Goal: Information Seeking & Learning: Check status

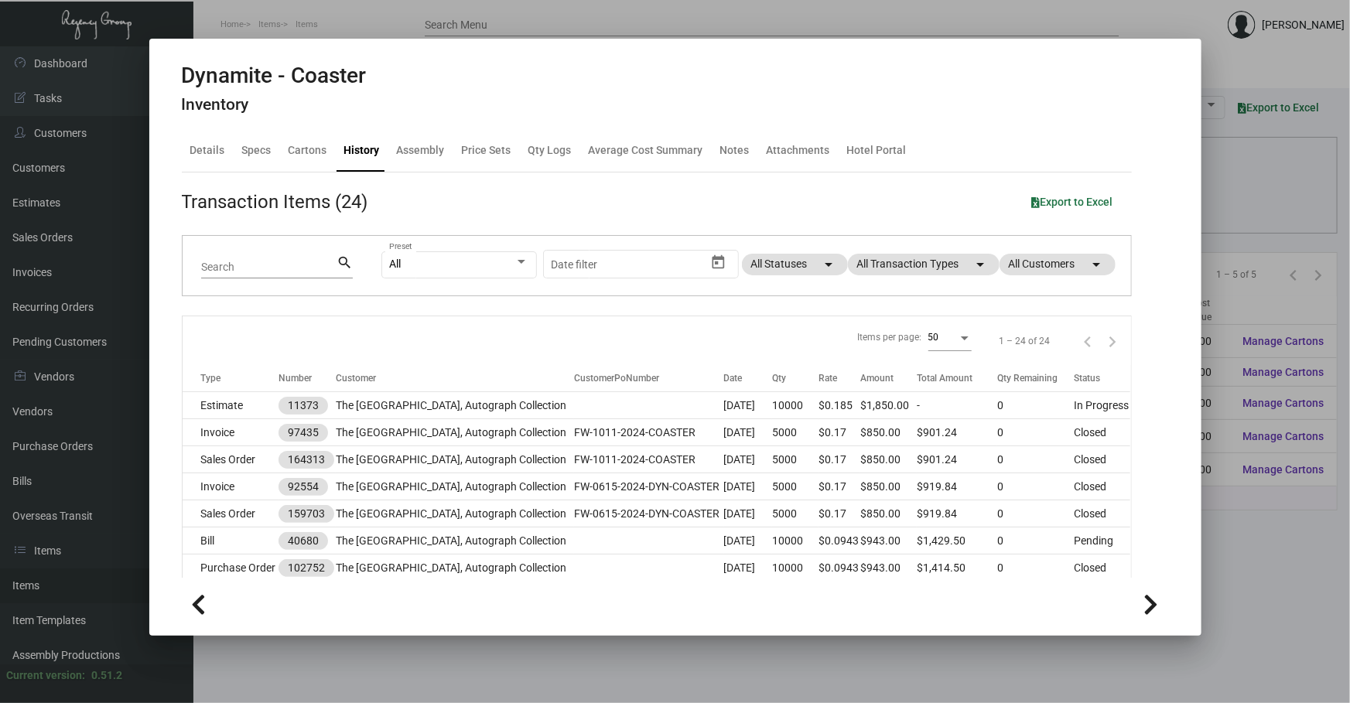
scroll to position [111, 0]
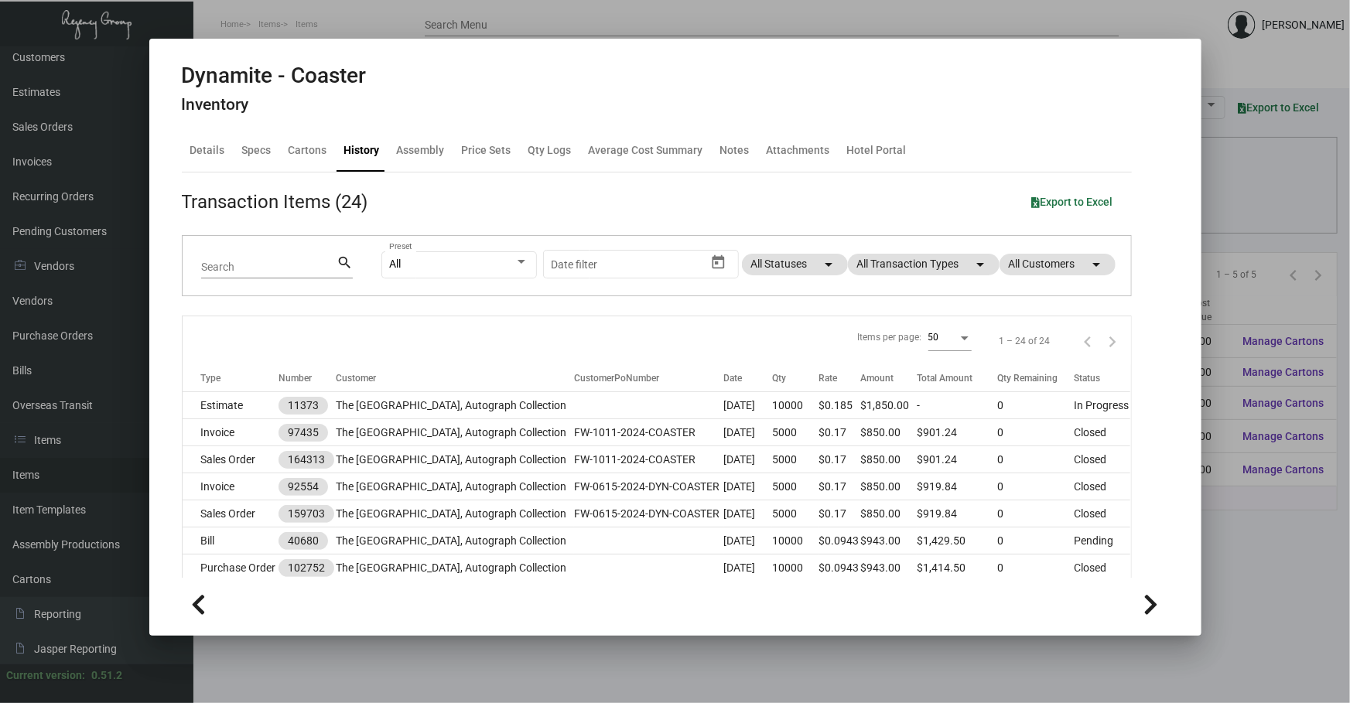
click at [1208, 199] on div at bounding box center [675, 351] width 1350 height 703
click at [1213, 197] on div "Columns arrow_drop_down All Reps arrow_drop_down All Item Types arrow_drop_down…" at bounding box center [771, 206] width 1099 height 46
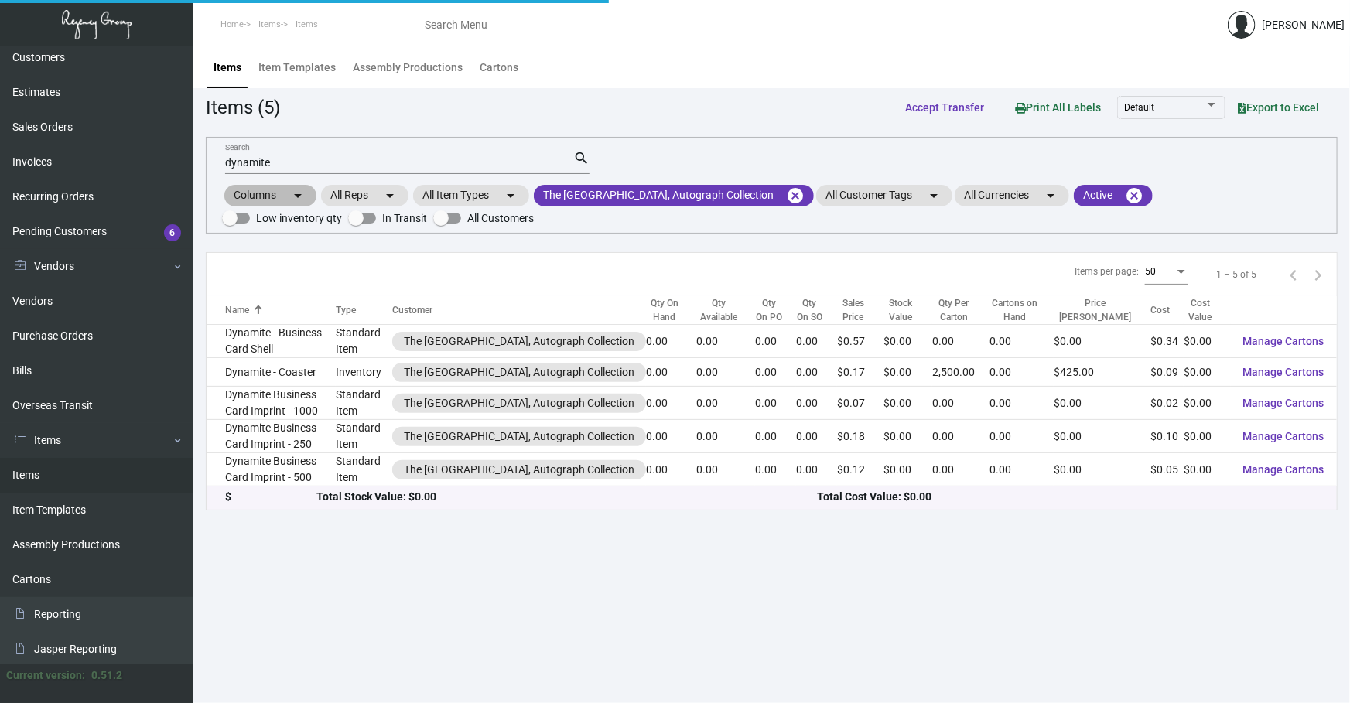
click at [1213, 197] on div "Columns arrow_drop_down All Reps arrow_drop_down All Item Types arrow_drop_down…" at bounding box center [771, 206] width 1099 height 46
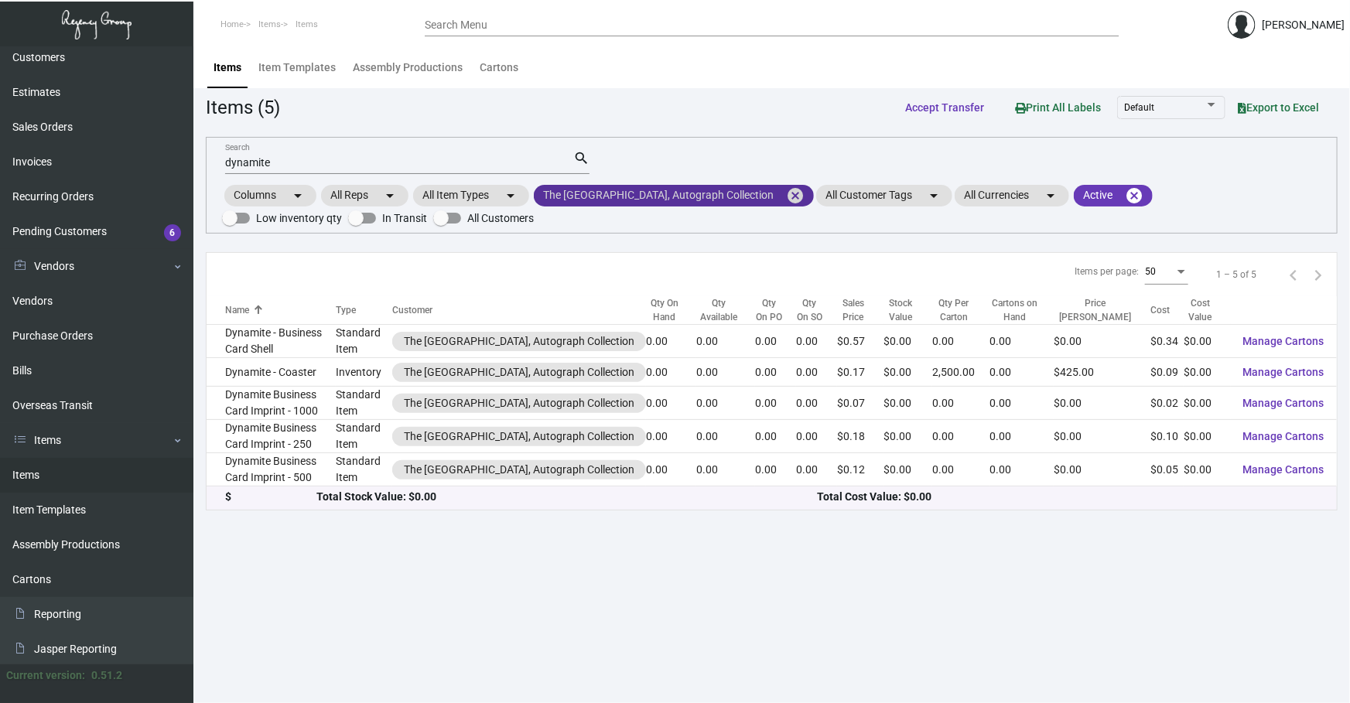
click at [786, 198] on mat-icon "cancel" at bounding box center [795, 195] width 19 height 19
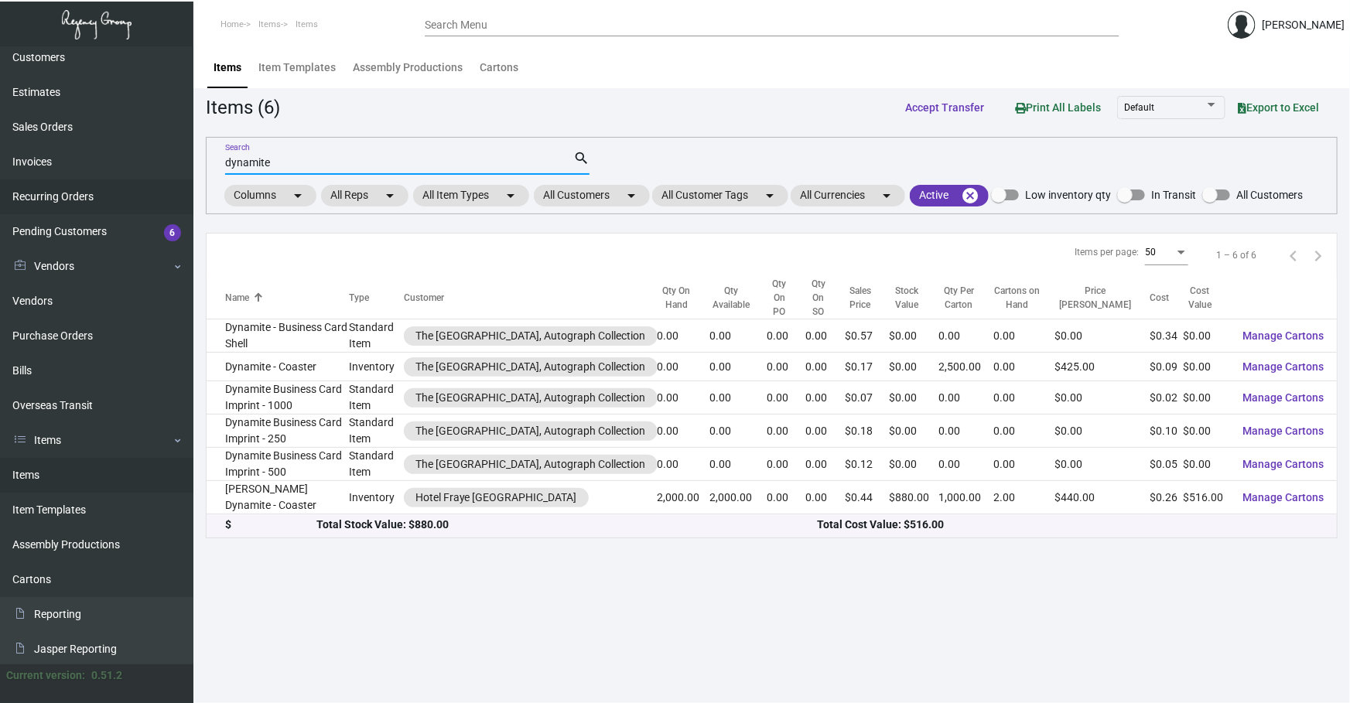
drag, startPoint x: 421, startPoint y: 162, endPoint x: 0, endPoint y: 193, distance: 422.6
click at [0, 213] on div "Dashboard Dashboard Tasks Customers Customers Estimates Sales Orders Invoices R…" at bounding box center [675, 374] width 1350 height 657
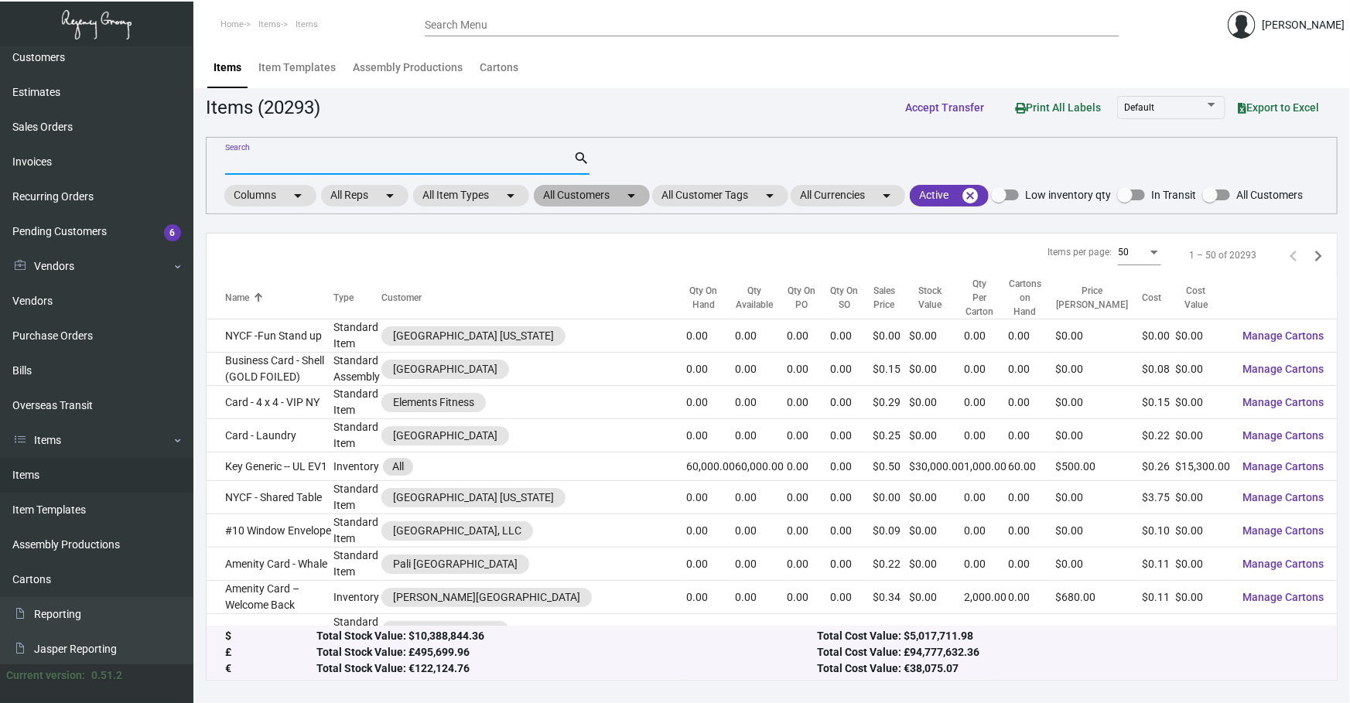
click at [558, 185] on mat-chip "All Customers arrow_drop_down" at bounding box center [592, 196] width 116 height 22
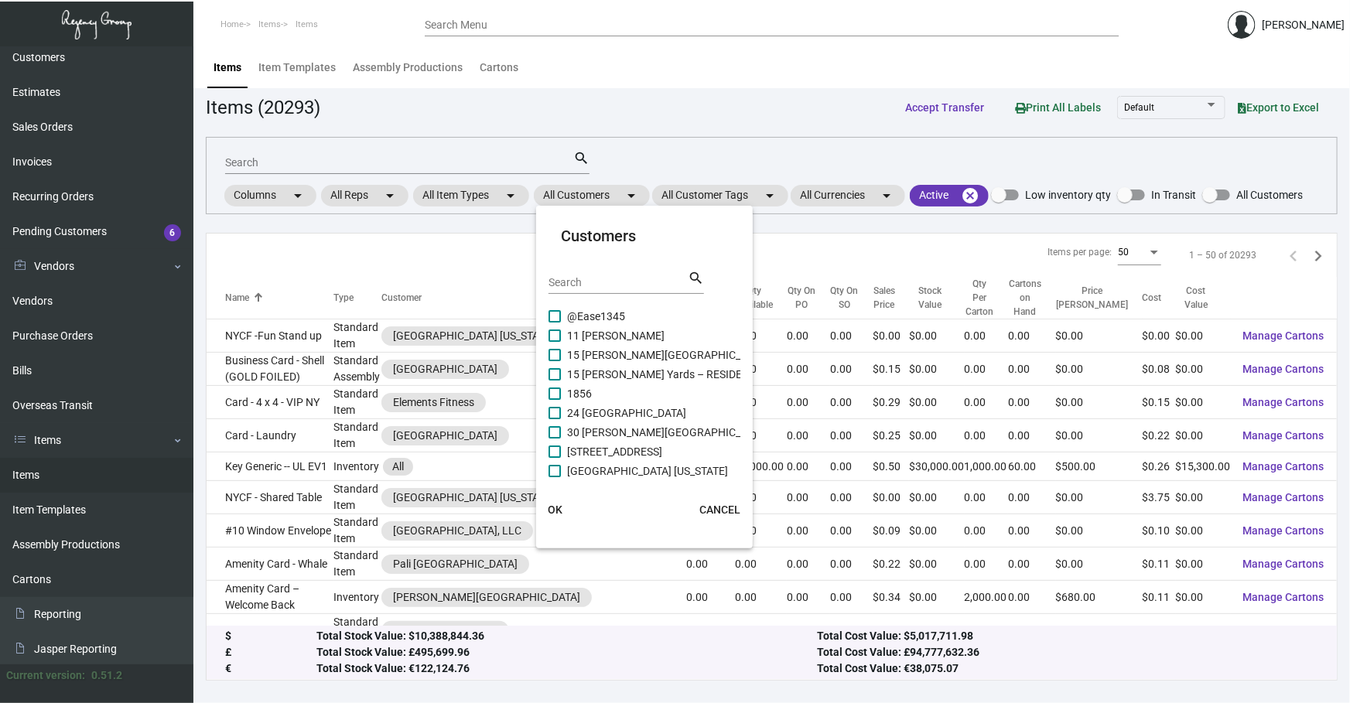
click at [611, 279] on input "Search" at bounding box center [617, 283] width 139 height 12
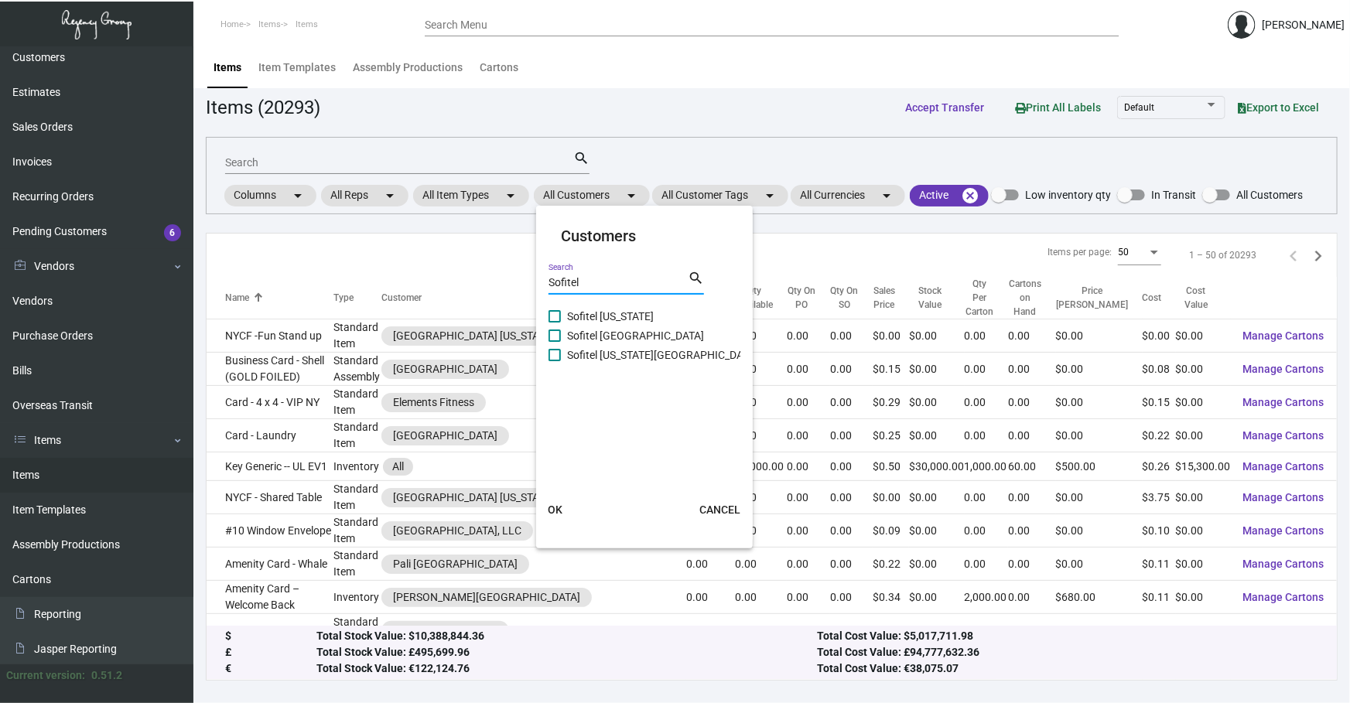
type input "Sofitel"
click at [628, 316] on span "Sofitel [US_STATE]" at bounding box center [610, 316] width 87 height 19
click at [555, 322] on input "Sofitel [US_STATE]" at bounding box center [554, 322] width 1 height 1
checkbox input "true"
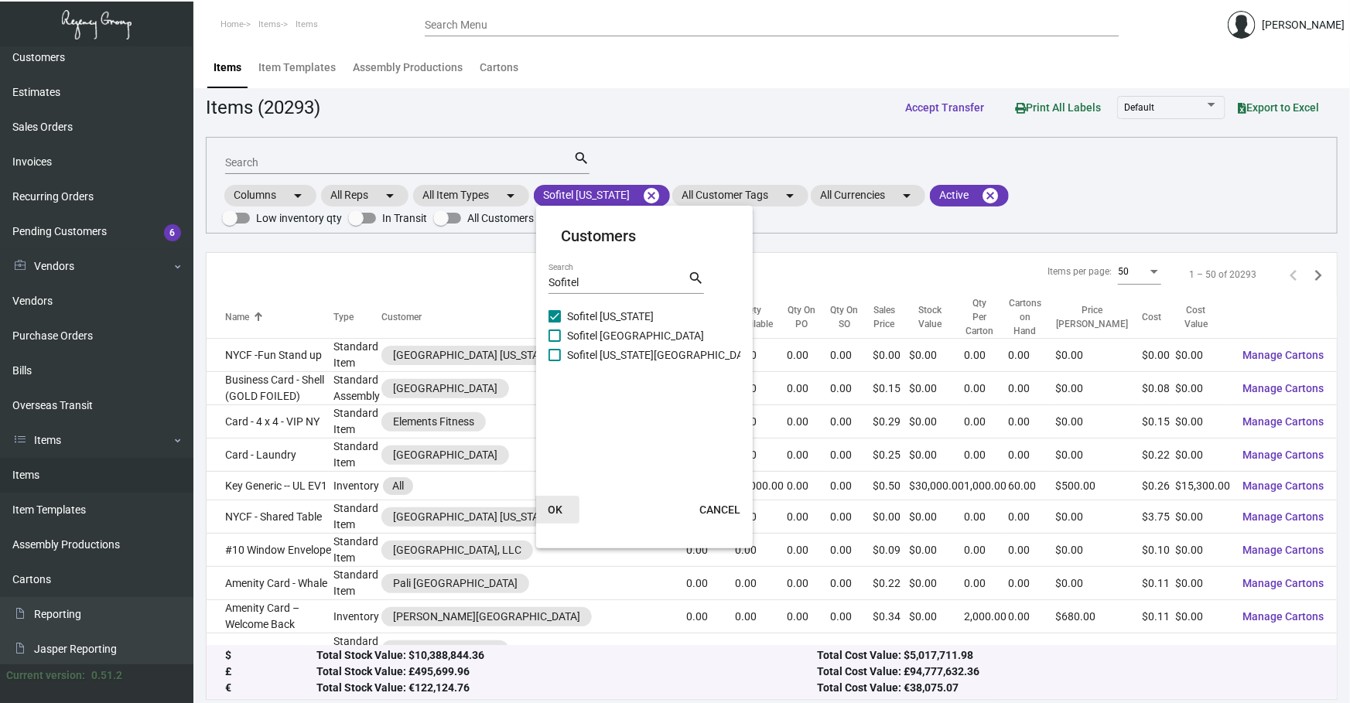
click at [550, 503] on span "OK" at bounding box center [555, 509] width 15 height 12
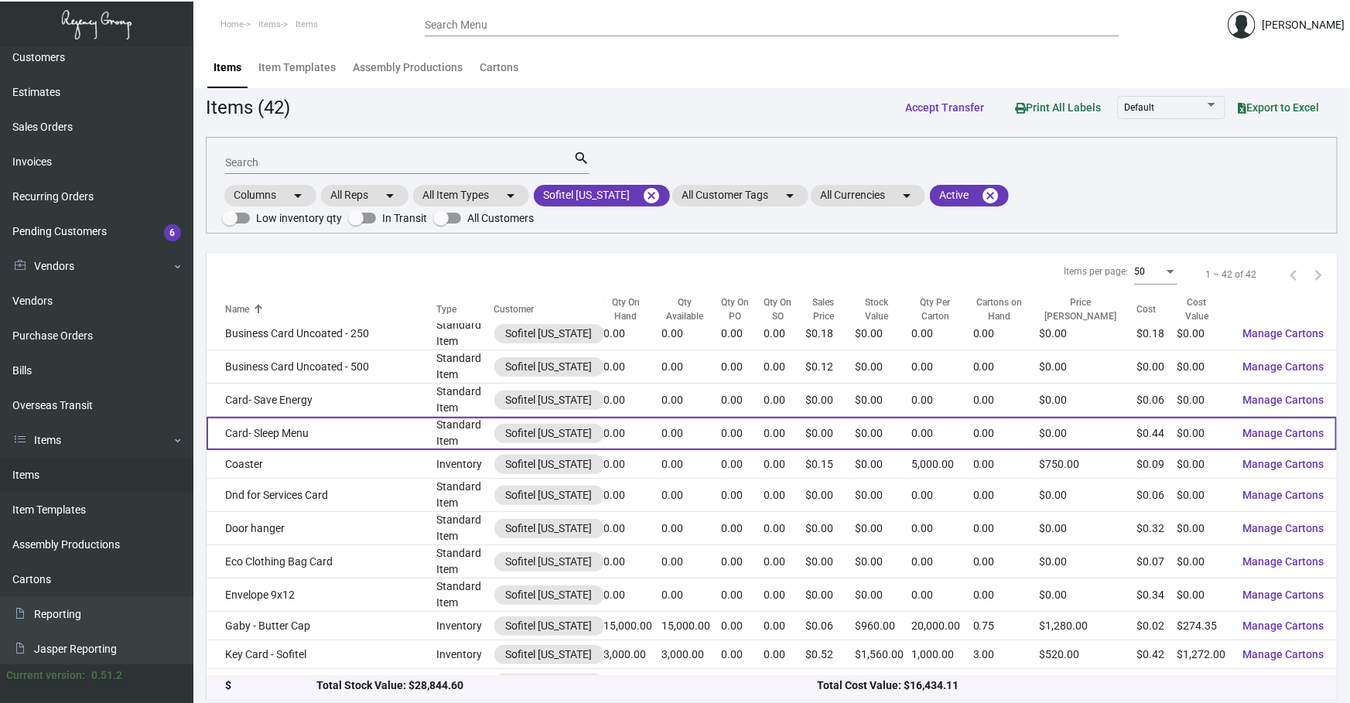
scroll to position [351, 0]
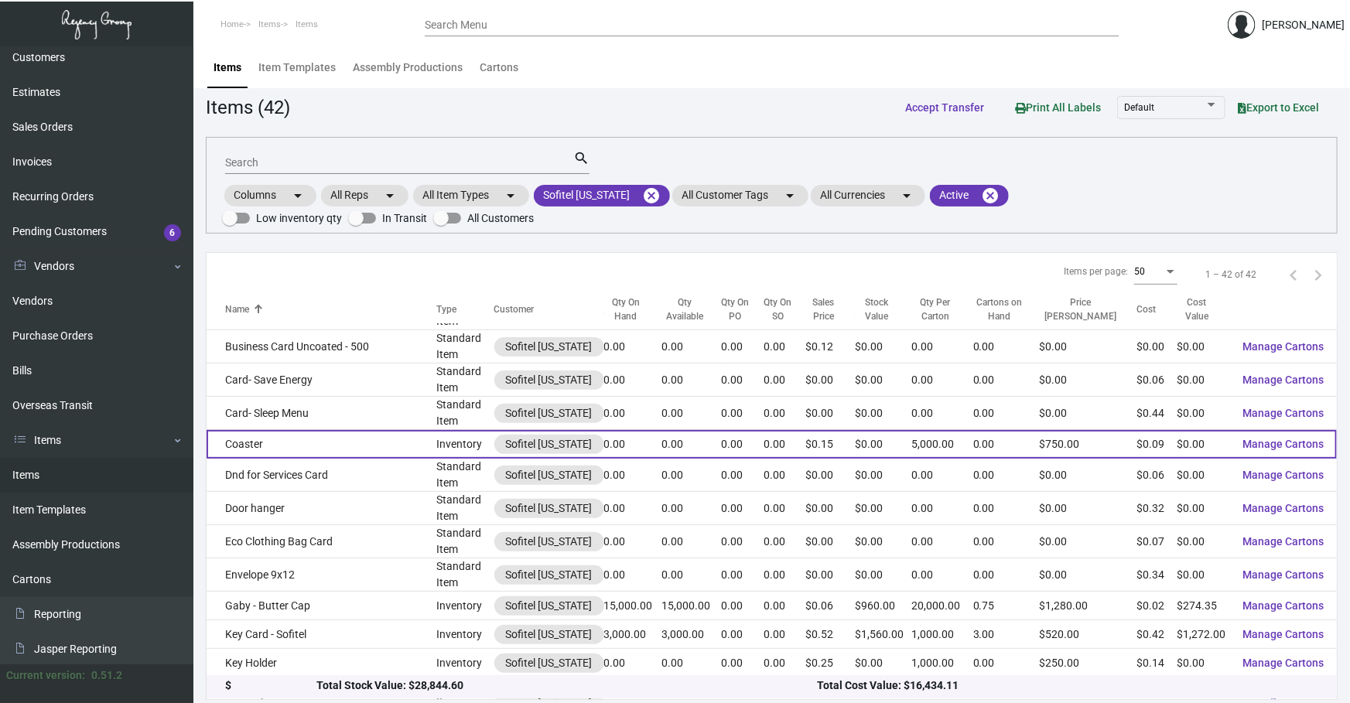
click at [347, 433] on td "Coaster" at bounding box center [321, 444] width 230 height 29
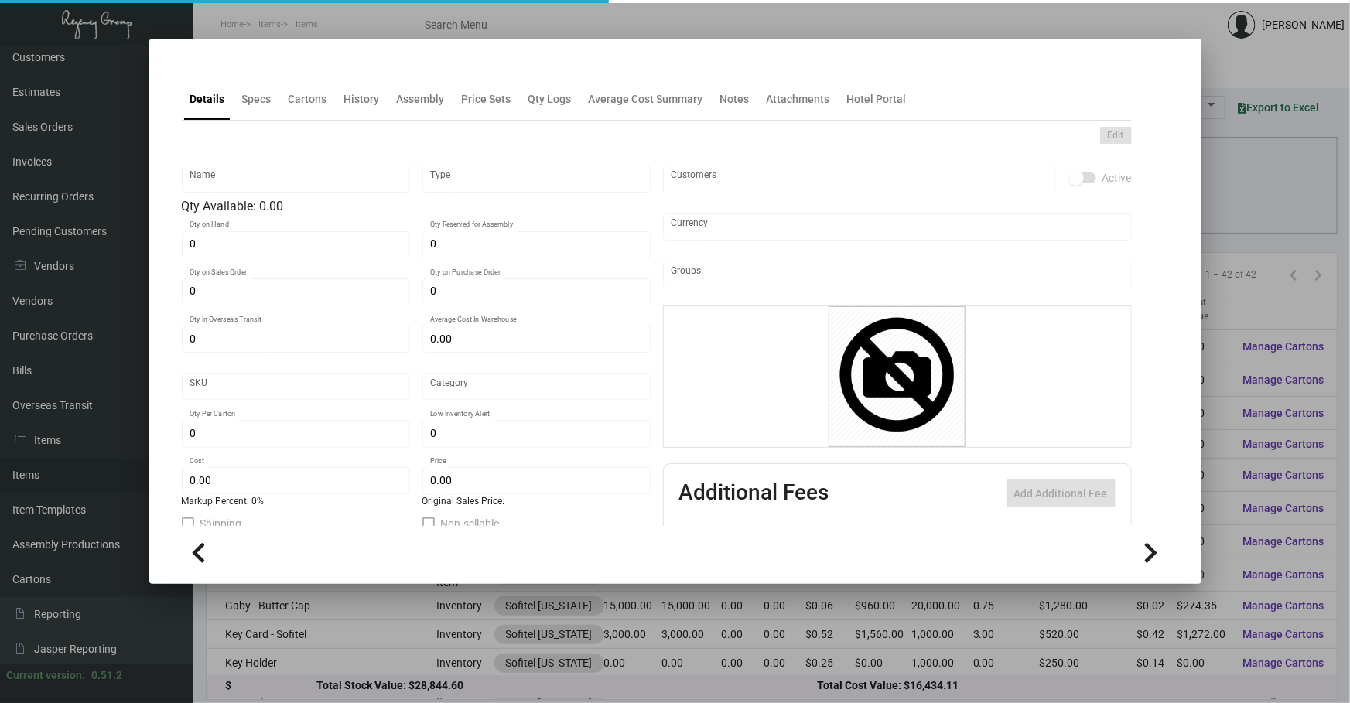
type input "Coaster"
type input "Inventory"
type input "$ 0.0916"
type input "Inventory"
type input "5,000"
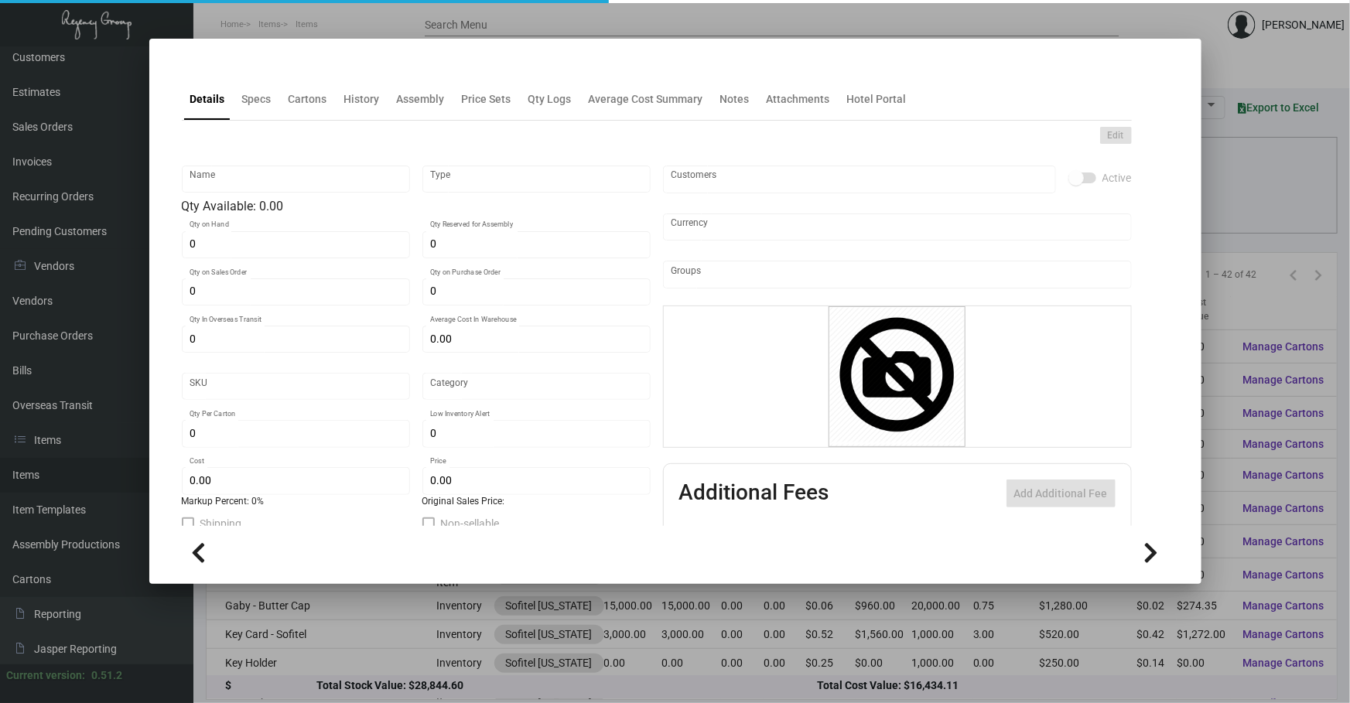
type input "$ 0.0916"
type input "$ 0.15"
checkbox input "true"
type input "United States Dollar $"
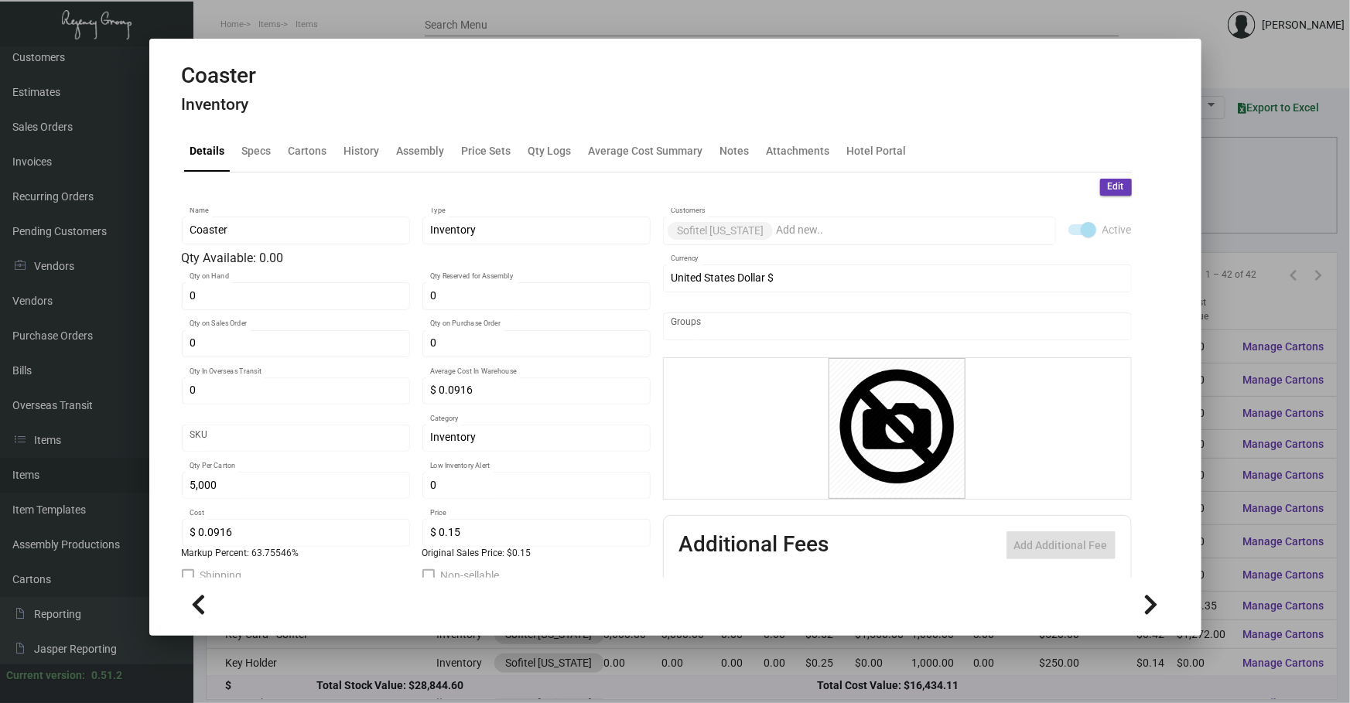
click at [363, 118] on div "Coaster Inventory" at bounding box center [675, 92] width 987 height 58
click at [363, 165] on mat-tab-group "Details Specs Cartons History Assembly Price Sets Qty Logs Average Cost Summary…" at bounding box center [656, 349] width 987 height 457
drag, startPoint x: 363, startPoint y: 165, endPoint x: 360, endPoint y: 152, distance: 12.8
click at [360, 152] on div "History" at bounding box center [362, 150] width 36 height 16
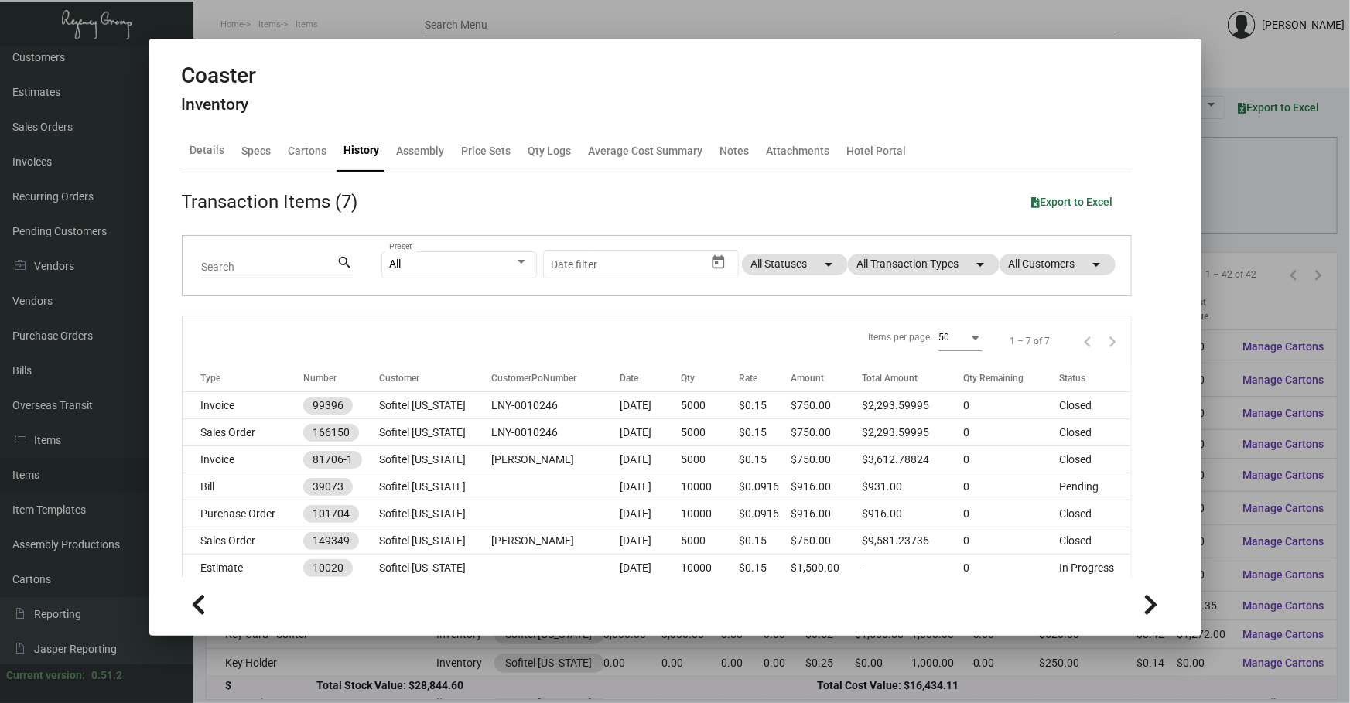
click at [841, 250] on div "All Preset Start date – Date filter All Statuses arrow_drop_down All Transactio…" at bounding box center [746, 266] width 731 height 60
click at [858, 260] on mat-chip "All Transaction Types arrow_drop_down" at bounding box center [924, 265] width 152 height 22
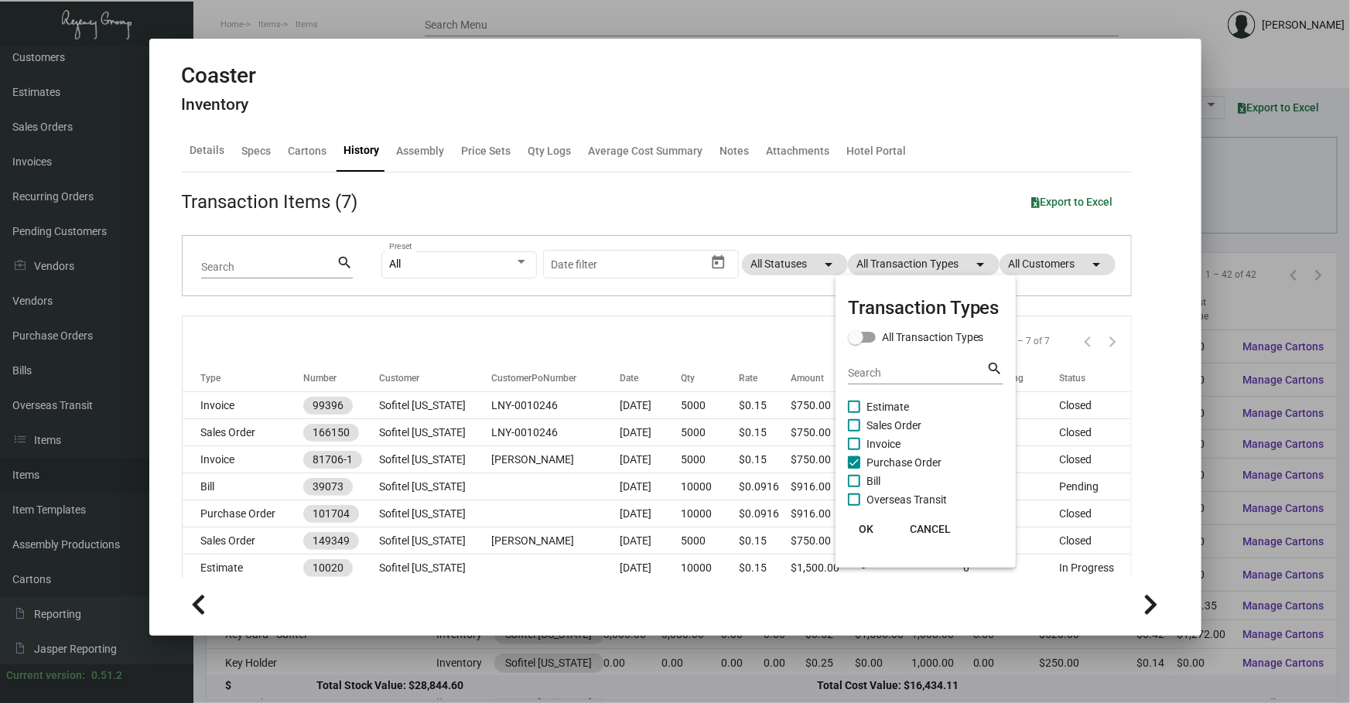
click at [899, 459] on span "Purchase Order" at bounding box center [903, 462] width 75 height 19
click at [854, 469] on input "Purchase Order" at bounding box center [853, 469] width 1 height 1
click at [899, 459] on span "Purchase Order" at bounding box center [903, 462] width 75 height 19
click at [854, 469] on input "Purchase Order" at bounding box center [853, 469] width 1 height 1
checkbox input "true"
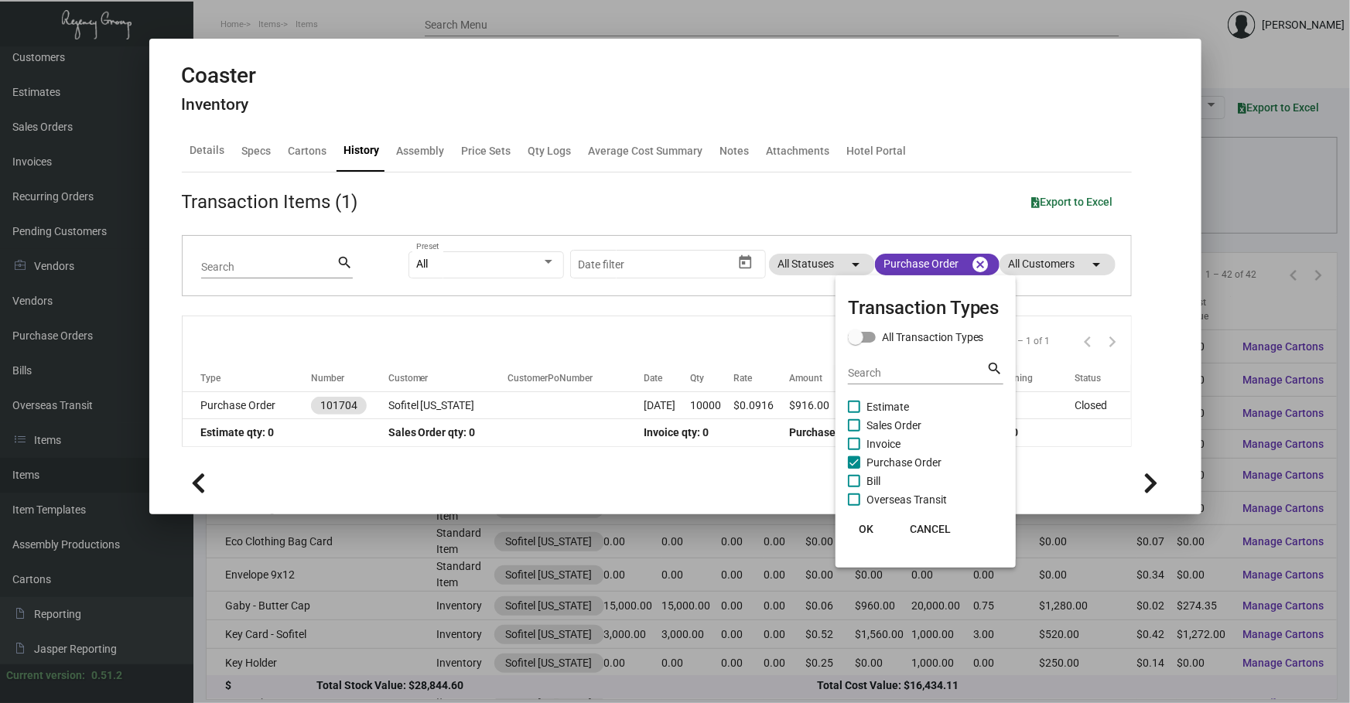
click at [729, 418] on div at bounding box center [675, 351] width 1350 height 703
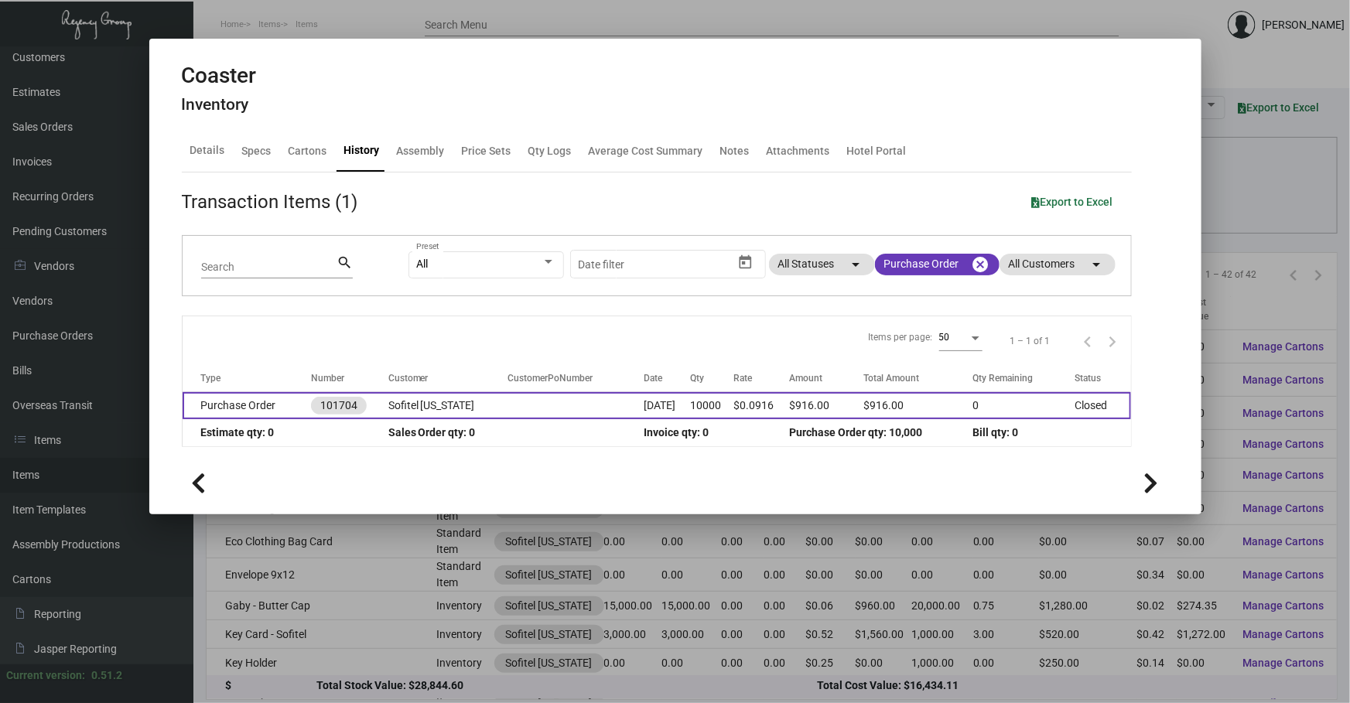
click at [722, 408] on td "10000" at bounding box center [712, 405] width 44 height 27
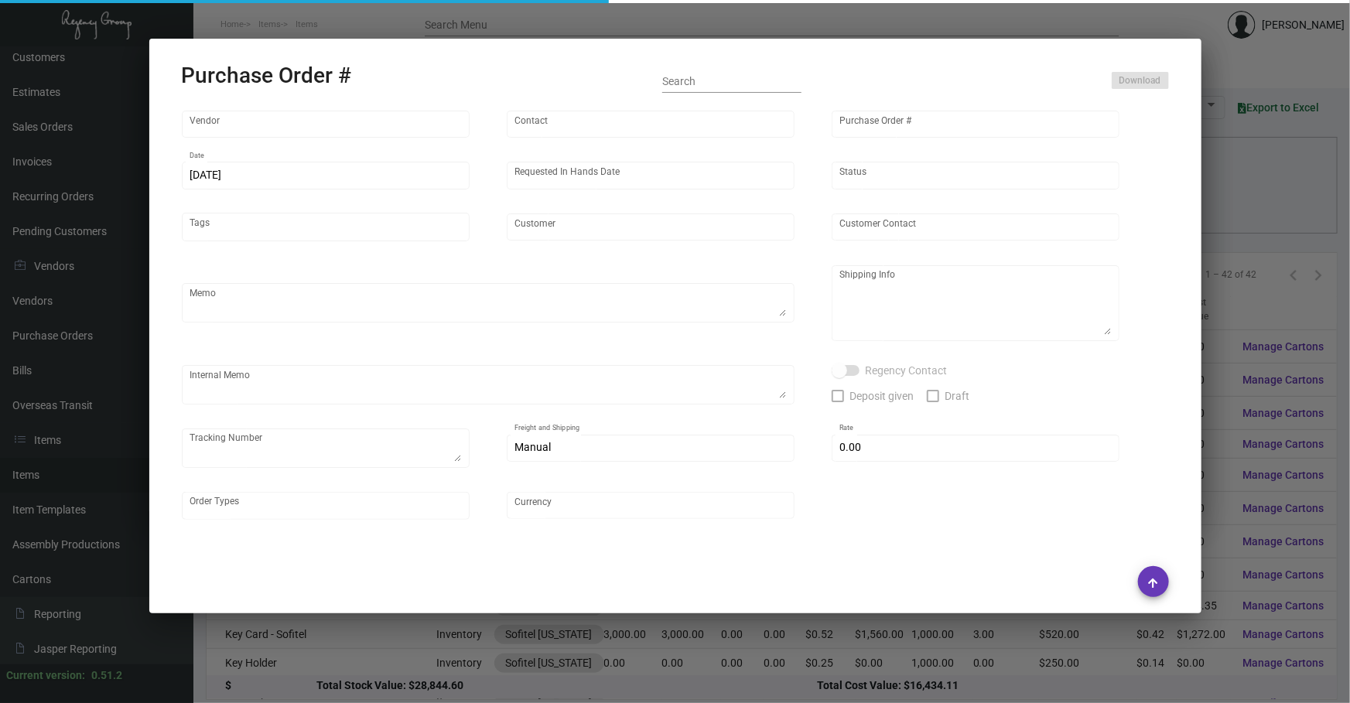
type input "Admatch Corporation"
type input "Order Entry"
type input "101704"
type input "[DATE]"
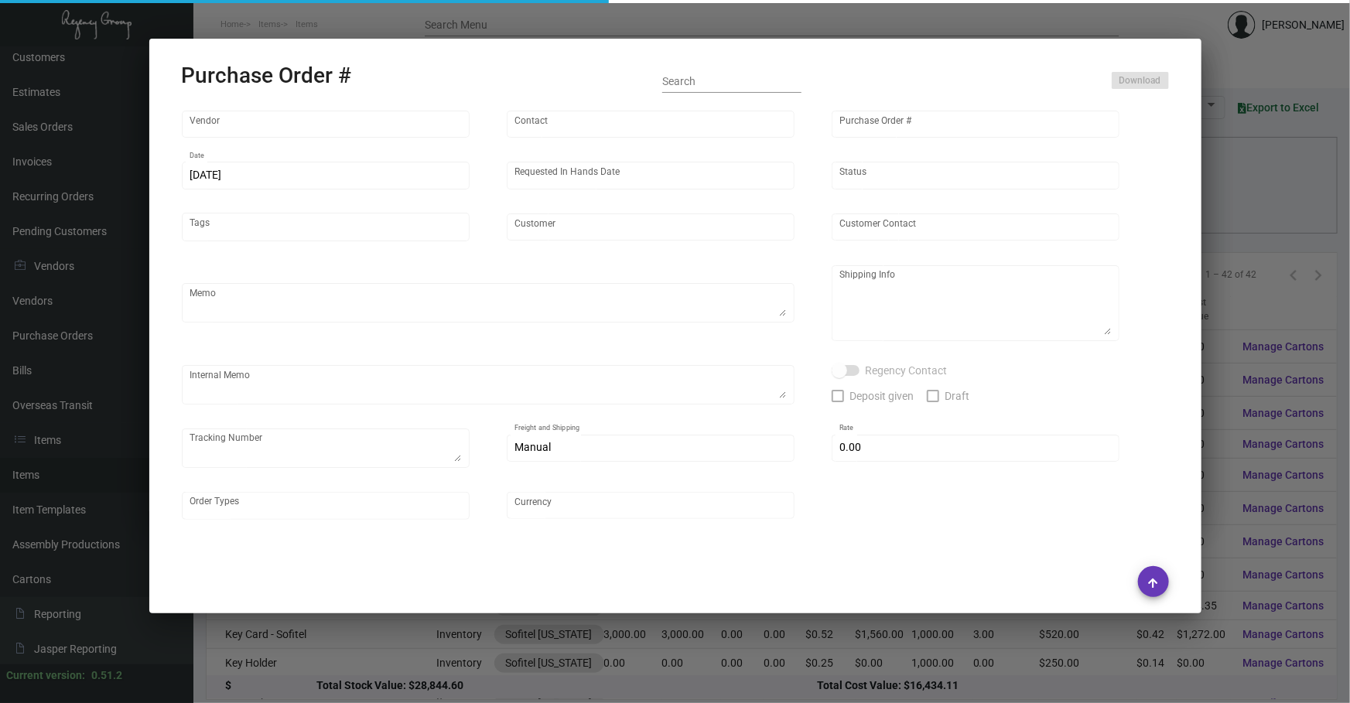
type input "Sofitel [US_STATE]"
type textarea "When ready to ship, contact: [EMAIL_ADDRESS][DOMAIN_NAME] for all shipments UPS…"
type textarea "Regency Group NJ - [PERSON_NAME] [STREET_ADDRESS]"
type textarea "[DATE] Shipped from Admatch by UPS Ground TK#1Z1AY2760399933194 Cost $33.04 to …"
checkbox input "true"
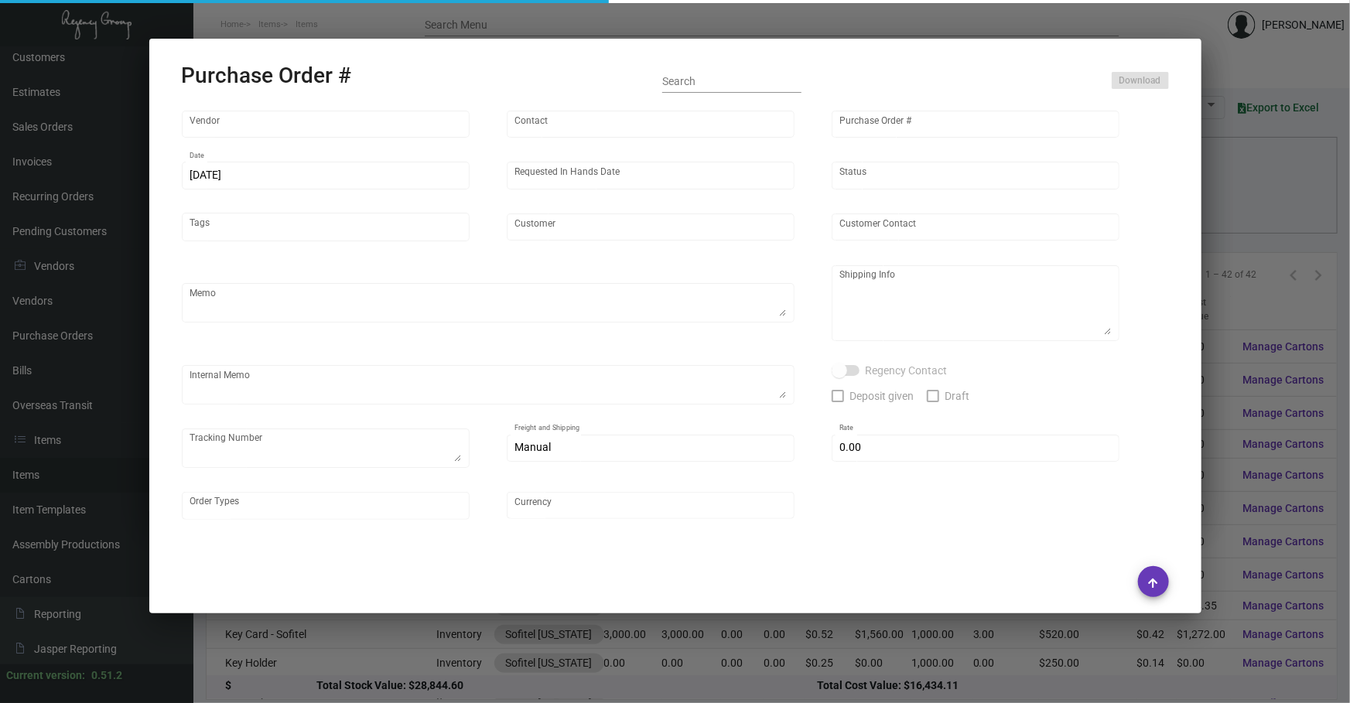
type input "$ 0.00"
type input "United States Dollar $"
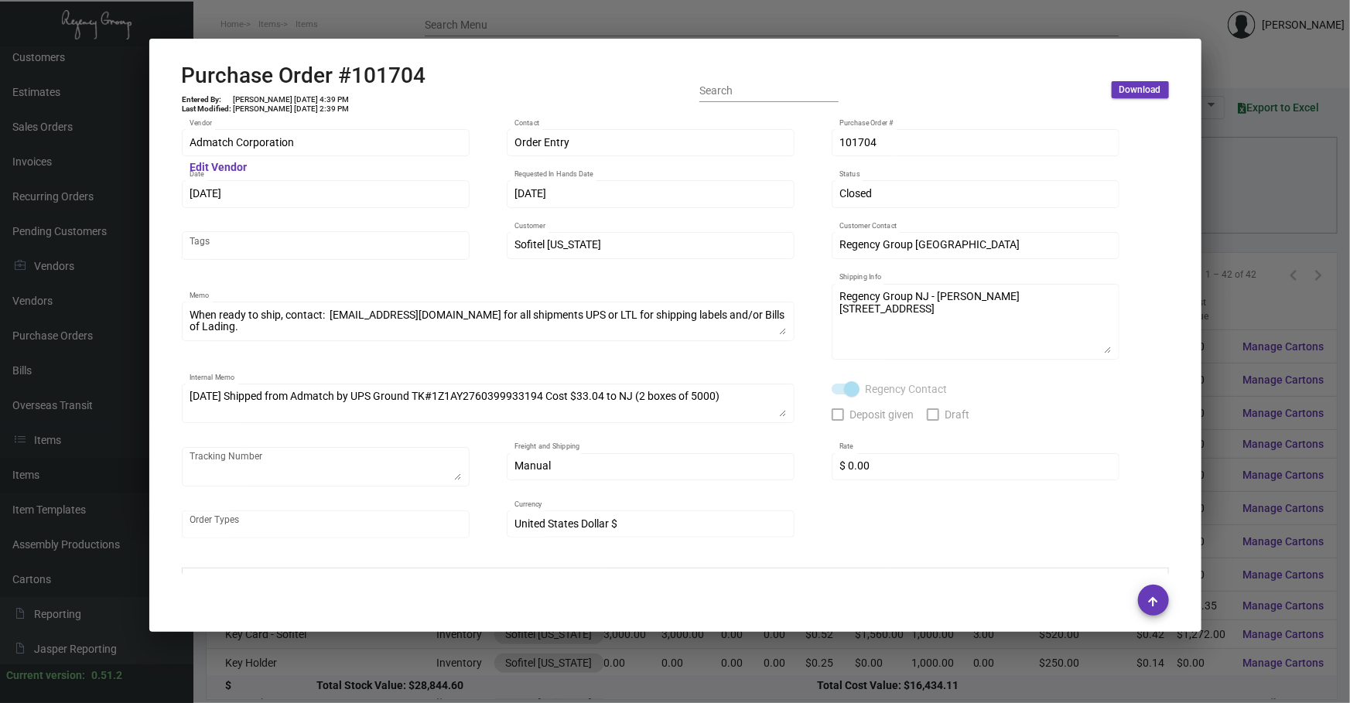
click at [1202, 496] on div at bounding box center [675, 351] width 1350 height 703
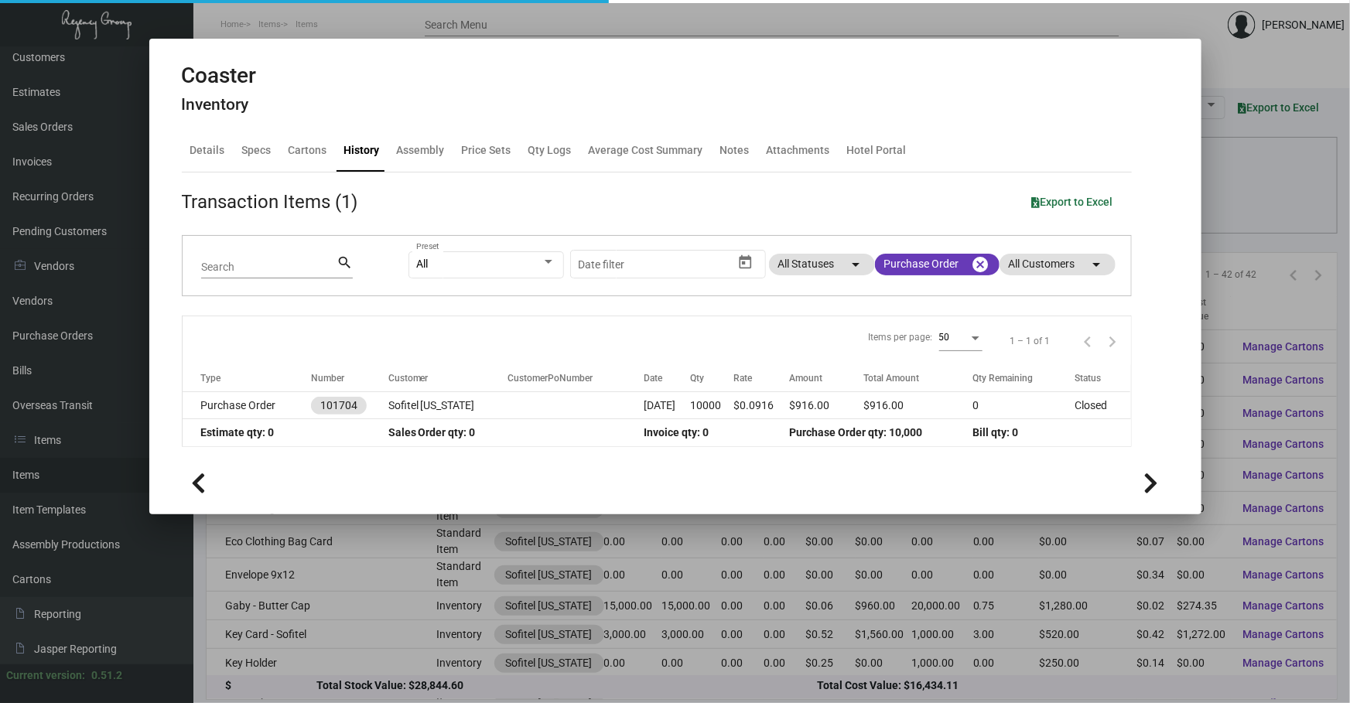
click at [1077, 652] on div at bounding box center [675, 351] width 1350 height 703
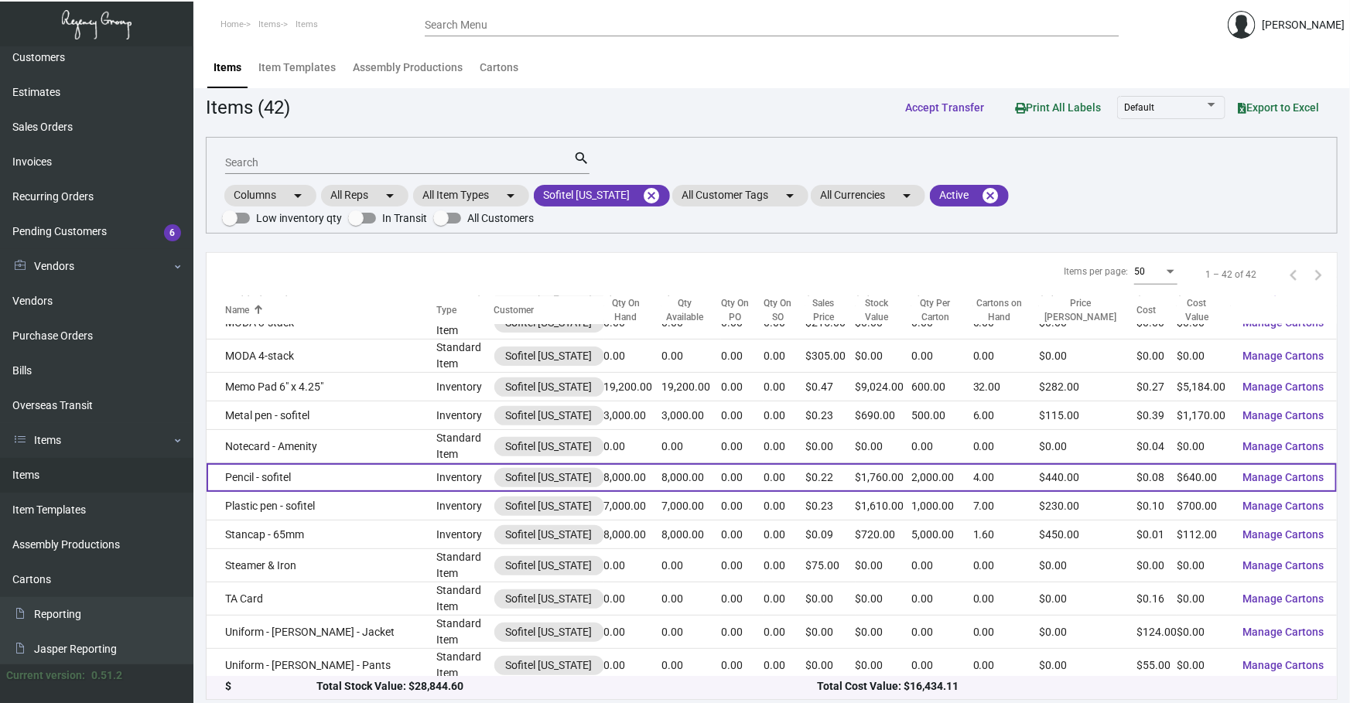
scroll to position [961, 0]
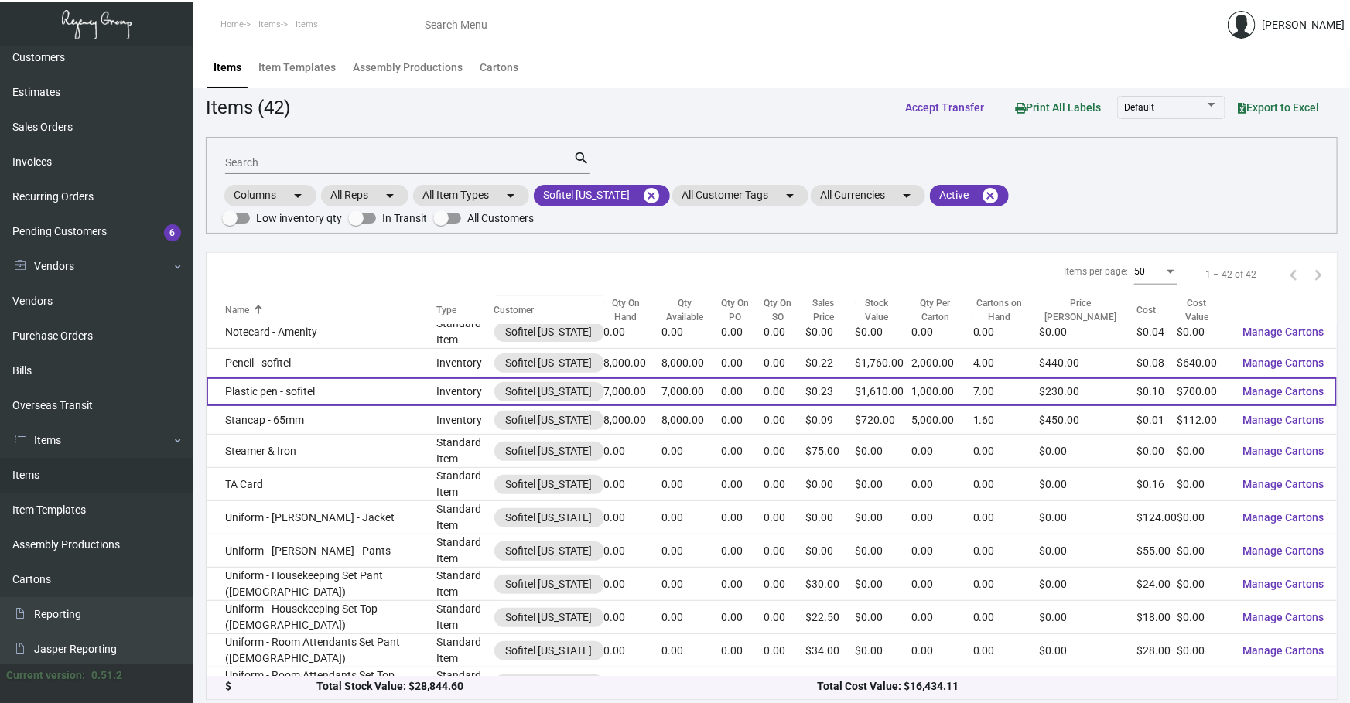
click at [316, 377] on td "Plastic pen - sofitel" at bounding box center [321, 391] width 230 height 29
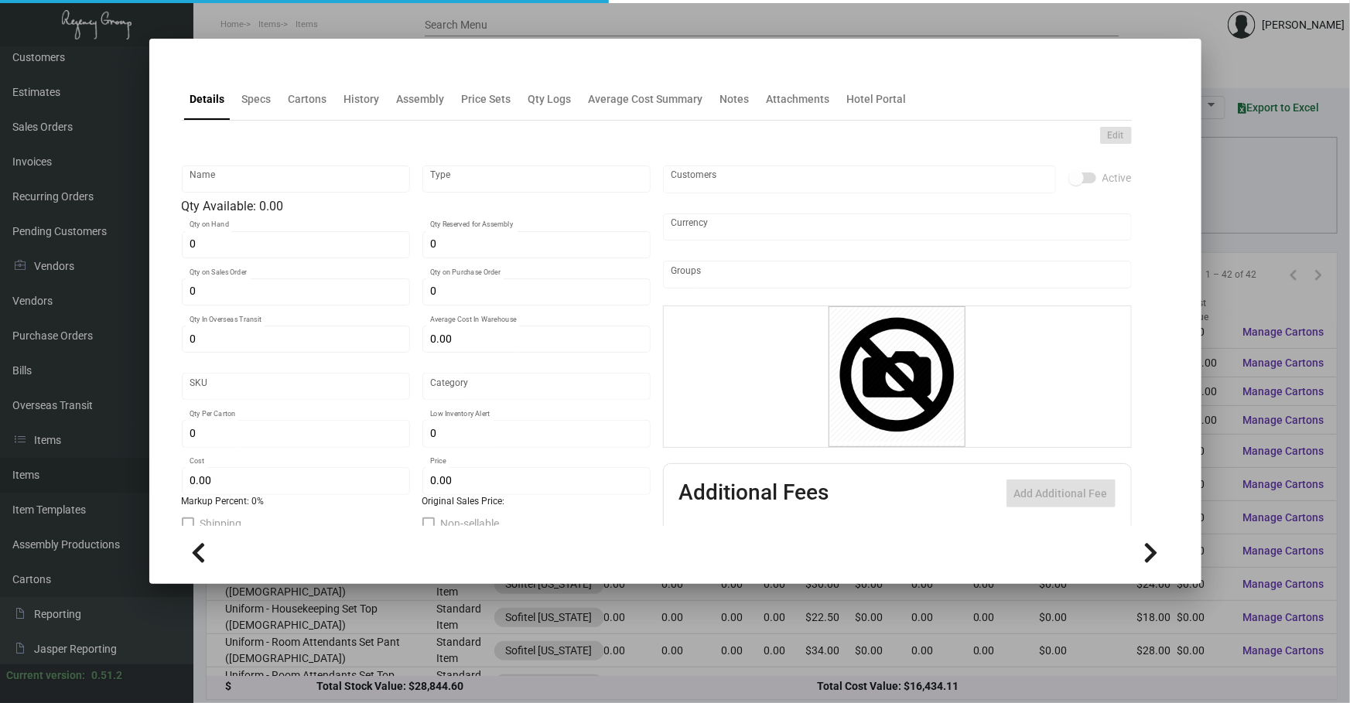
type input "Plastic pen - sofitel"
type input "Inventory"
type input "7,000"
type input "$ 0.00"
type input "Overseas"
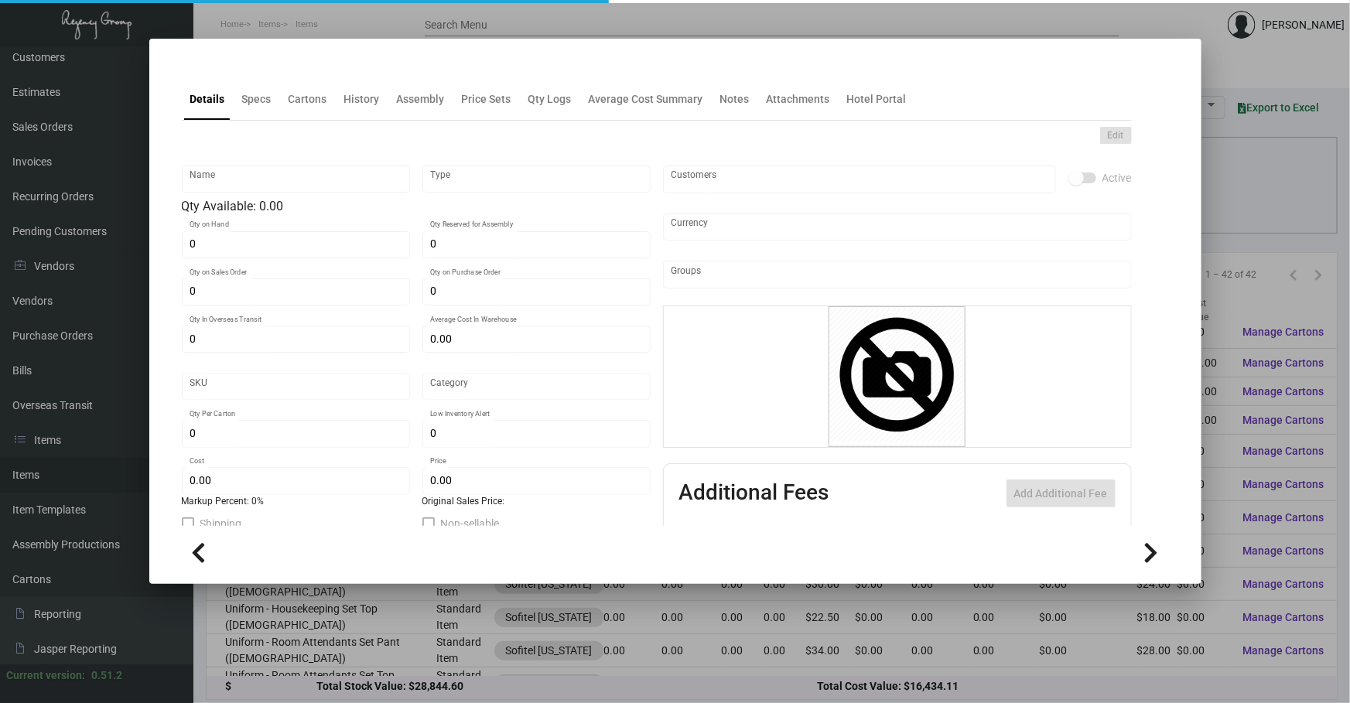
type input "1,000"
type input "$ 0.10"
type input "$ 0.23"
checkbox input "true"
type input "United States Dollar $"
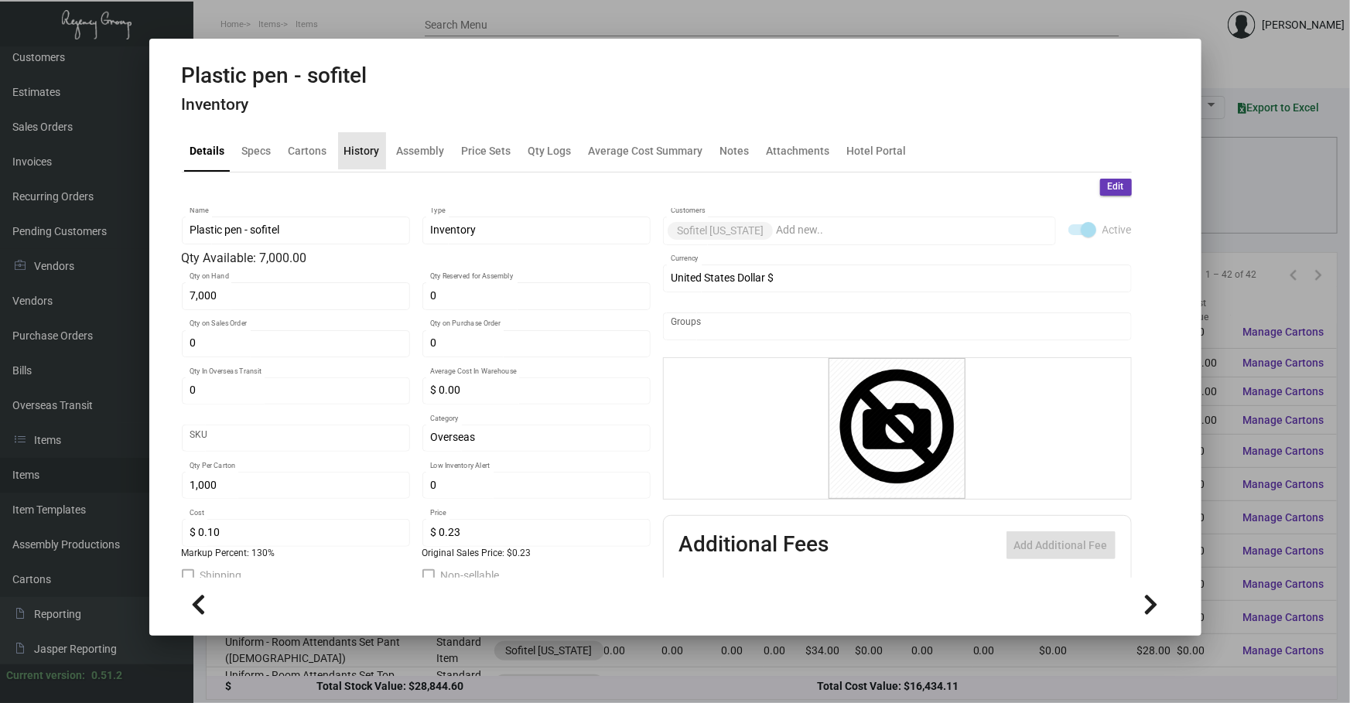
click at [380, 153] on div "History" at bounding box center [362, 150] width 48 height 37
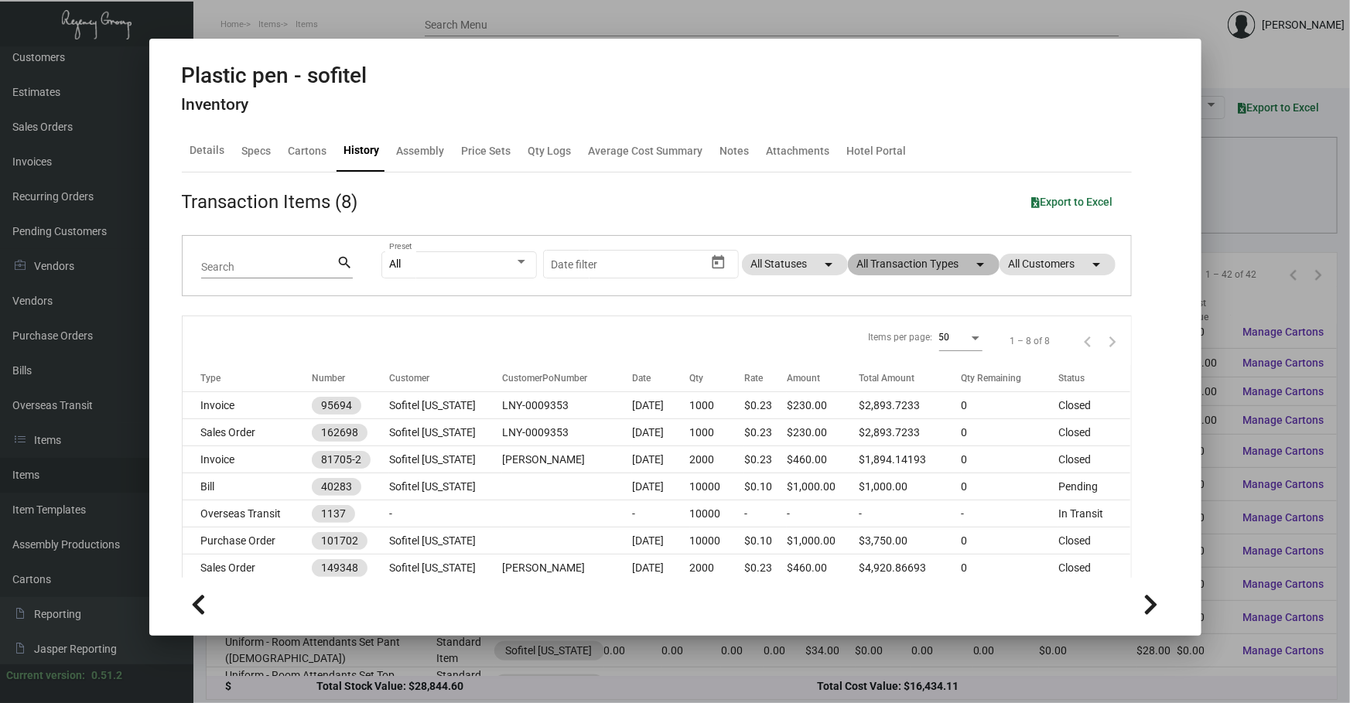
click at [913, 262] on mat-chip "All Transaction Types arrow_drop_down" at bounding box center [924, 265] width 152 height 22
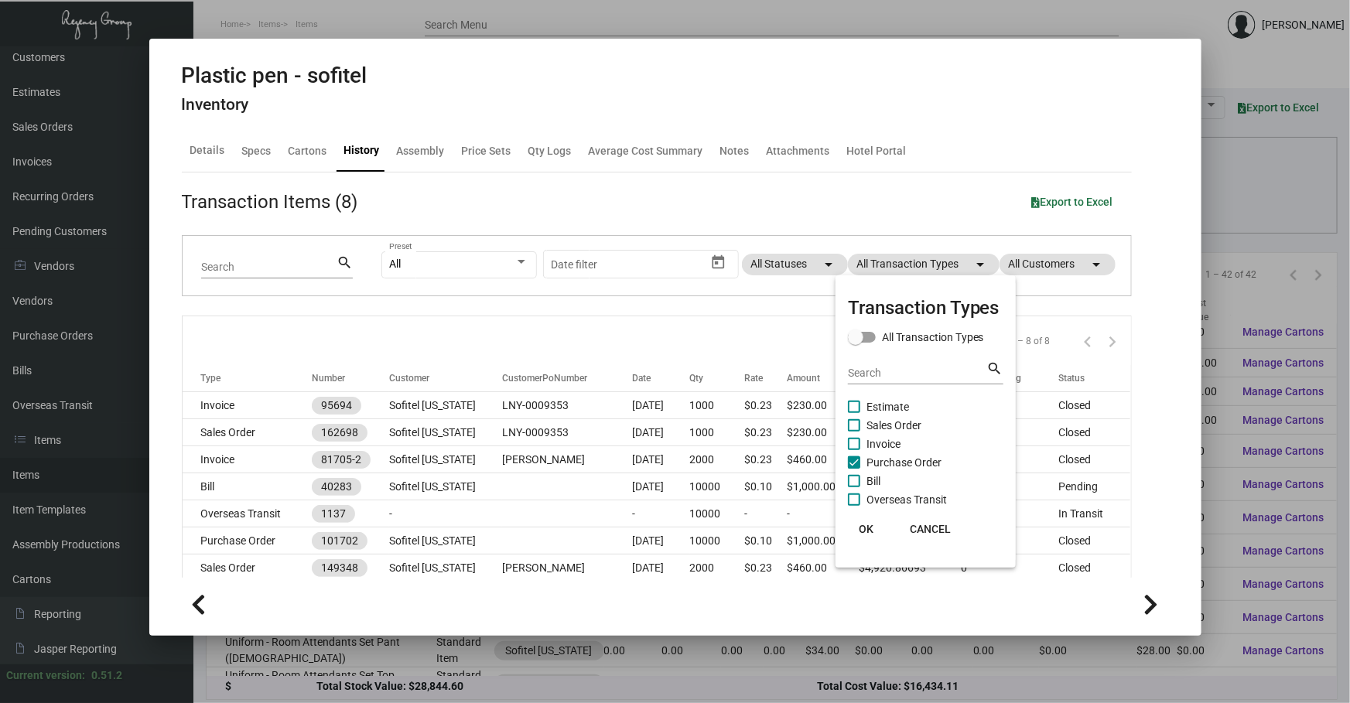
click at [872, 455] on span "Purchase Order" at bounding box center [903, 462] width 75 height 19
click at [854, 469] on input "Purchase Order" at bounding box center [853, 469] width 1 height 1
click at [872, 455] on span "Purchase Order" at bounding box center [903, 462] width 75 height 19
click at [854, 469] on input "Purchase Order" at bounding box center [853, 469] width 1 height 1
checkbox input "true"
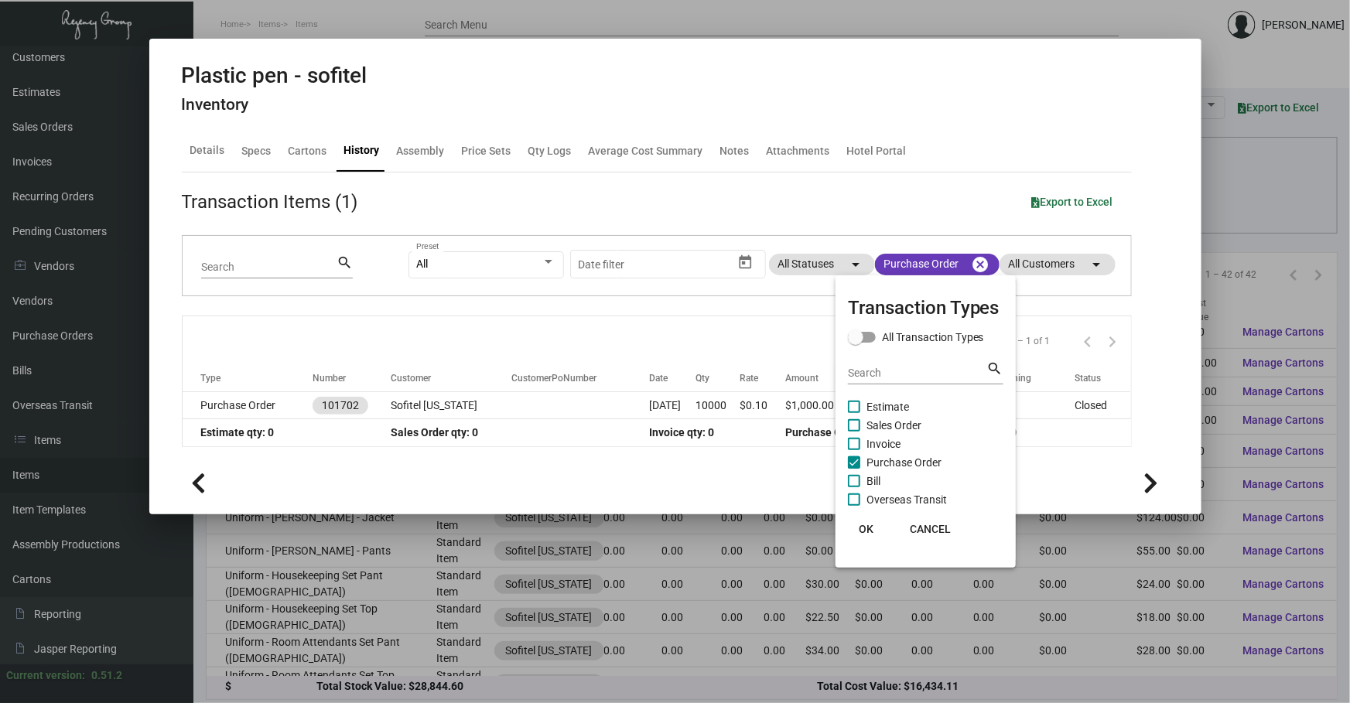
click at [738, 336] on div at bounding box center [675, 351] width 1350 height 703
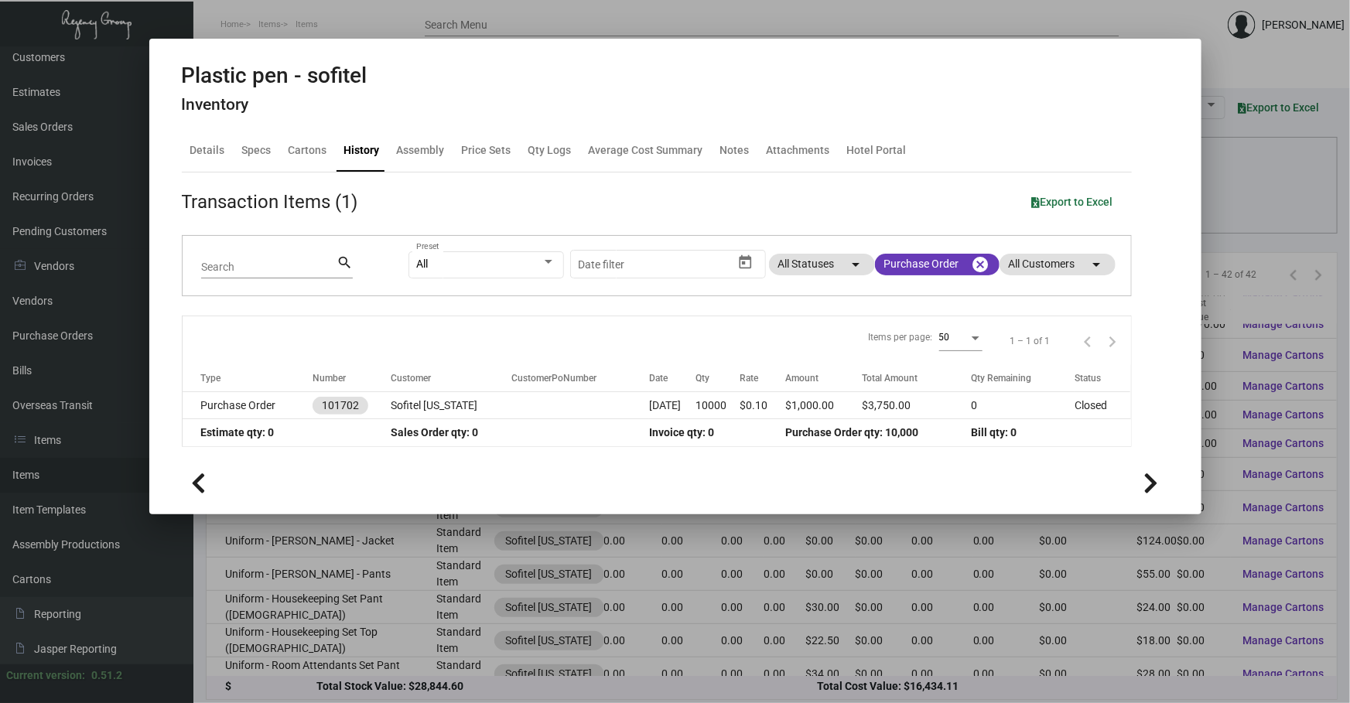
click at [1163, 402] on ng-component "Plastic pen - sofitel Inventory Details Specs Cartons History Assembly Price Se…" at bounding box center [675, 286] width 987 height 446
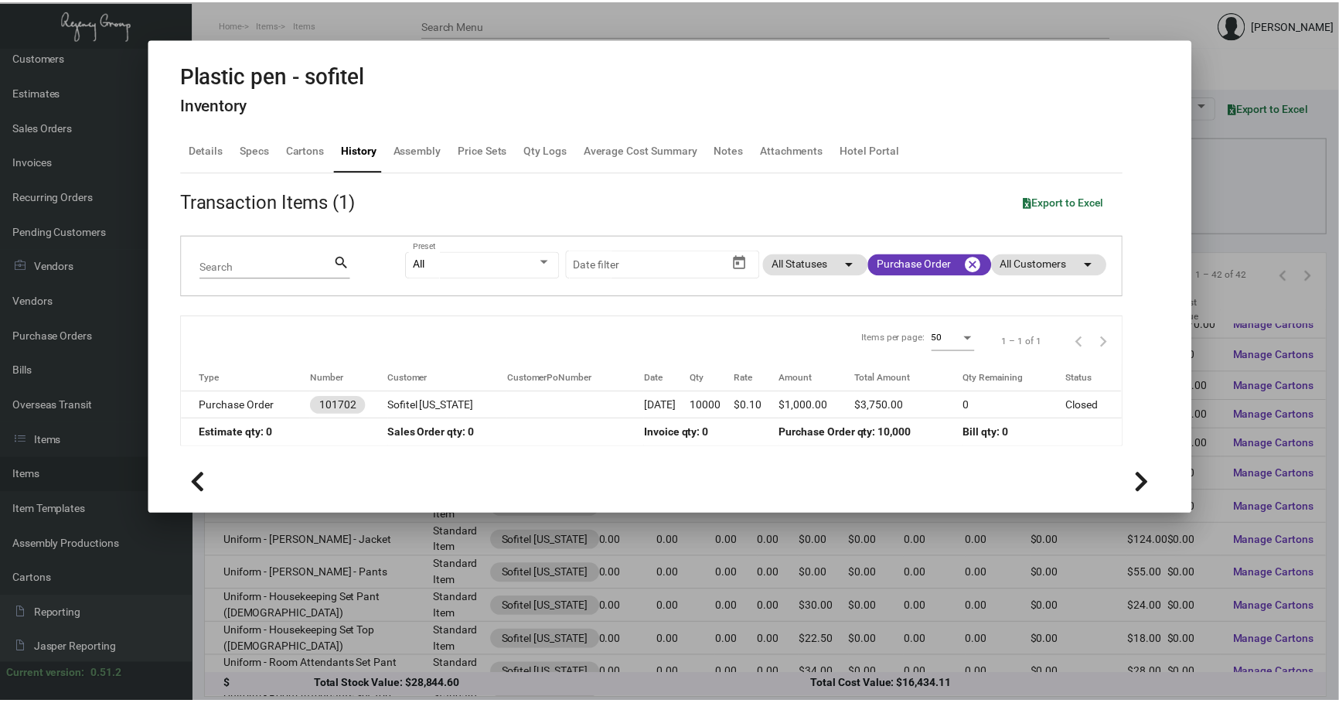
scroll to position [937, 0]
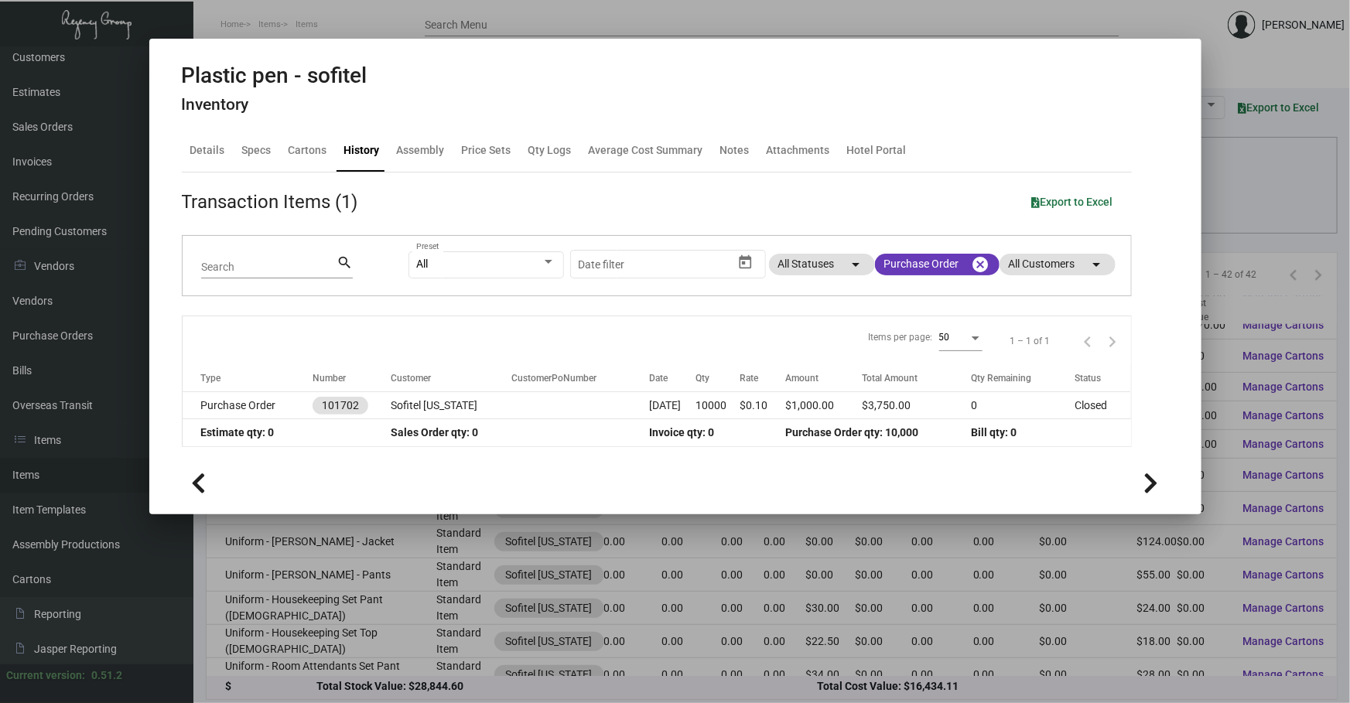
click at [1169, 312] on mat-dialog-container "Plastic pen - sofitel Inventory Details Specs Cartons History Assembly Price Se…" at bounding box center [675, 277] width 1052 height 476
click at [653, 541] on div at bounding box center [675, 351] width 1350 height 703
click at [661, 558] on td "0.00" at bounding box center [691, 574] width 60 height 33
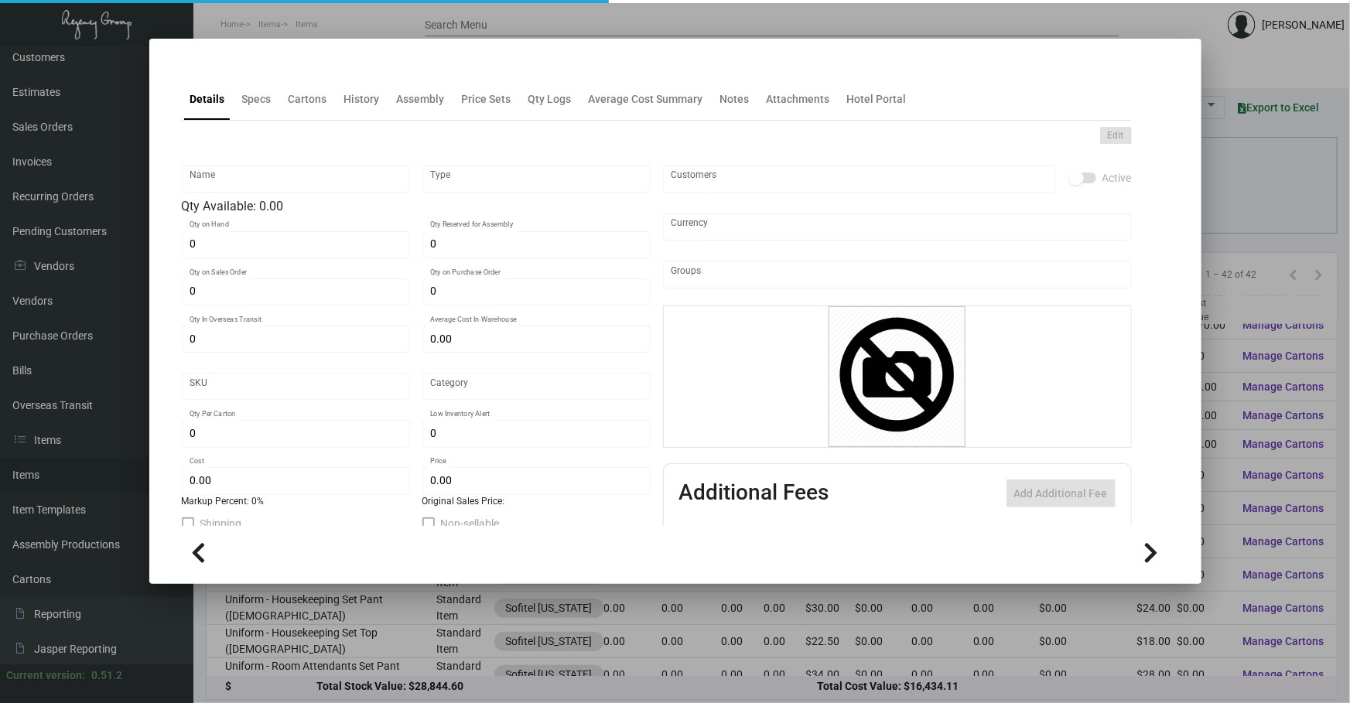
type input "Uniform - [PERSON_NAME] - Pants"
type input "Standard Item"
type input "$ 0.00"
type input "Standard"
type input "$ 55.00"
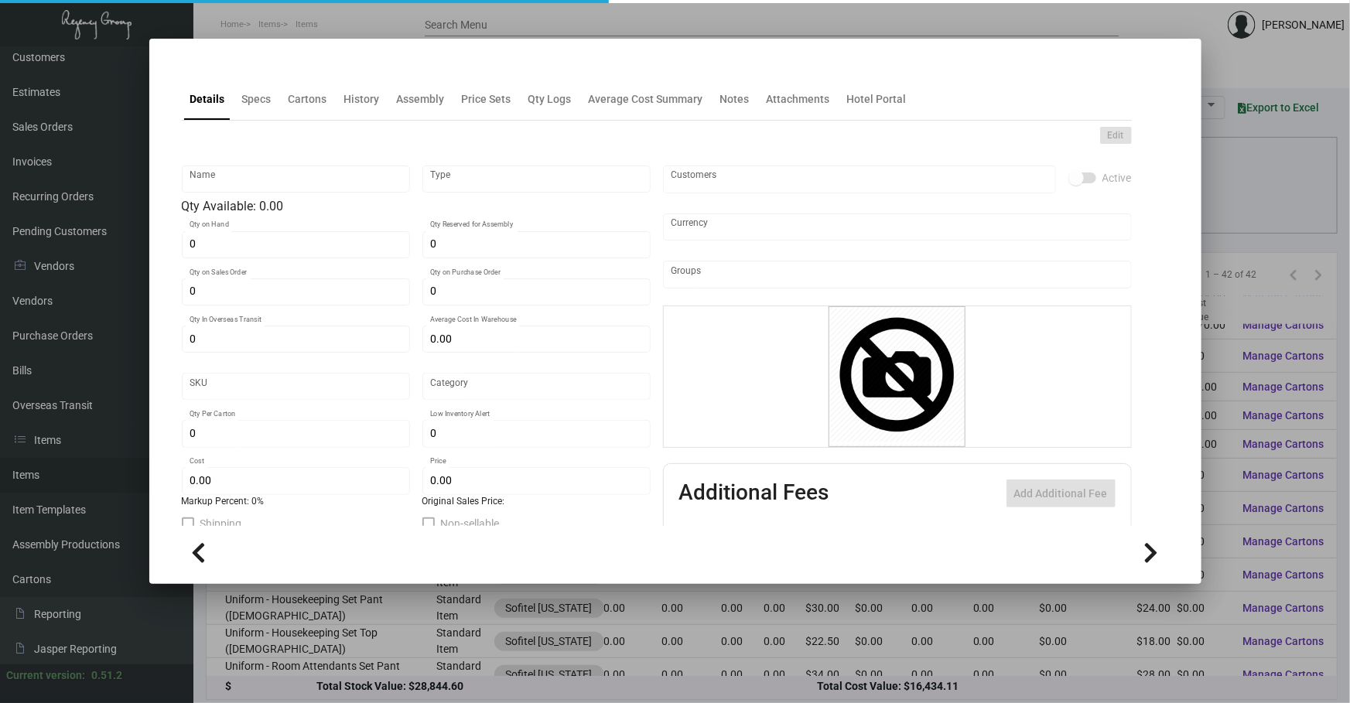
type input "$ 0.00"
checkbox input "true"
type input "United States Dollar $"
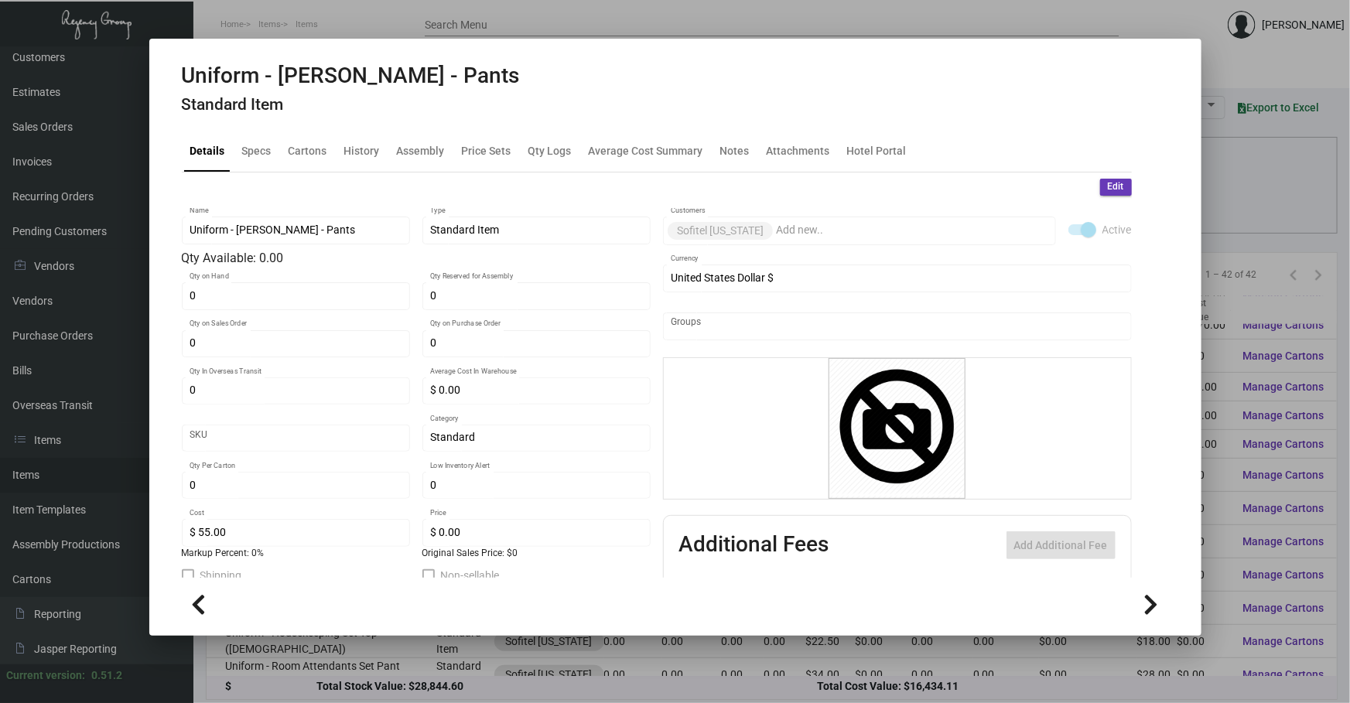
click at [932, 19] on div at bounding box center [675, 351] width 1350 height 703
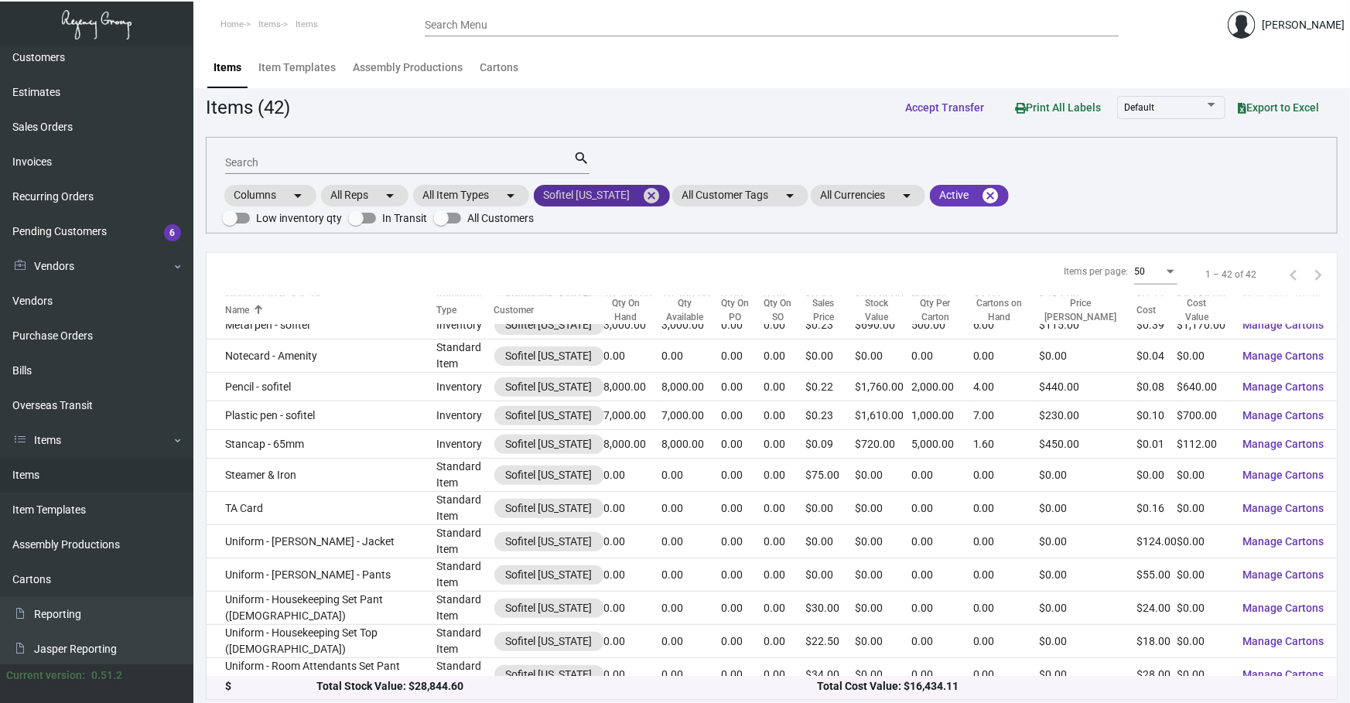
click at [642, 198] on mat-icon "cancel" at bounding box center [651, 195] width 19 height 19
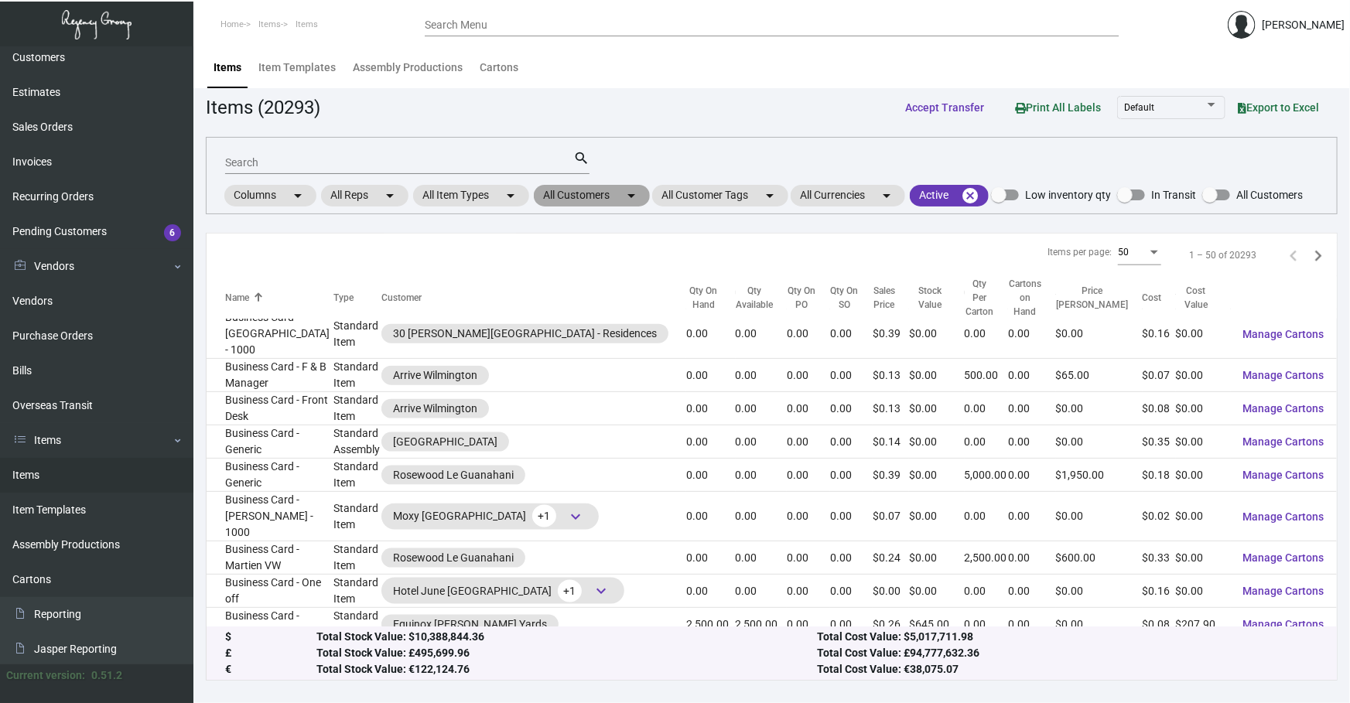
click at [611, 192] on mat-chip "All Customers arrow_drop_down" at bounding box center [592, 196] width 116 height 22
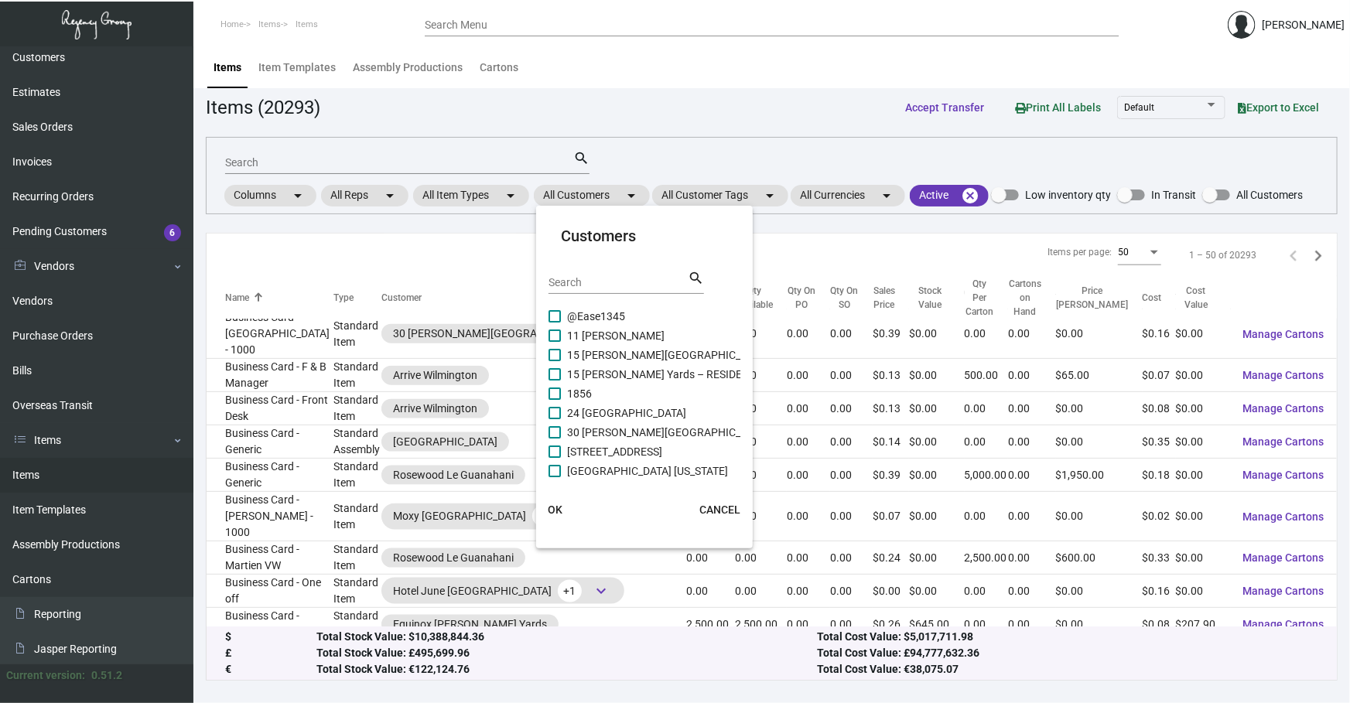
click at [599, 287] on input "Search" at bounding box center [617, 283] width 139 height 12
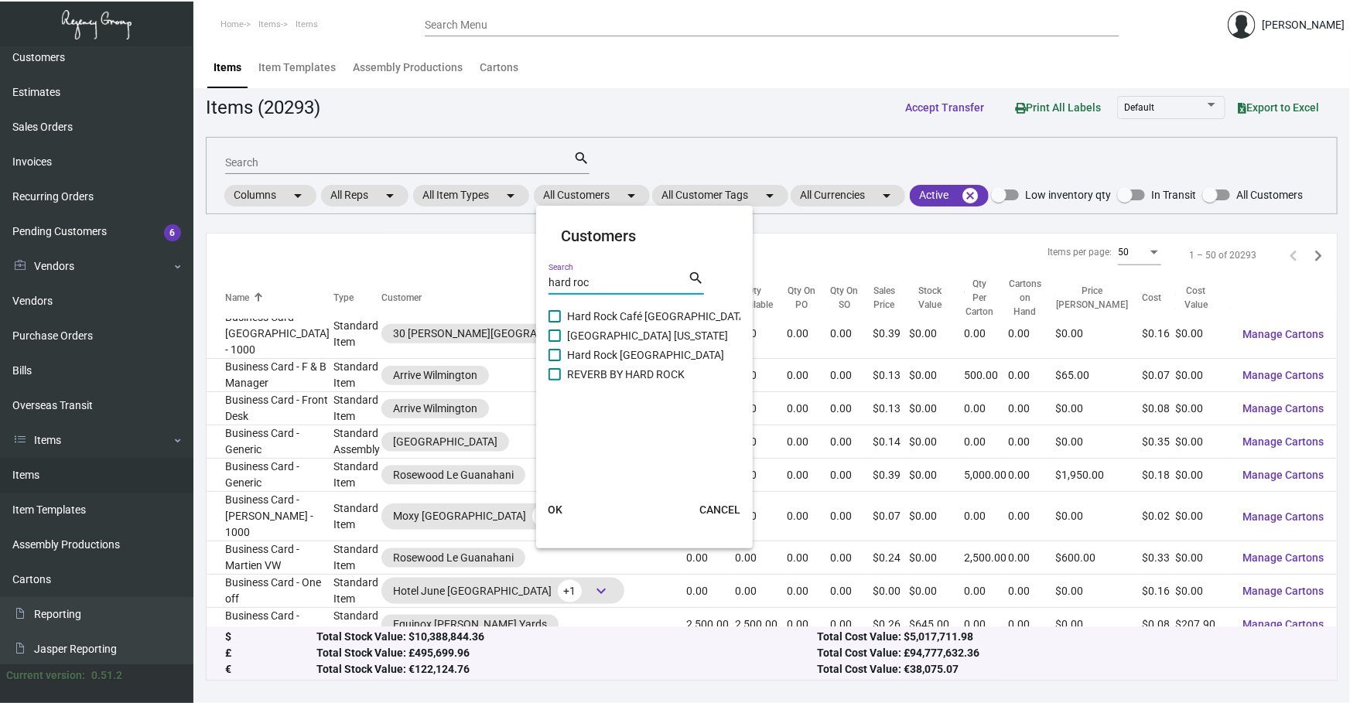
type input "hard roc"
click at [629, 336] on span "[GEOGRAPHIC_DATA] [US_STATE]" at bounding box center [647, 335] width 161 height 19
click at [555, 342] on input "[GEOGRAPHIC_DATA] [US_STATE]" at bounding box center [554, 342] width 1 height 1
checkbox input "true"
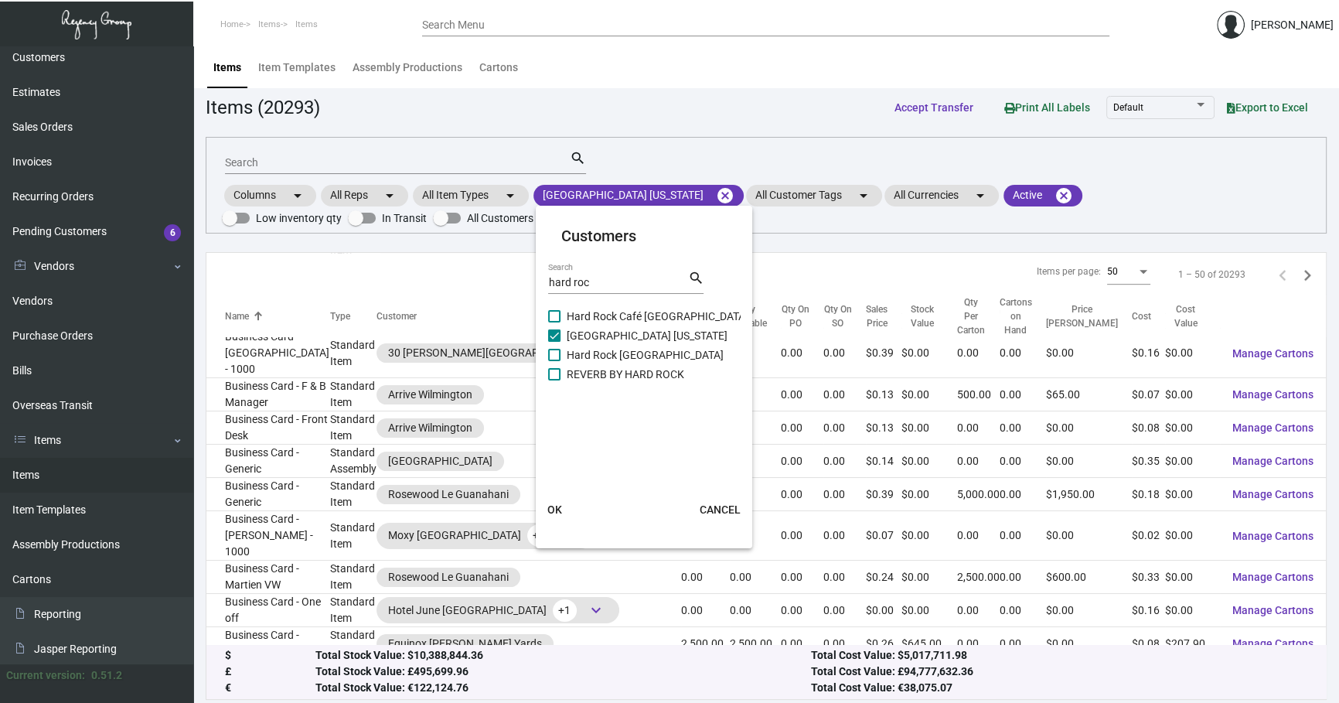
click at [556, 503] on span "OK" at bounding box center [555, 509] width 15 height 12
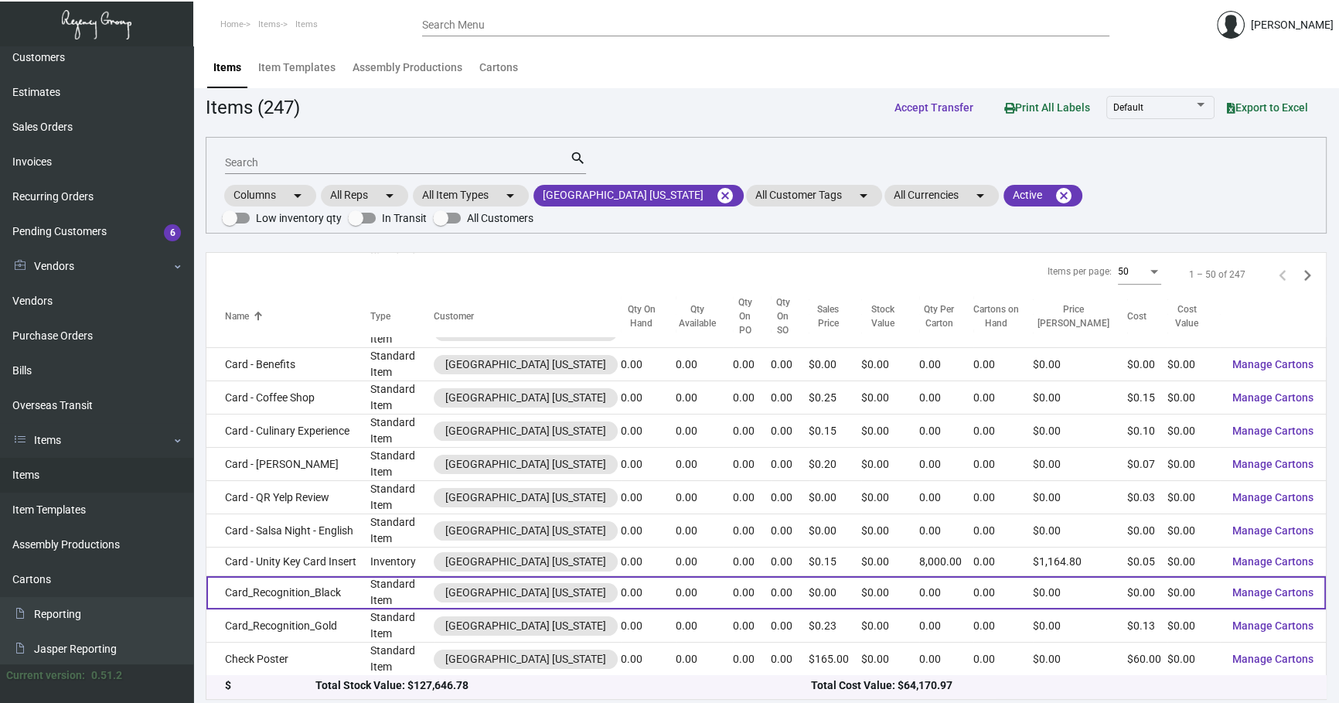
scroll to position [1118, 0]
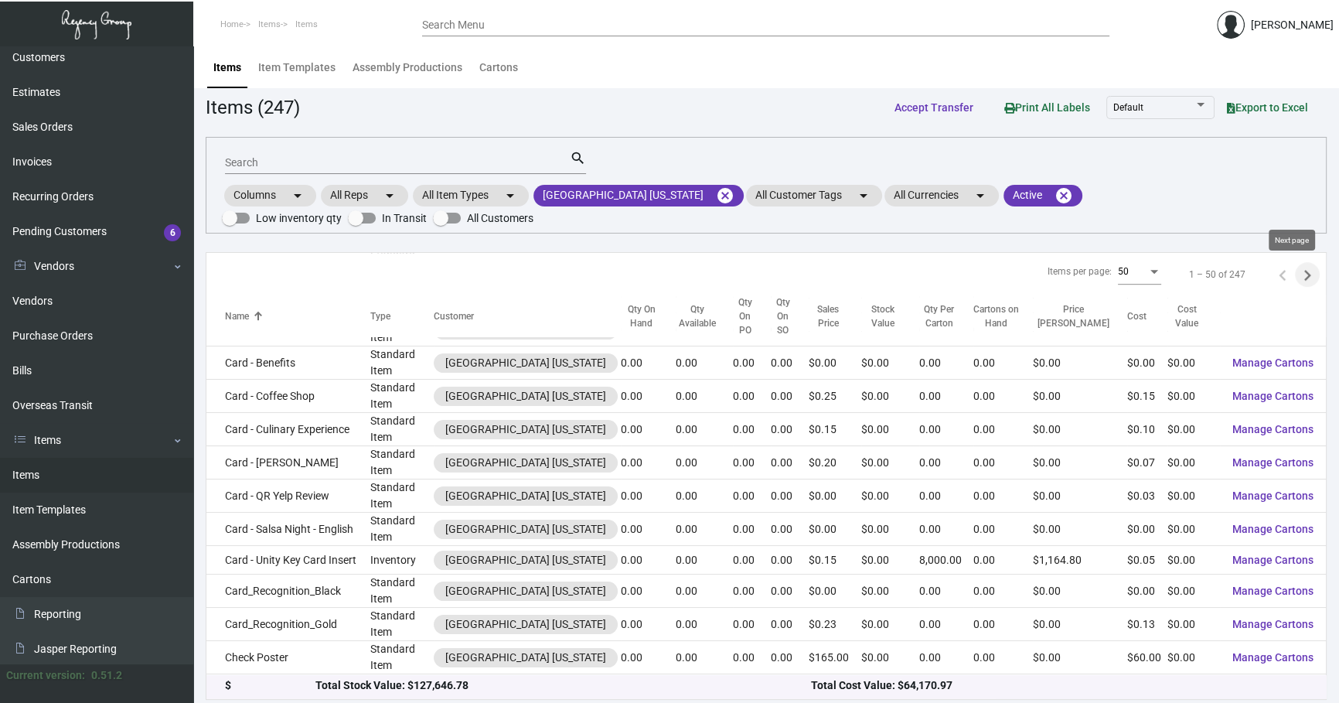
click at [1297, 268] on icon "Next page" at bounding box center [1308, 275] width 22 height 22
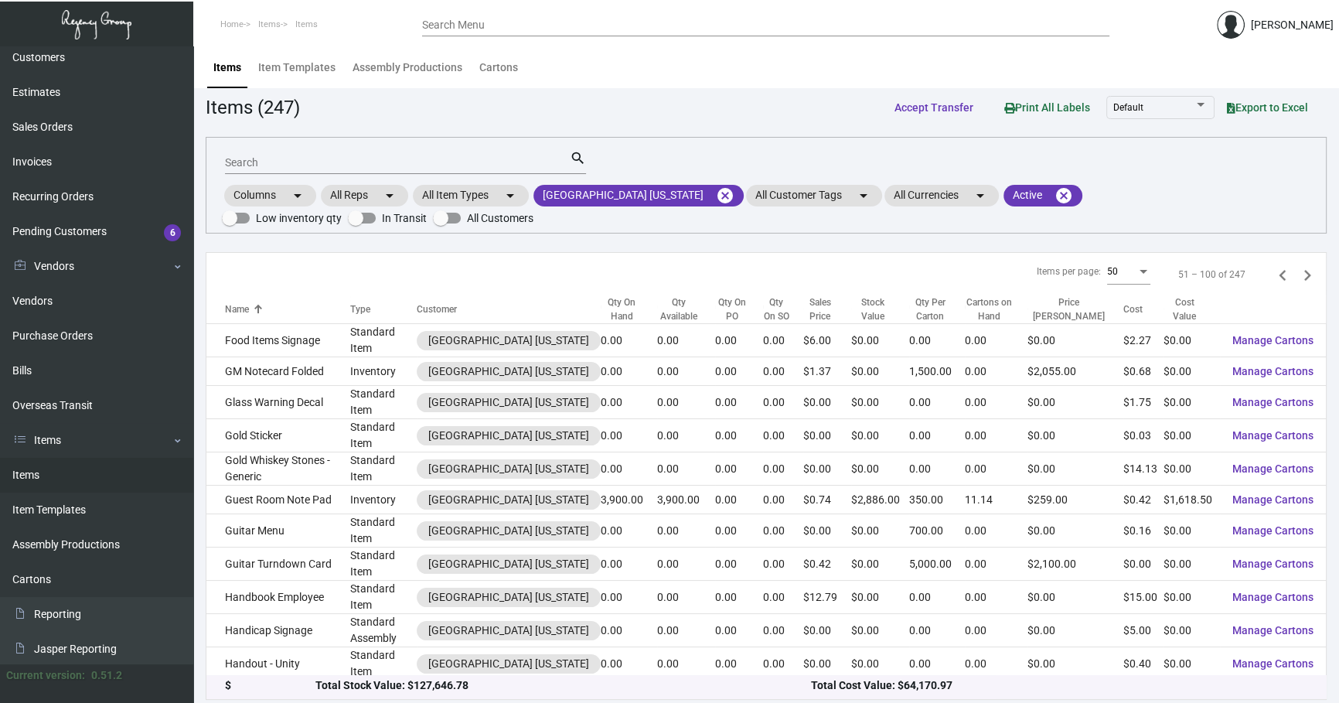
scroll to position [884, 0]
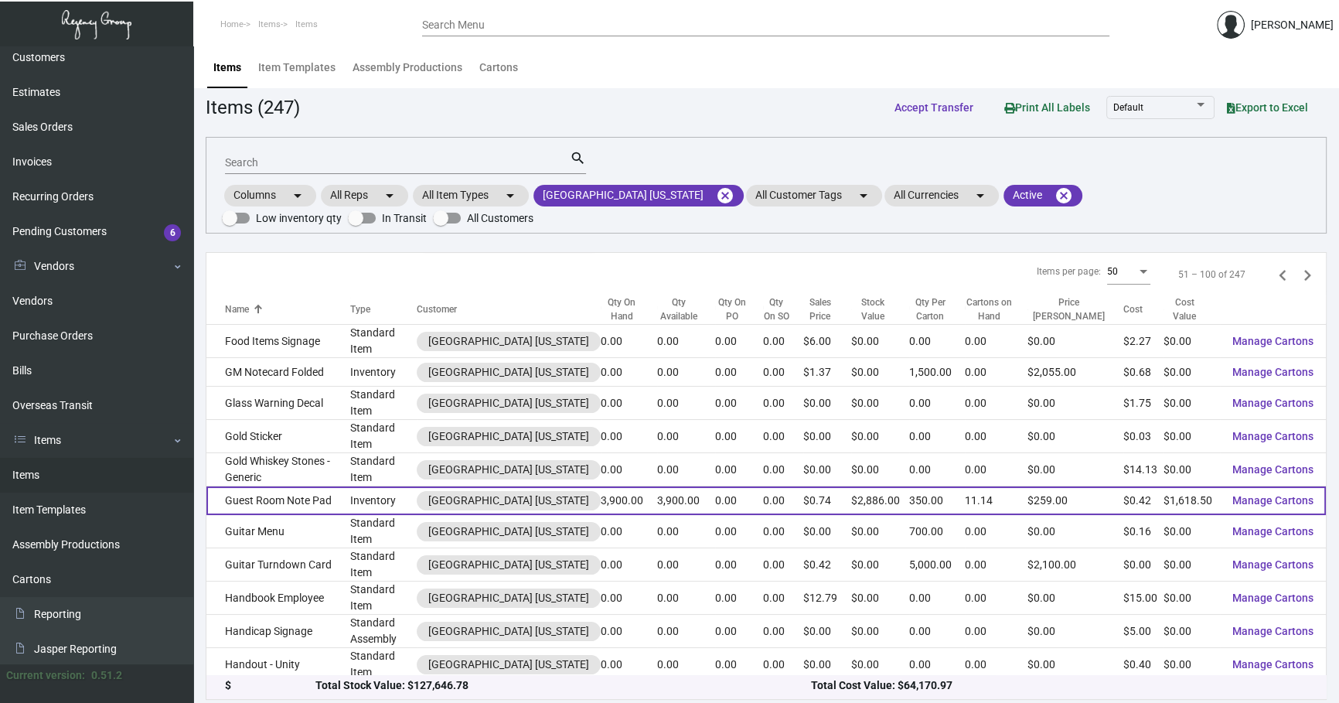
click at [331, 486] on td "Guest Room Note Pad" at bounding box center [278, 500] width 144 height 29
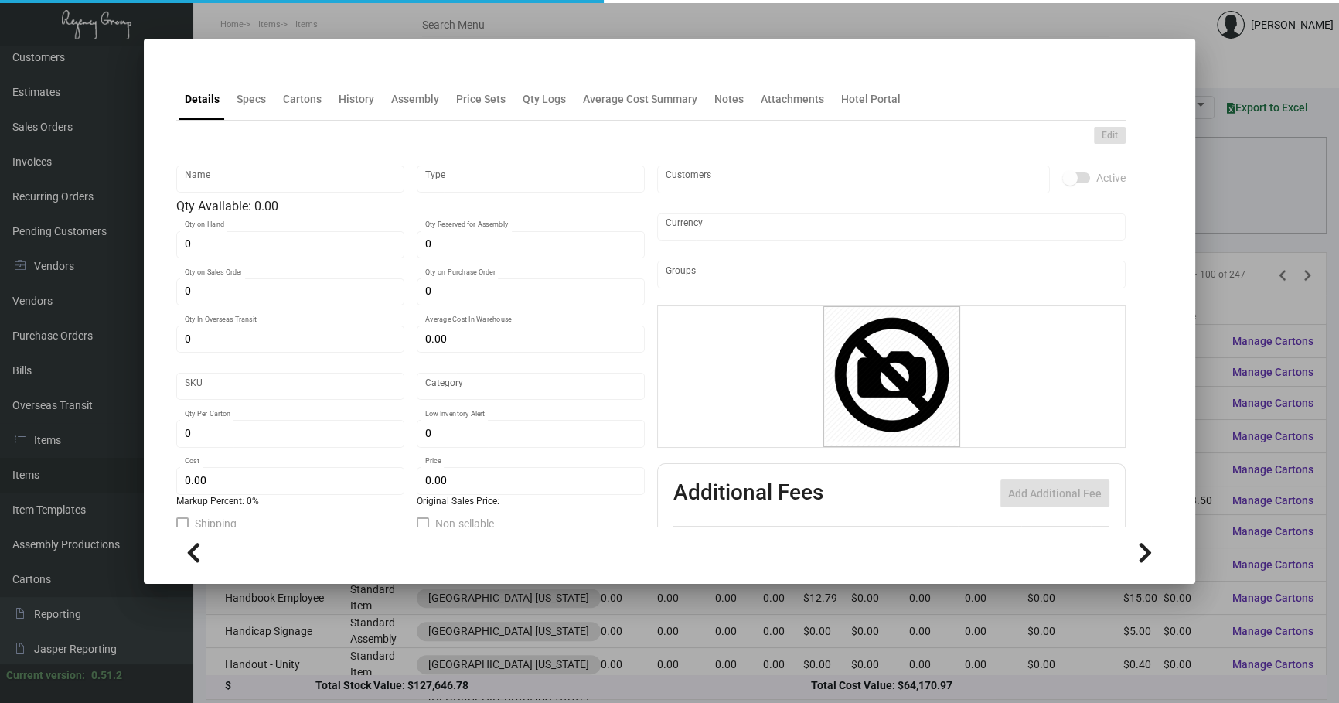
type input "Guest Room Note Pad"
type input "Inventory"
type input "3,900"
type input "$ 0.42733"
type input "Standard"
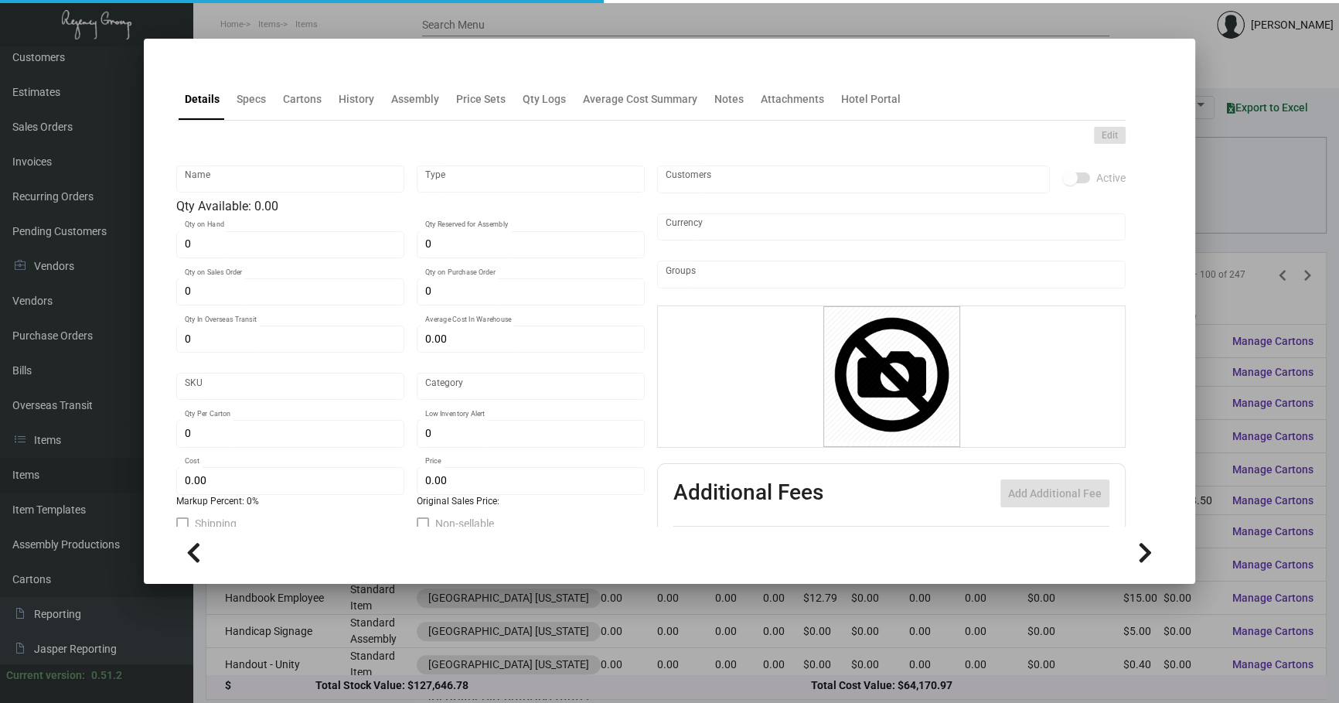
type input "350"
type input "5,000"
type input "$ 0.415"
type input "$ 0.74"
checkbox input "true"
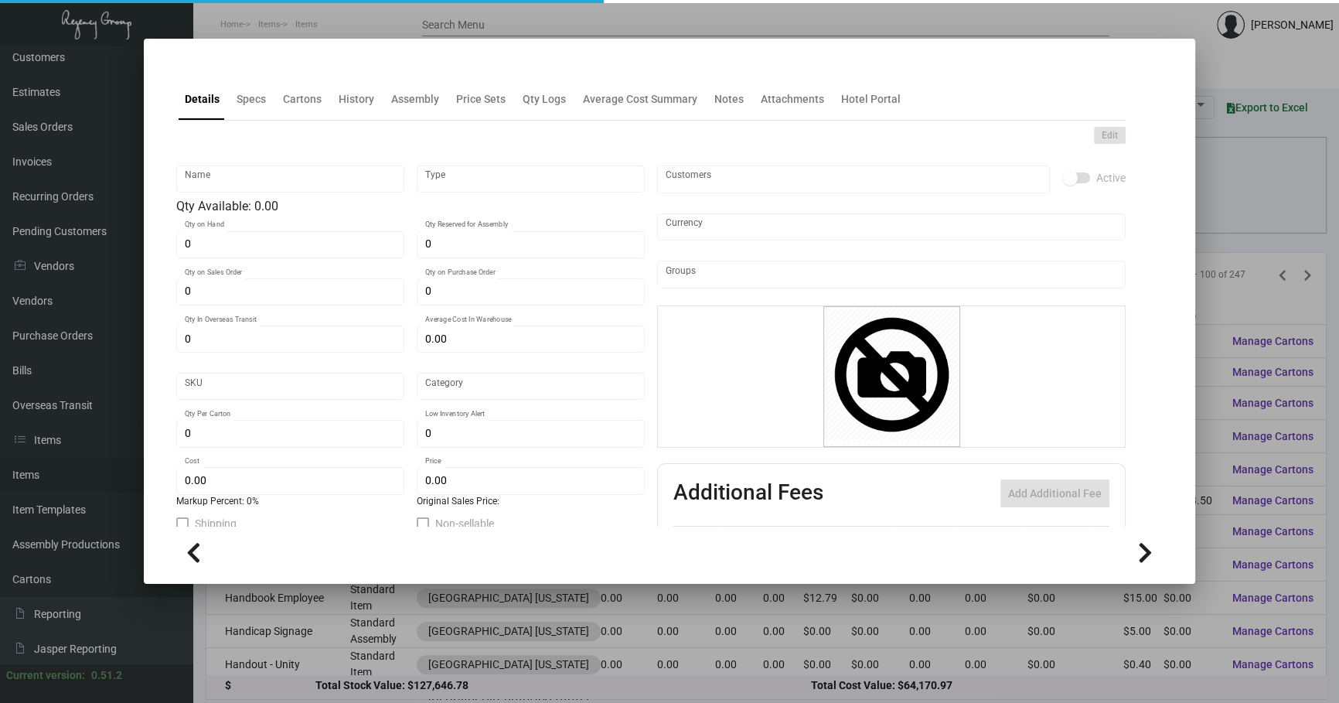
checkbox input "true"
type input "United States Dollar $"
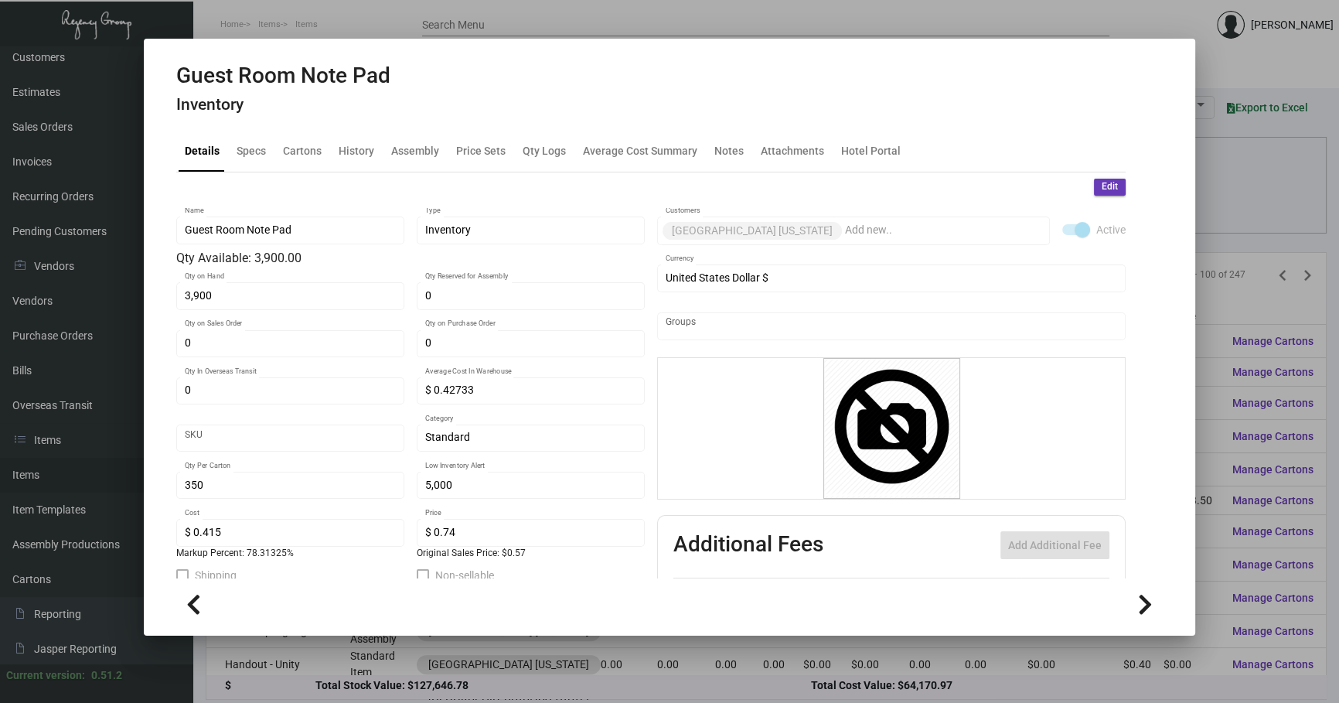
click at [349, 110] on h4 "Inventory" at bounding box center [283, 104] width 214 height 19
click at [354, 145] on div "History" at bounding box center [357, 150] width 36 height 16
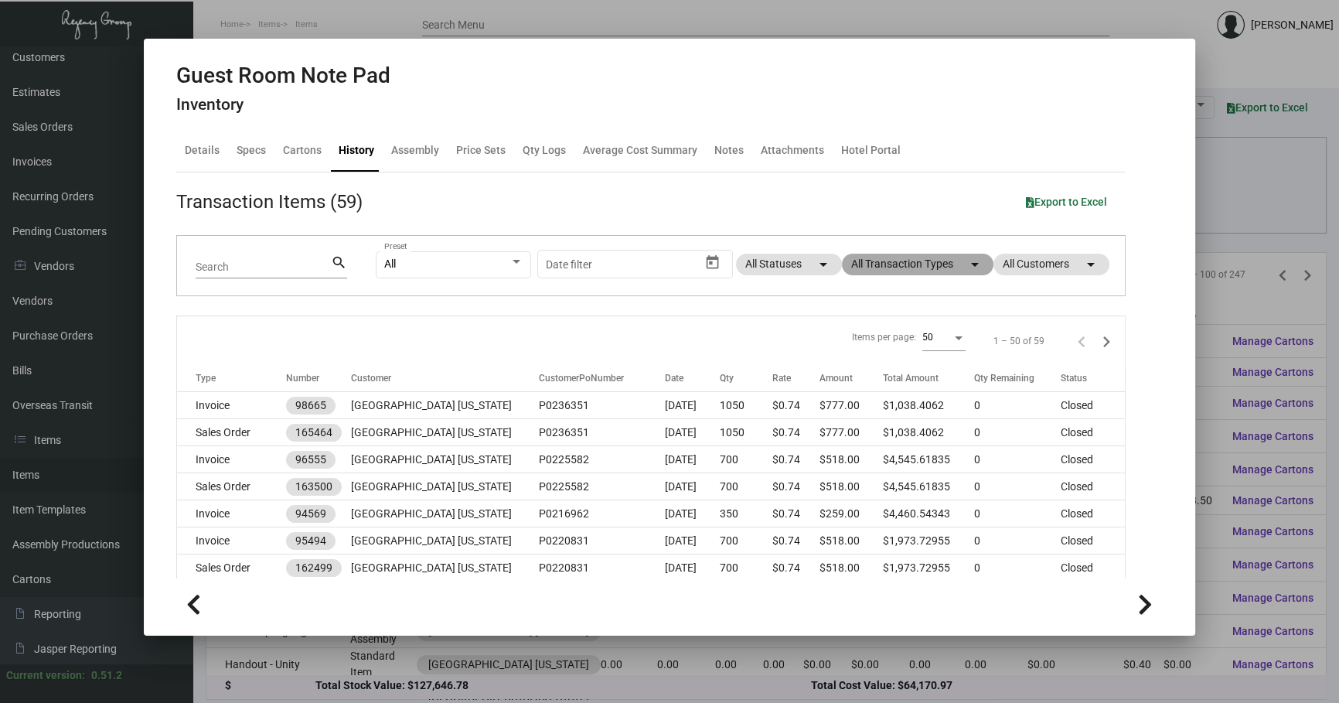
click at [892, 271] on mat-chip "All Transaction Types arrow_drop_down" at bounding box center [918, 265] width 152 height 22
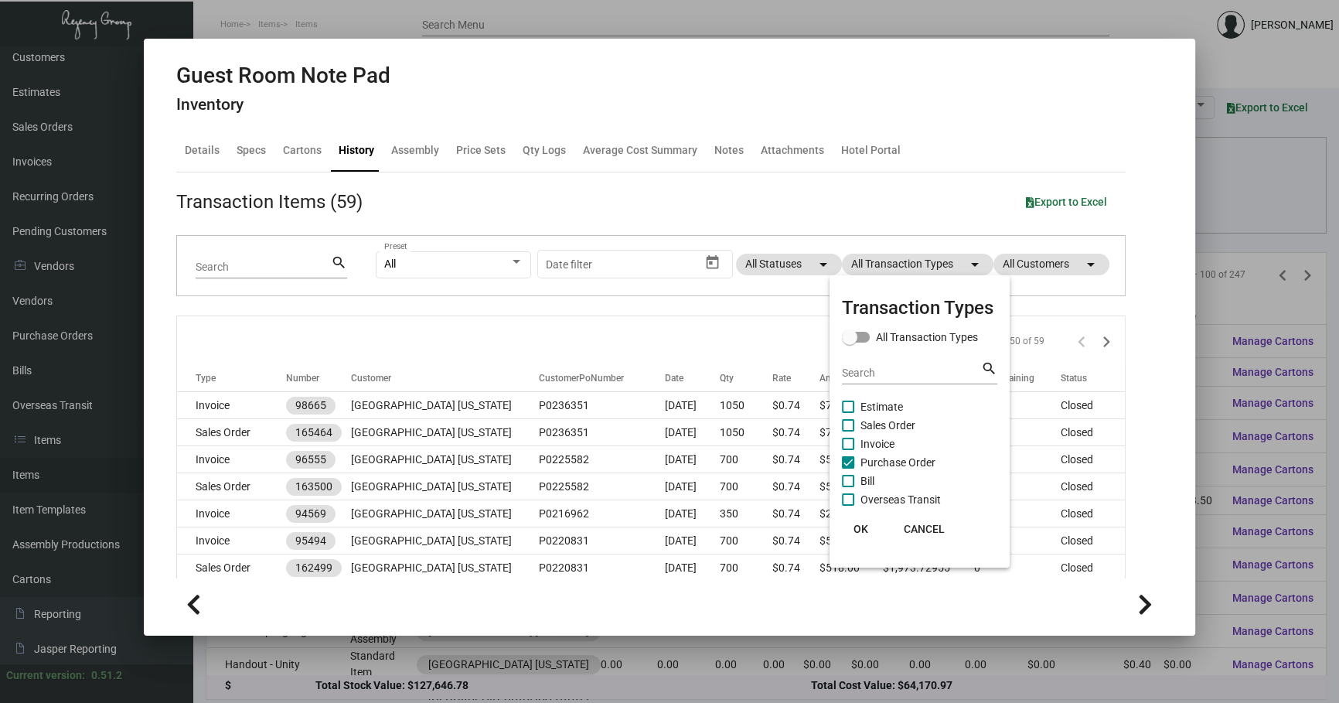
click at [910, 466] on span "Purchase Order" at bounding box center [898, 462] width 75 height 19
click at [848, 469] on input "Purchase Order" at bounding box center [848, 469] width 1 height 1
click at [908, 464] on span "Purchase Order" at bounding box center [898, 462] width 75 height 19
click at [848, 469] on input "Purchase Order" at bounding box center [848, 469] width 1 height 1
checkbox input "true"
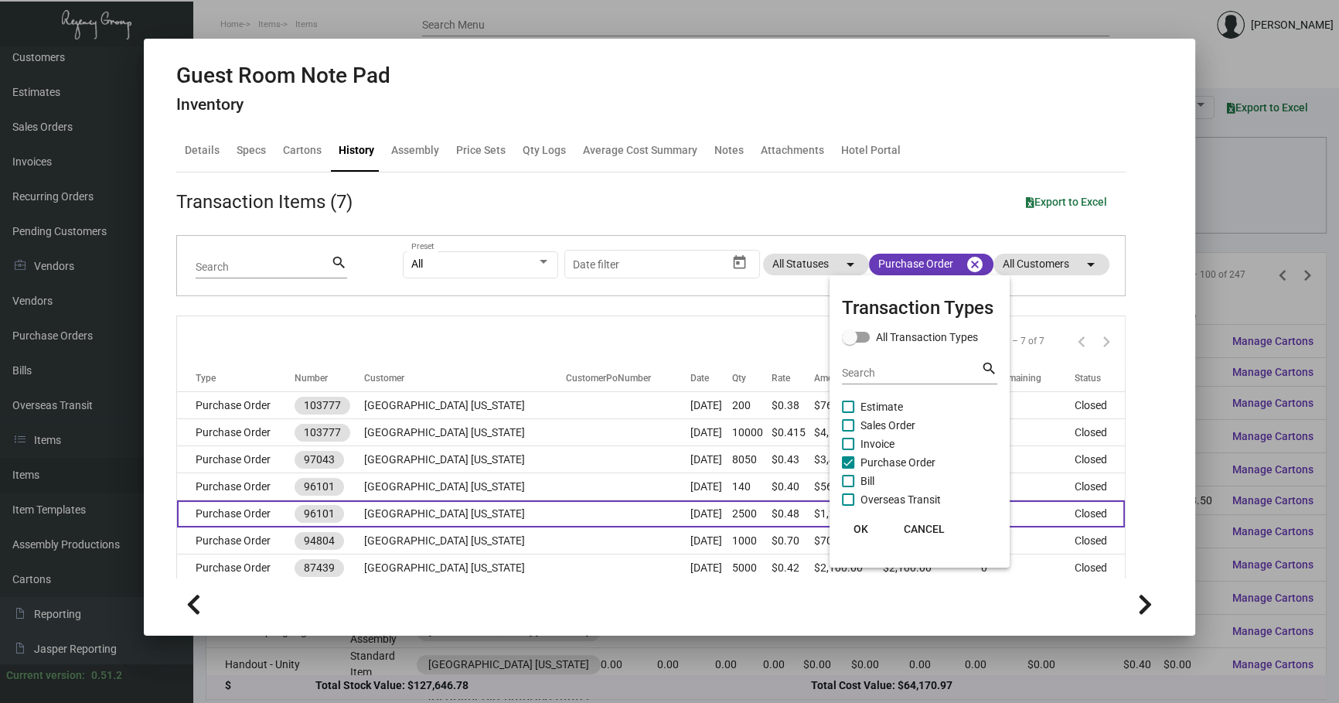
click at [870, 522] on button "OK" at bounding box center [860, 529] width 49 height 28
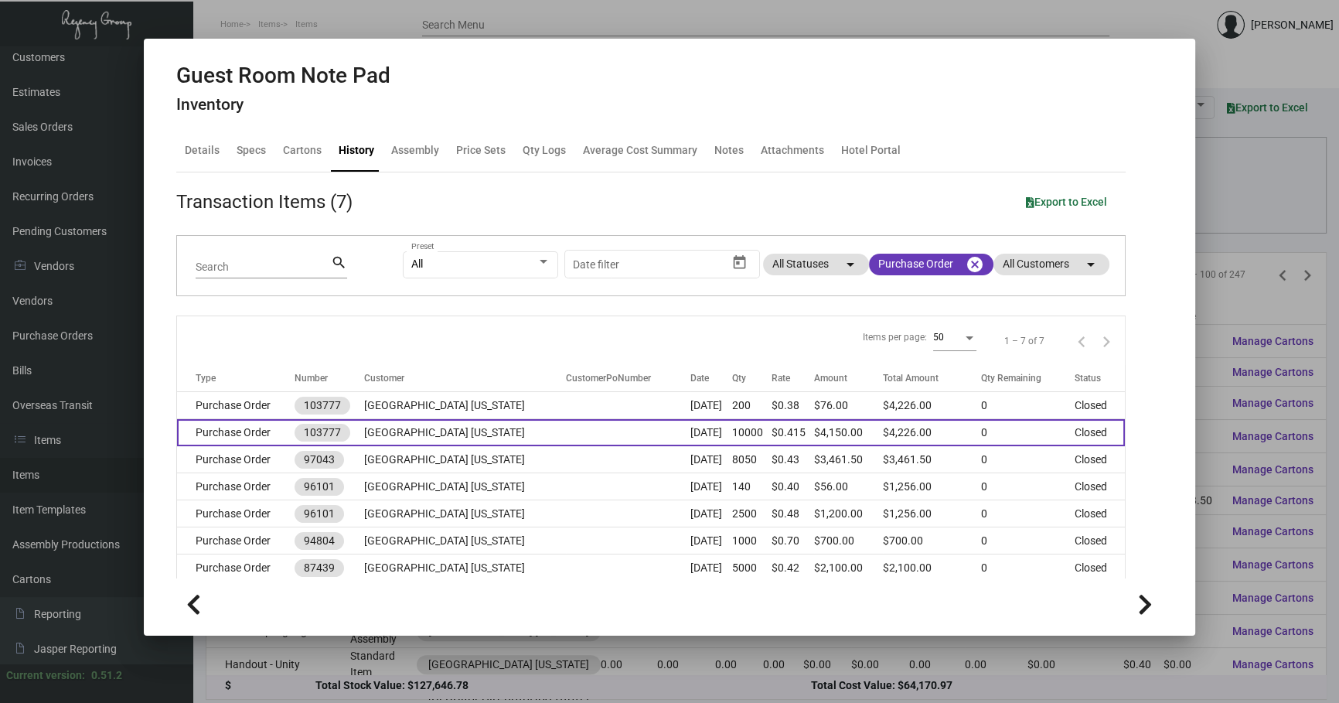
drag, startPoint x: 598, startPoint y: 394, endPoint x: 610, endPoint y: 428, distance: 36.9
click at [610, 428] on tbody "Purchase Order 103777 [GEOGRAPHIC_DATA] [US_STATE] [DATE] 200 $0.38 $76.00 $4,2…" at bounding box center [651, 486] width 948 height 189
click at [610, 428] on td at bounding box center [628, 432] width 125 height 27
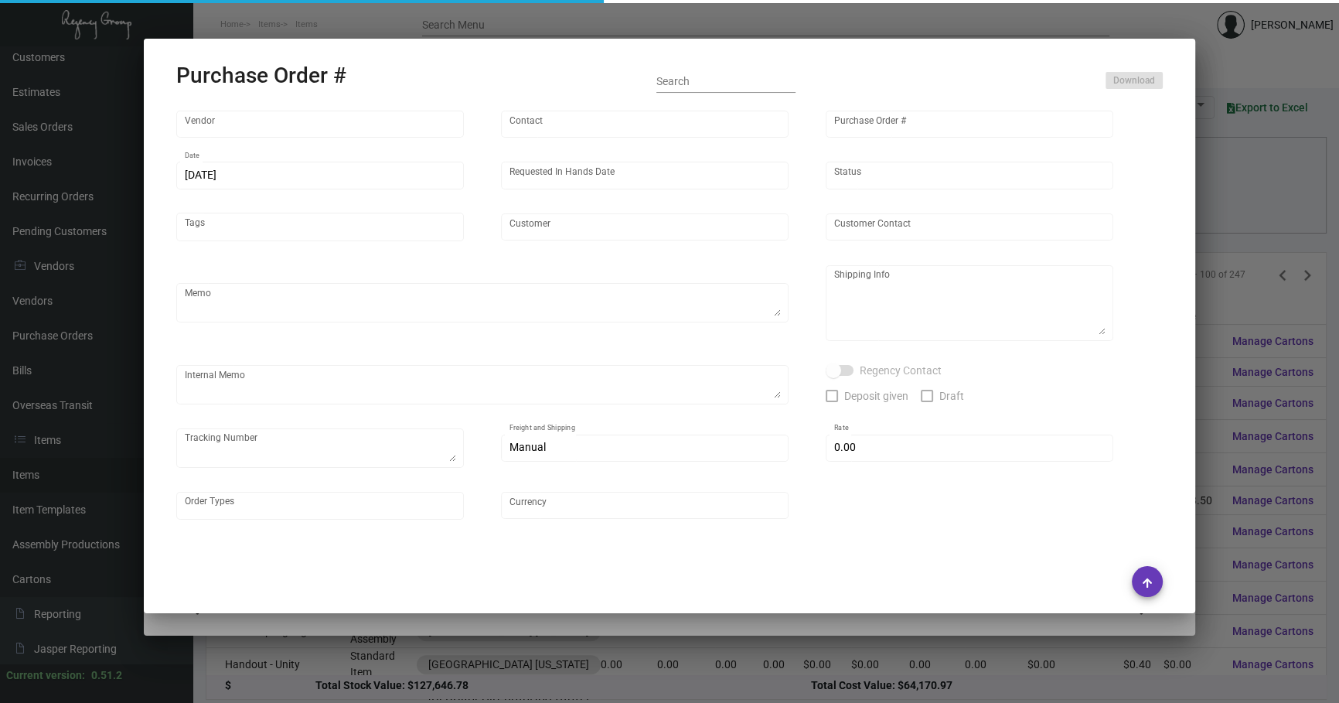
type input "Colonial Redi Record Corp."
type input "[PERSON_NAME]"
type input "103777"
type input "[DATE]"
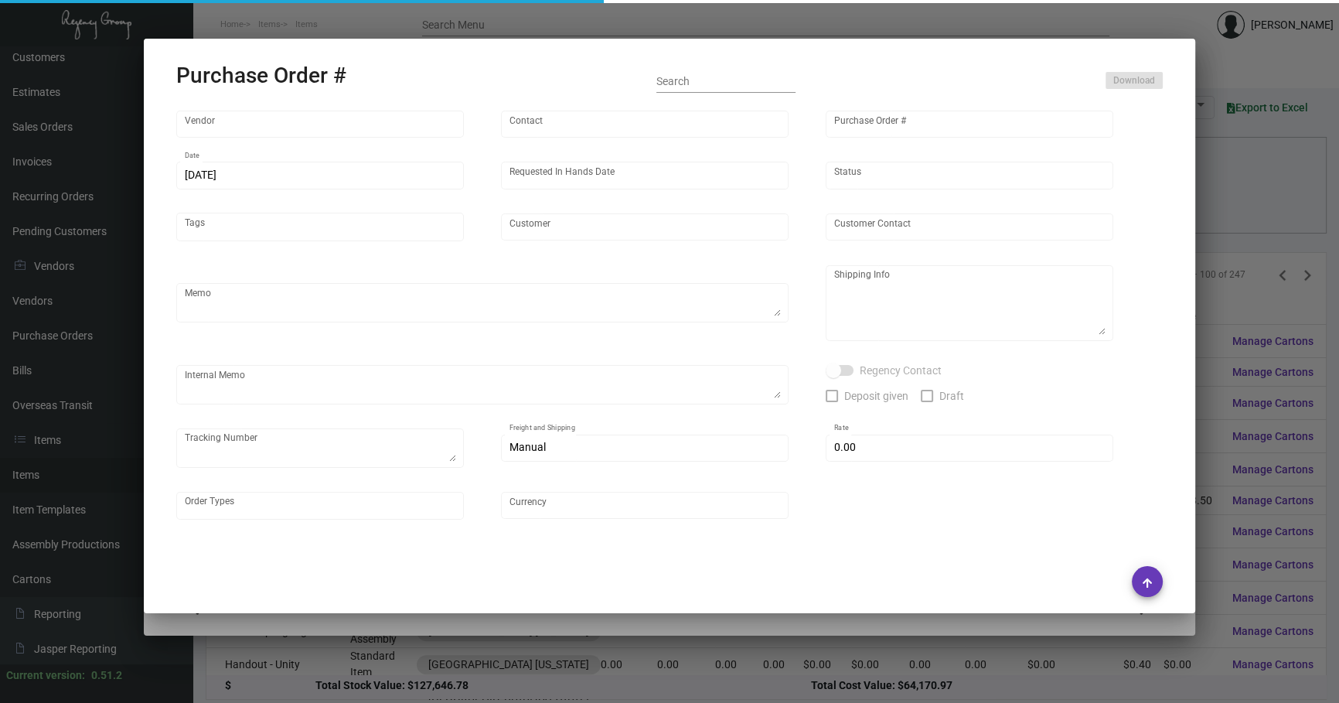
type input "[GEOGRAPHIC_DATA] [US_STATE]"
type textarea "Please send proof for approval to [EMAIL_ADDRESS][DOMAIN_NAME] with me cc'ed. *…"
type textarea "Regency Group NJ - [PERSON_NAME] [STREET_ADDRESS]"
type textarea "NJ Warehouse. [DATE] - Vendor said order is ready, SH informed them they will s…"
checkbox input "true"
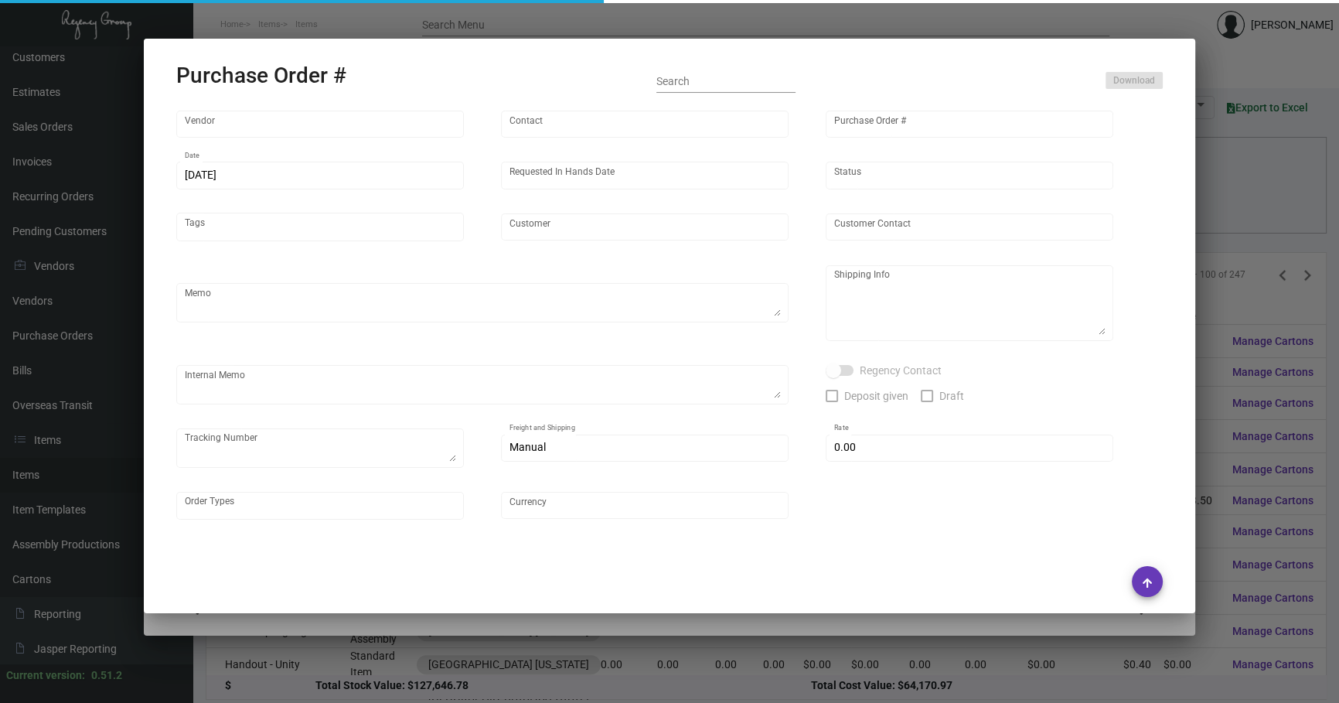
type input "$ 0.00"
type input "United States Dollar $"
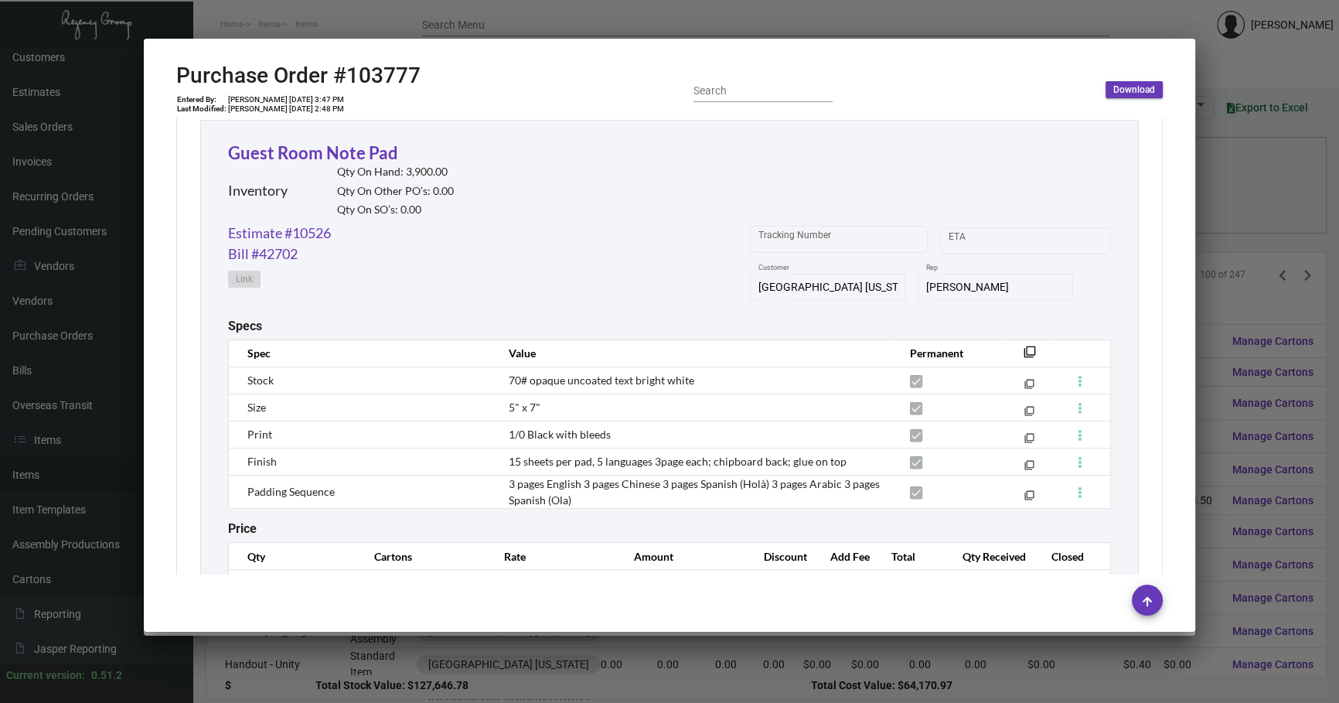
scroll to position [773, 0]
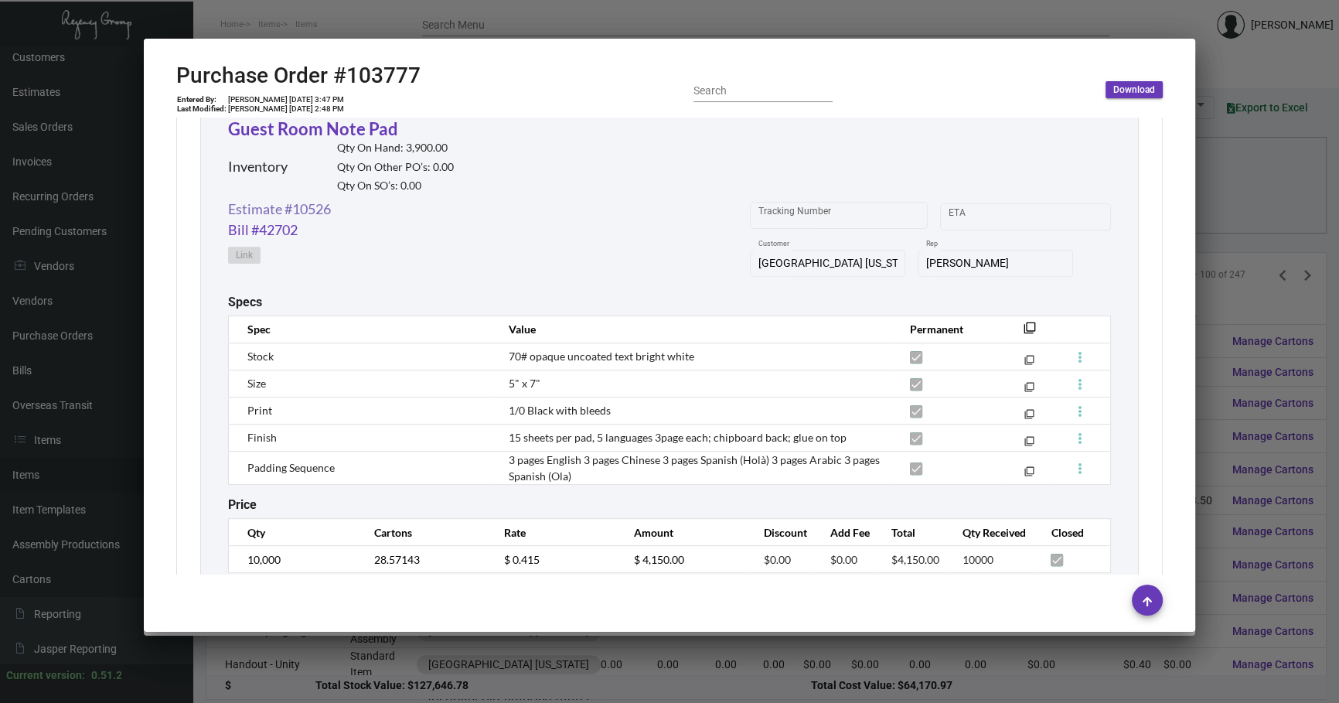
click at [293, 201] on link "Estimate #10526" at bounding box center [279, 209] width 103 height 21
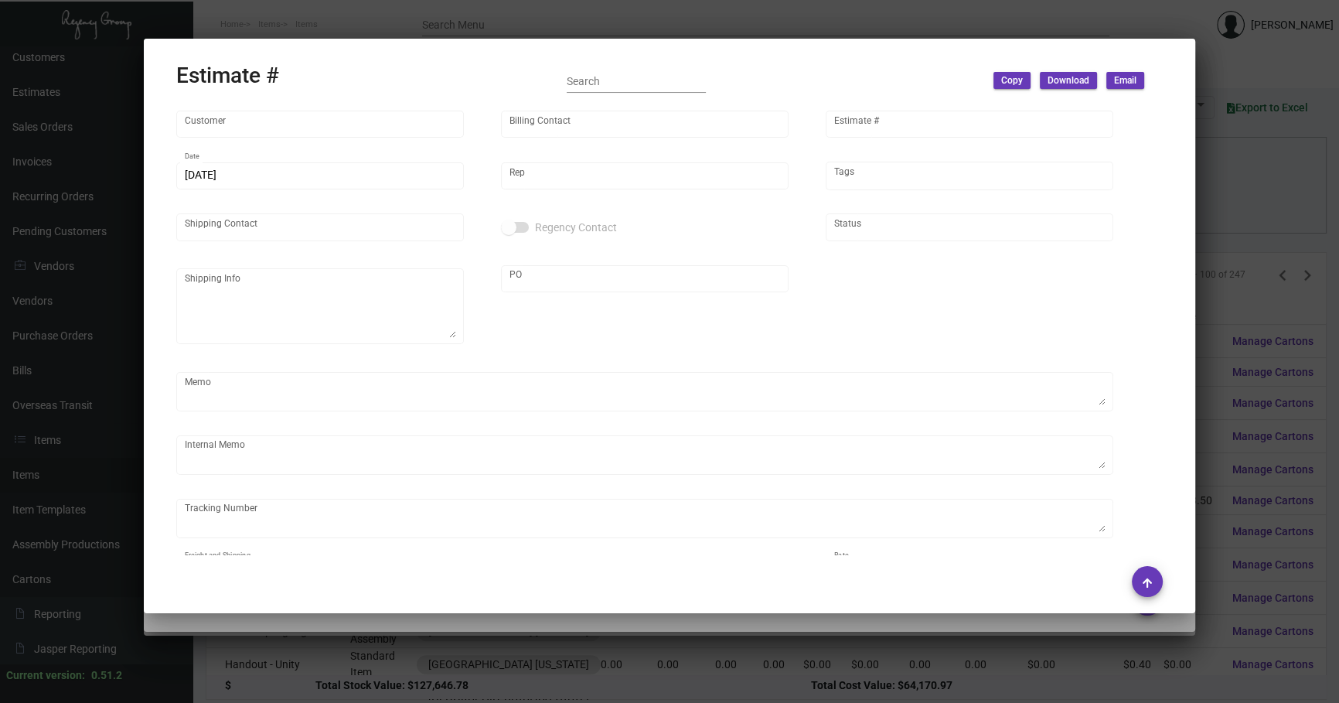
type input "[GEOGRAPHIC_DATA] [US_STATE]"
type input "AP BILLING"
type input "10526"
type input "[DATE]"
type input "[PERSON_NAME]"
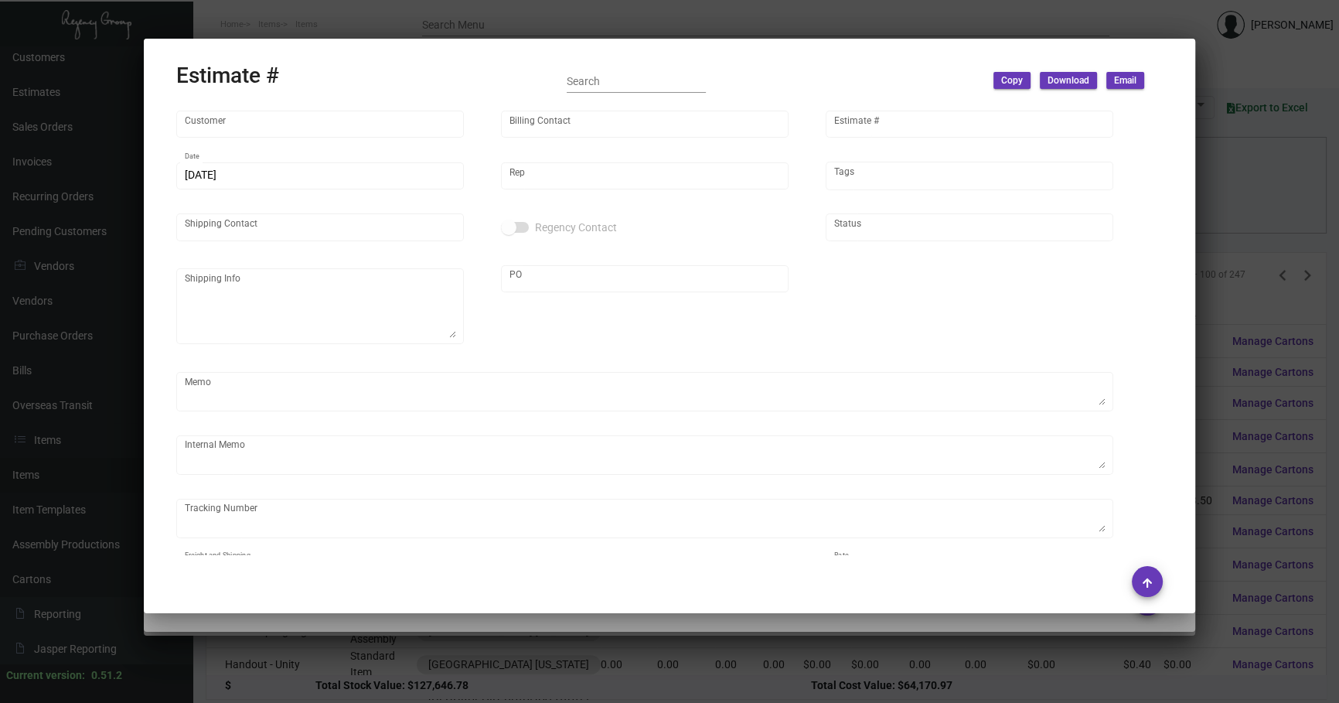
type textarea "NJ Warehouse."
type input "United States Dollar $"
type input "$ 0.00"
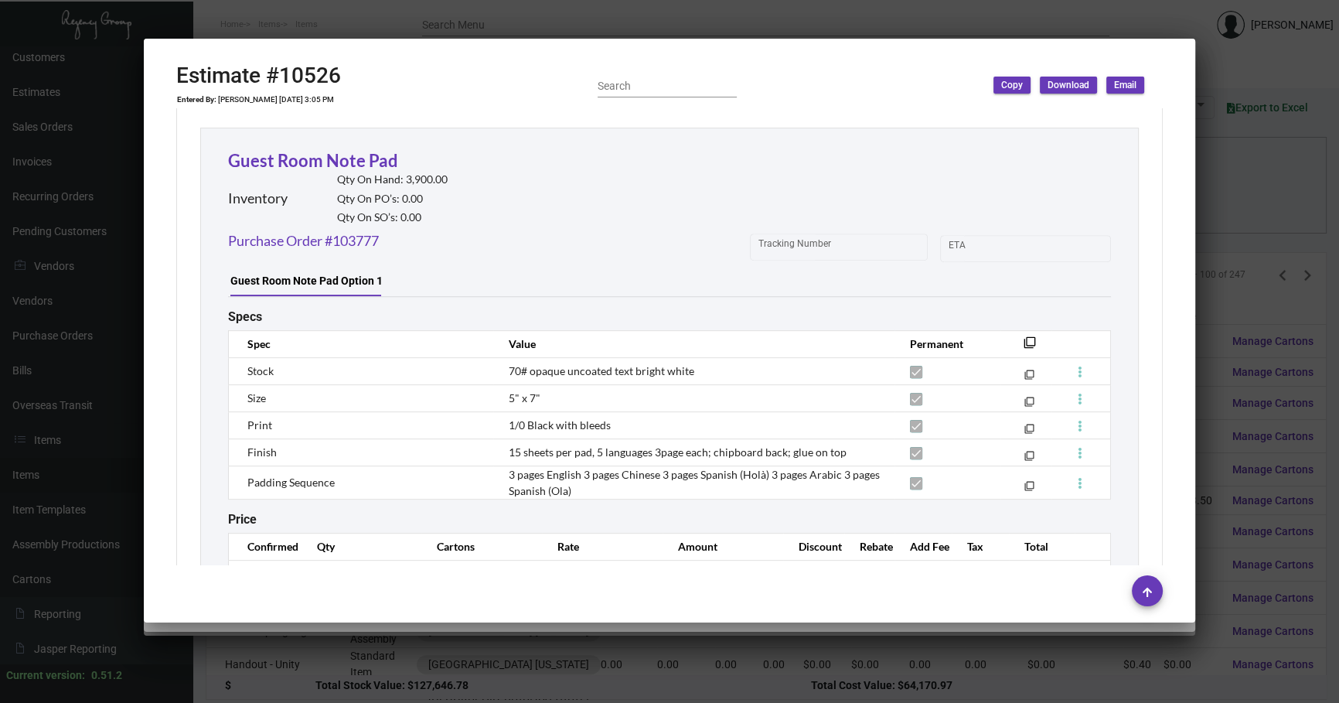
scroll to position [883, 0]
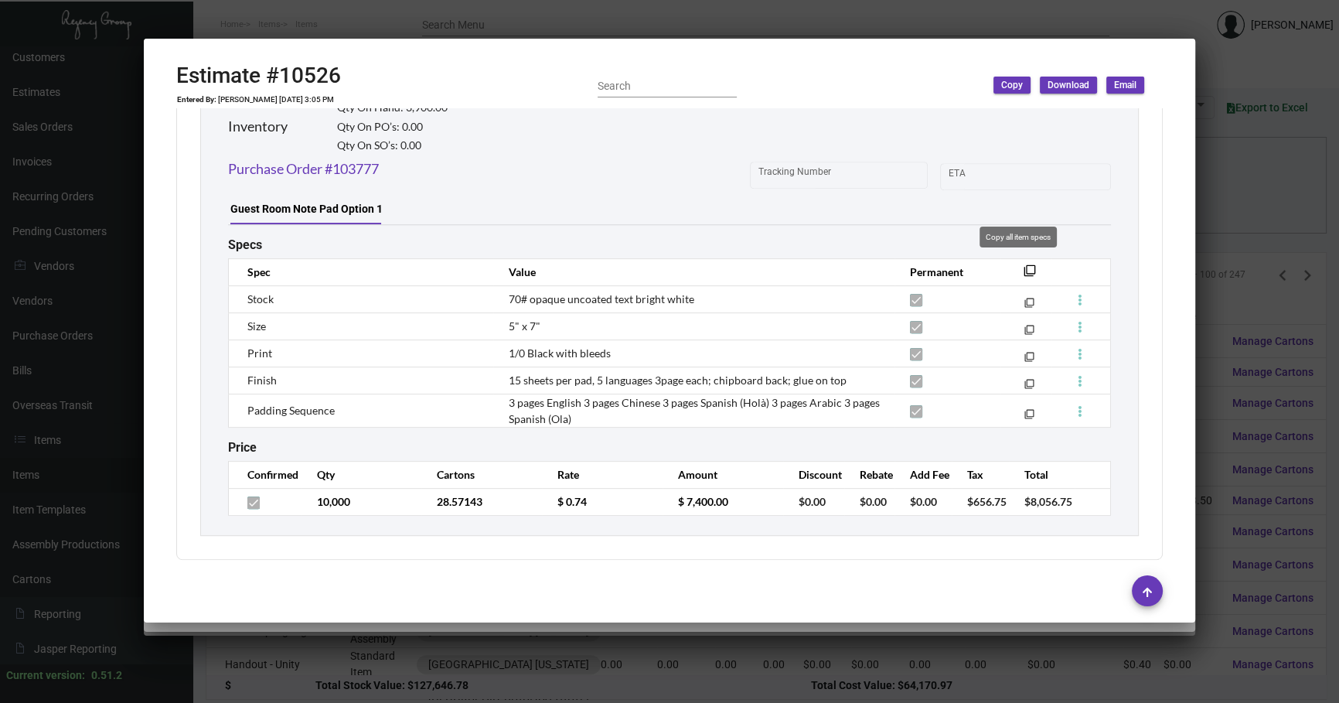
click at [1024, 269] on mat-icon "filter_none" at bounding box center [1030, 275] width 12 height 12
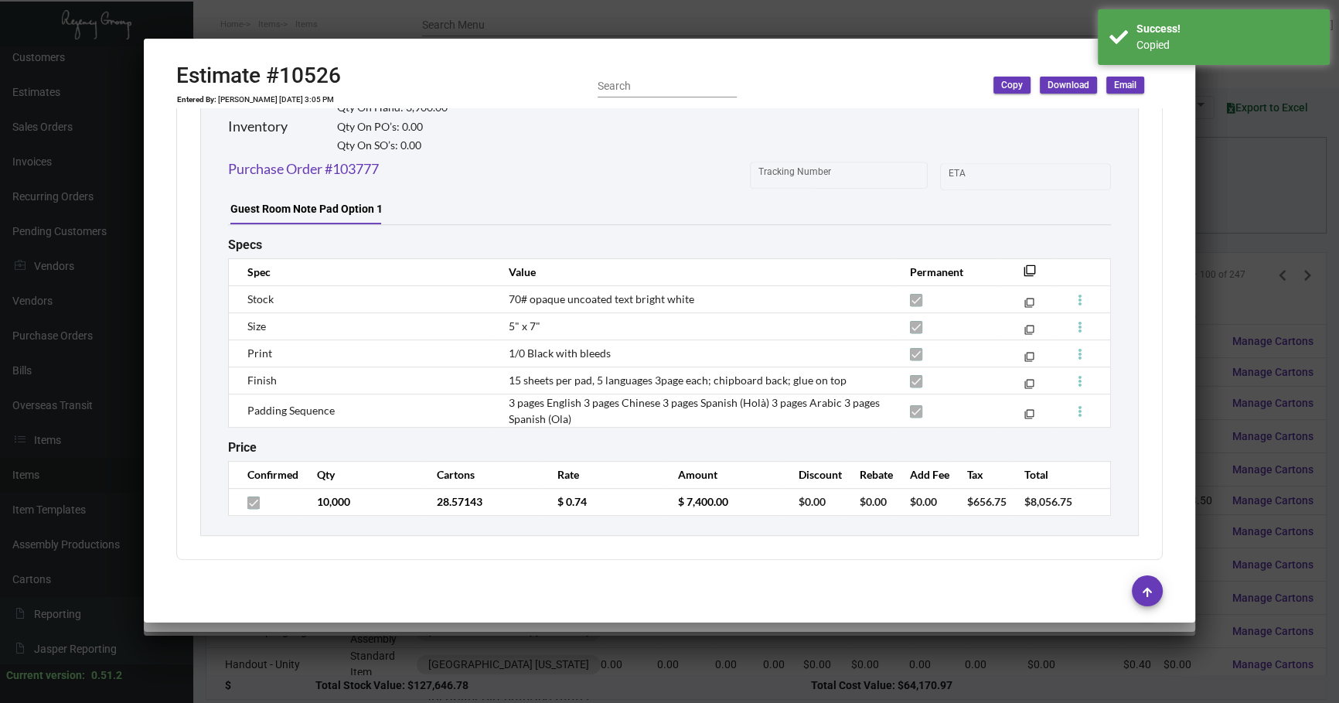
click at [1230, 222] on div at bounding box center [669, 351] width 1339 height 703
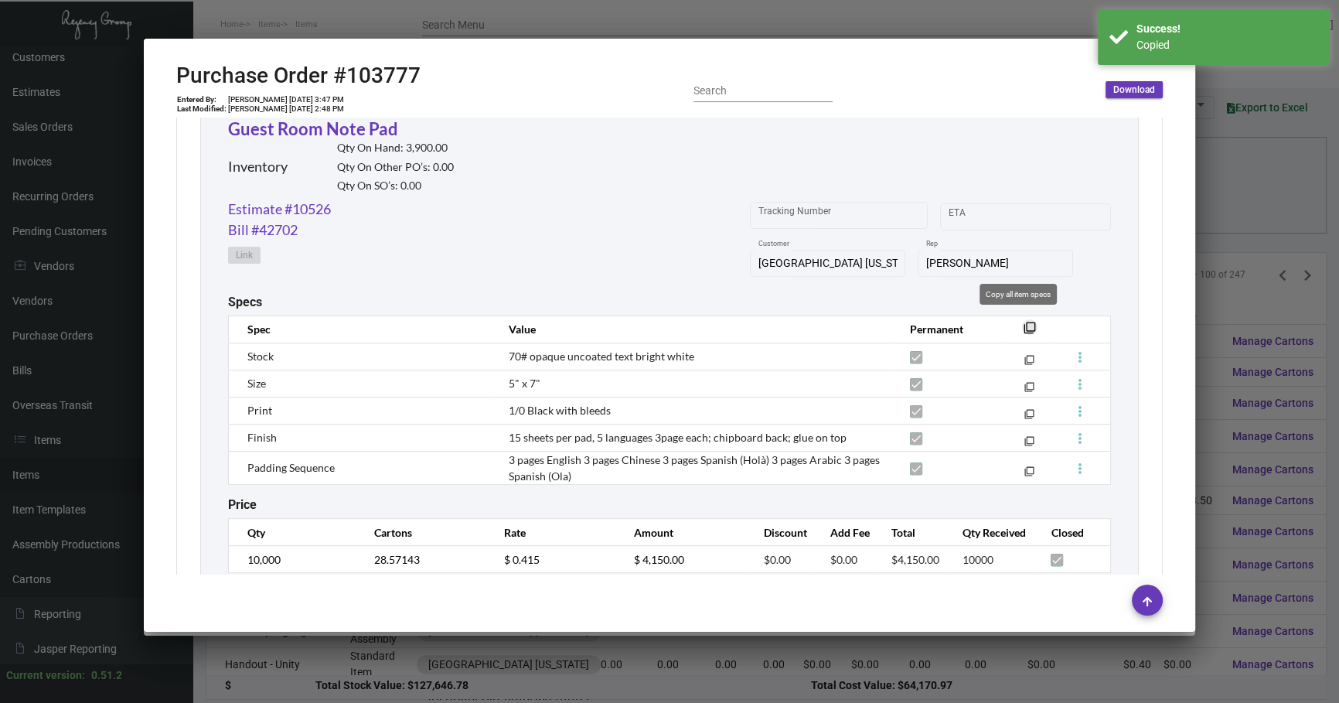
click at [1022, 325] on button "filter_none" at bounding box center [1029, 326] width 15 height 15
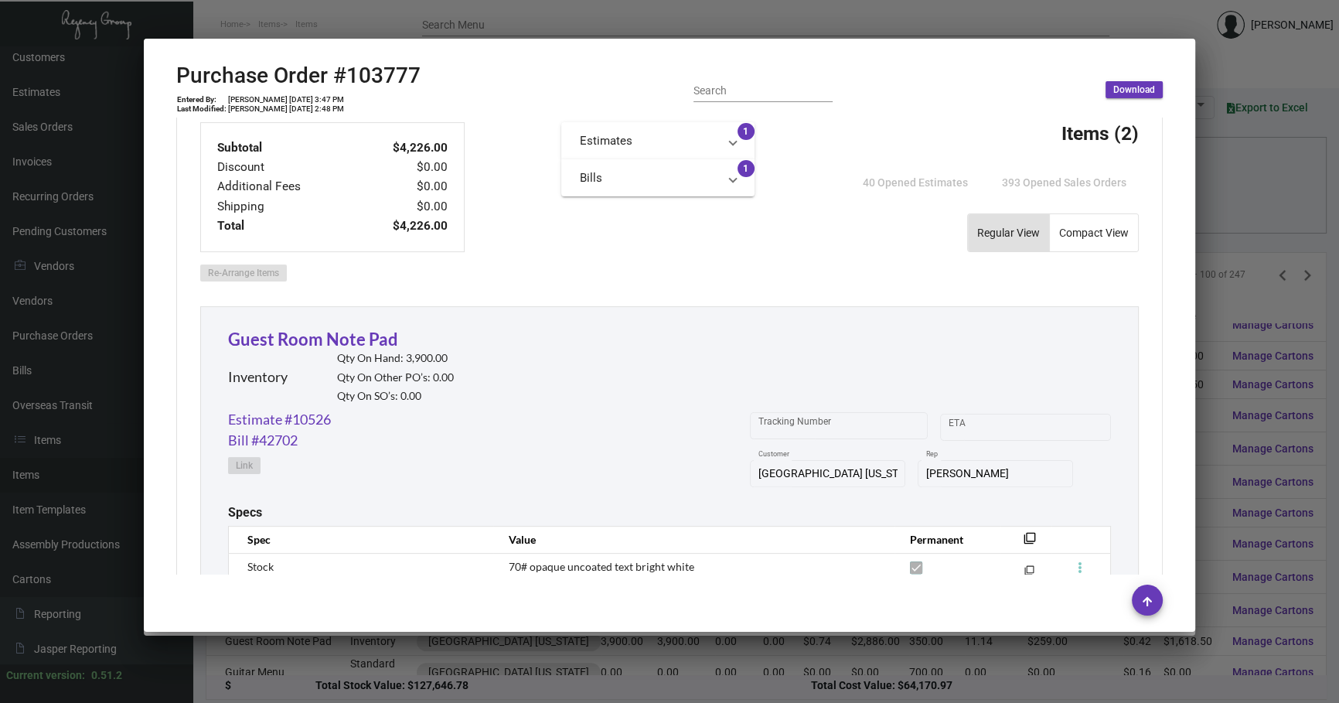
scroll to position [696, 0]
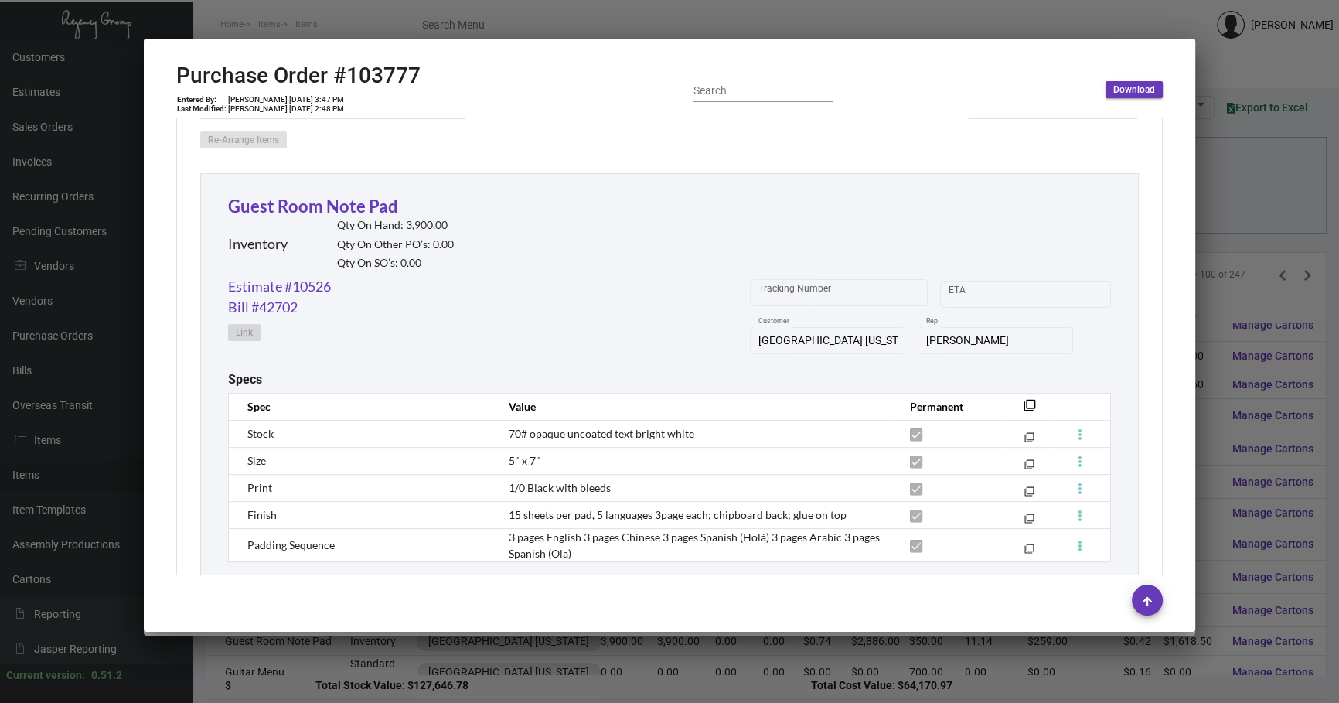
click at [1012, 359] on div "[PERSON_NAME] Rep" at bounding box center [995, 348] width 155 height 42
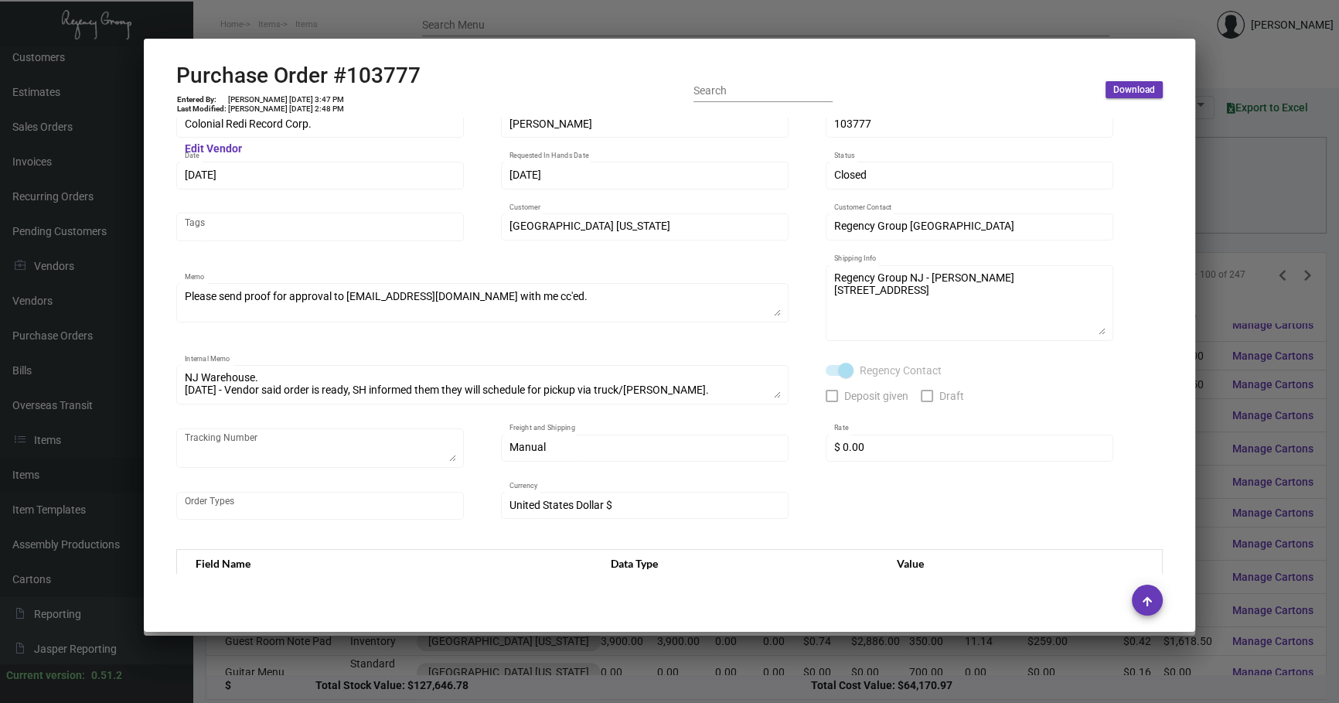
scroll to position [0, 0]
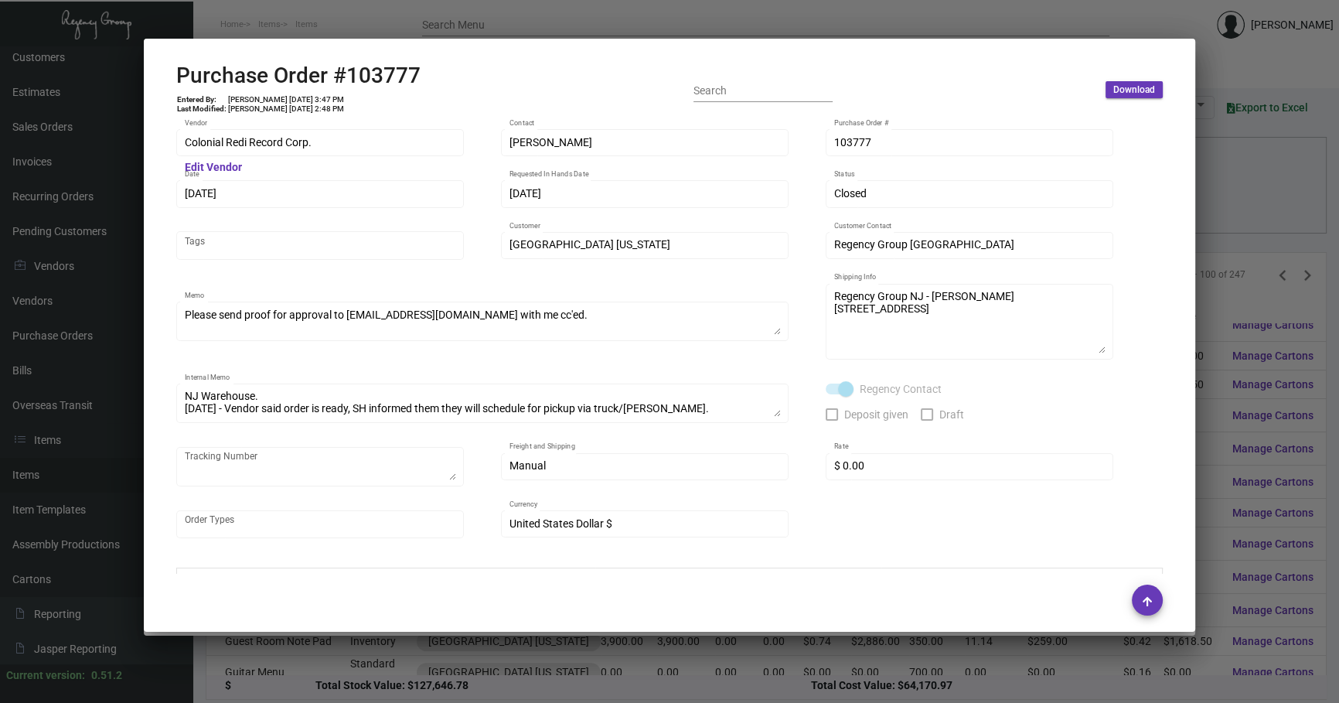
click at [1245, 193] on div at bounding box center [669, 351] width 1339 height 703
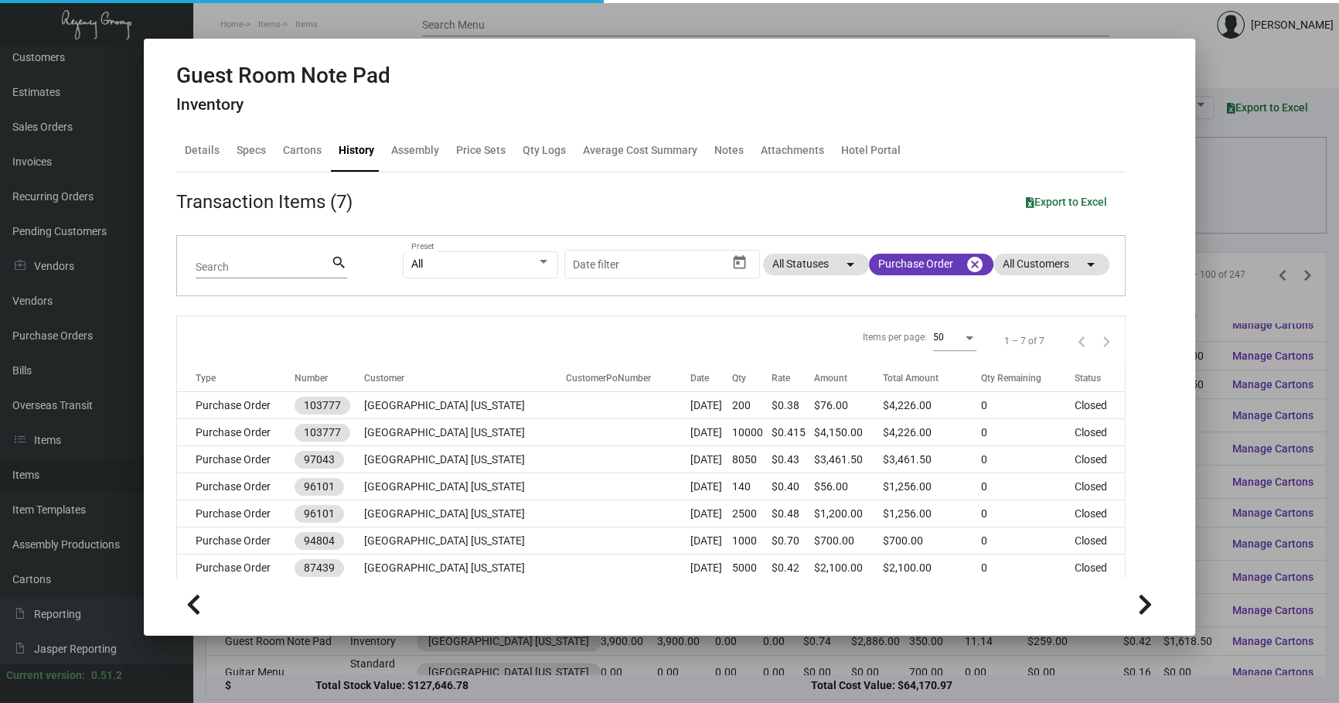
click at [1247, 193] on div at bounding box center [669, 351] width 1339 height 703
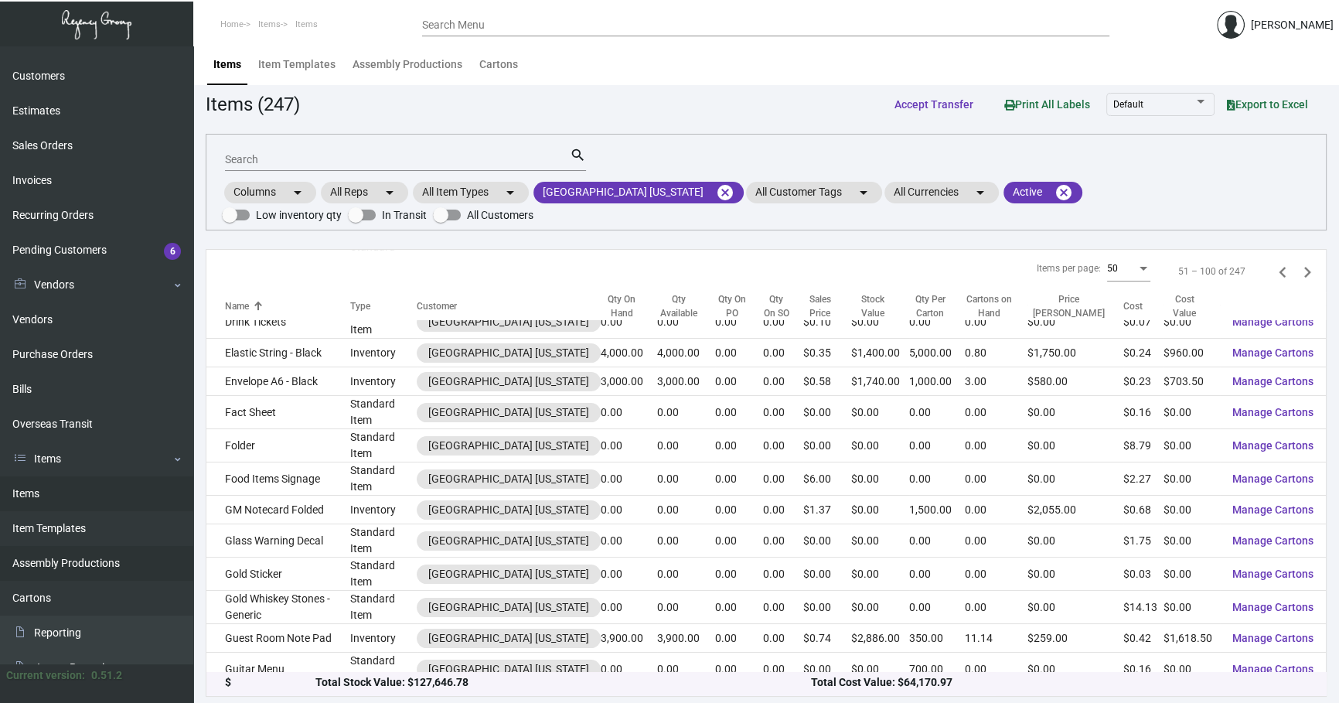
scroll to position [87, 0]
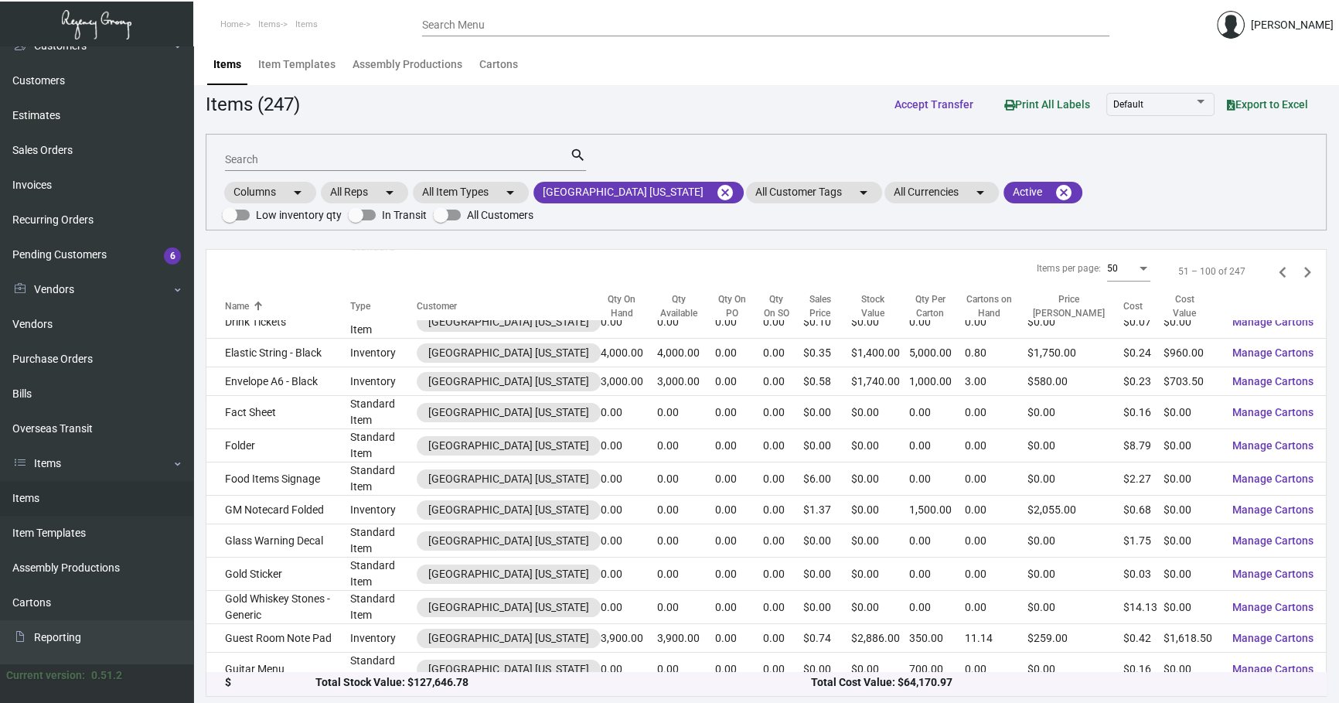
click at [836, 679] on div "Total Cost Value: $64,170.97" at bounding box center [1059, 683] width 497 height 16
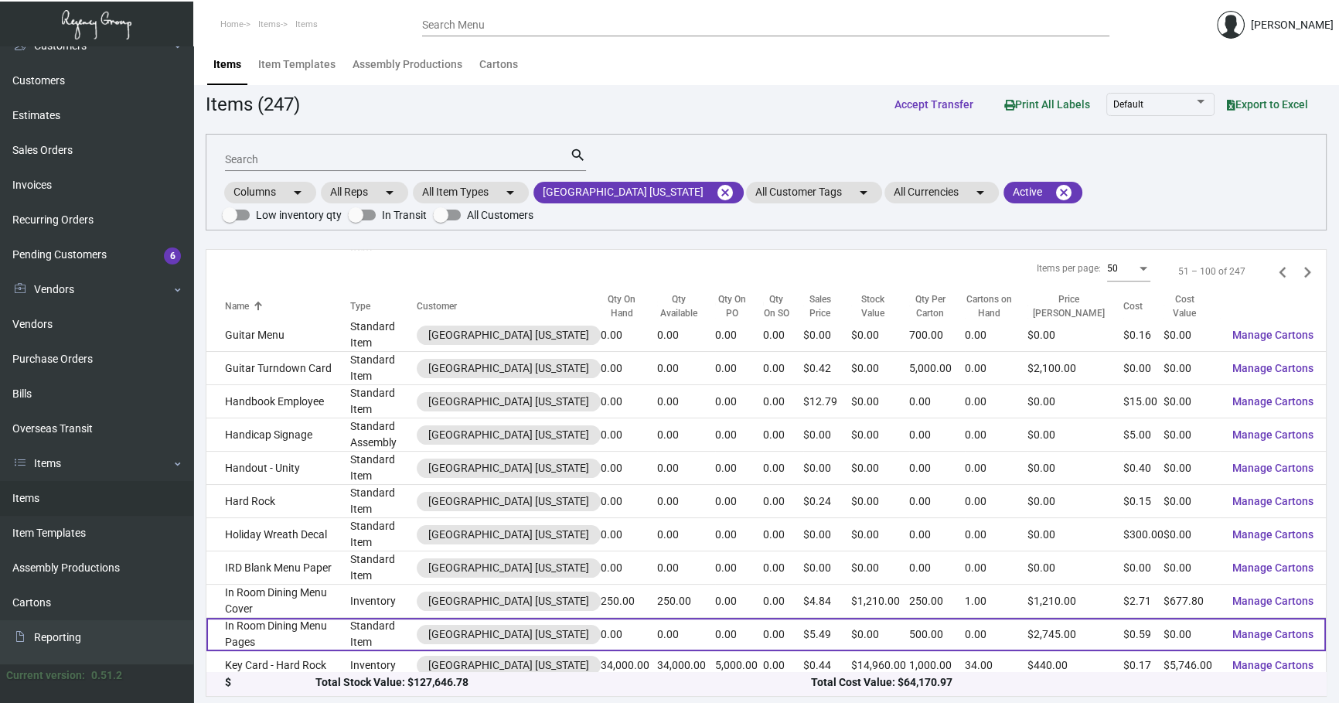
scroll to position [1122, 0]
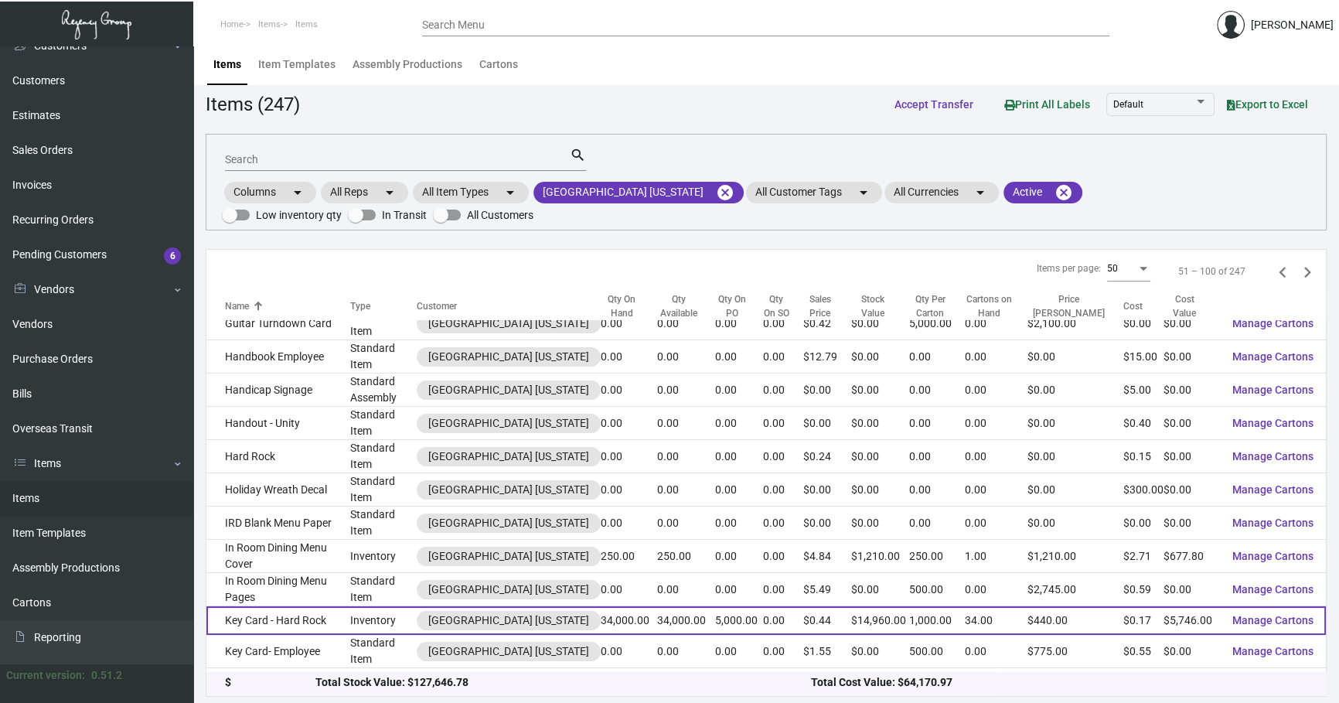
click at [309, 606] on td "Key Card - Hard Rock" at bounding box center [278, 620] width 144 height 29
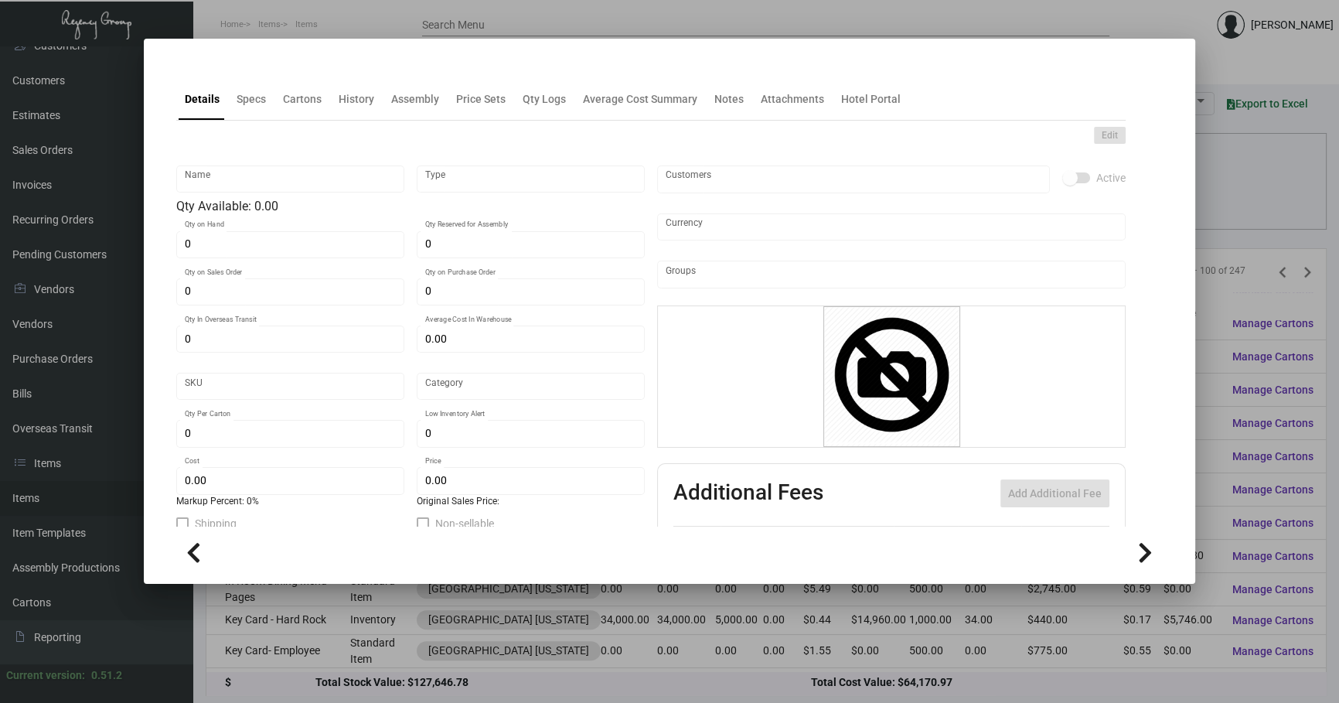
type input "Key Card - Hard Rock"
type input "Inventory"
type input "34,000"
type input "5,000"
type input "10,000"
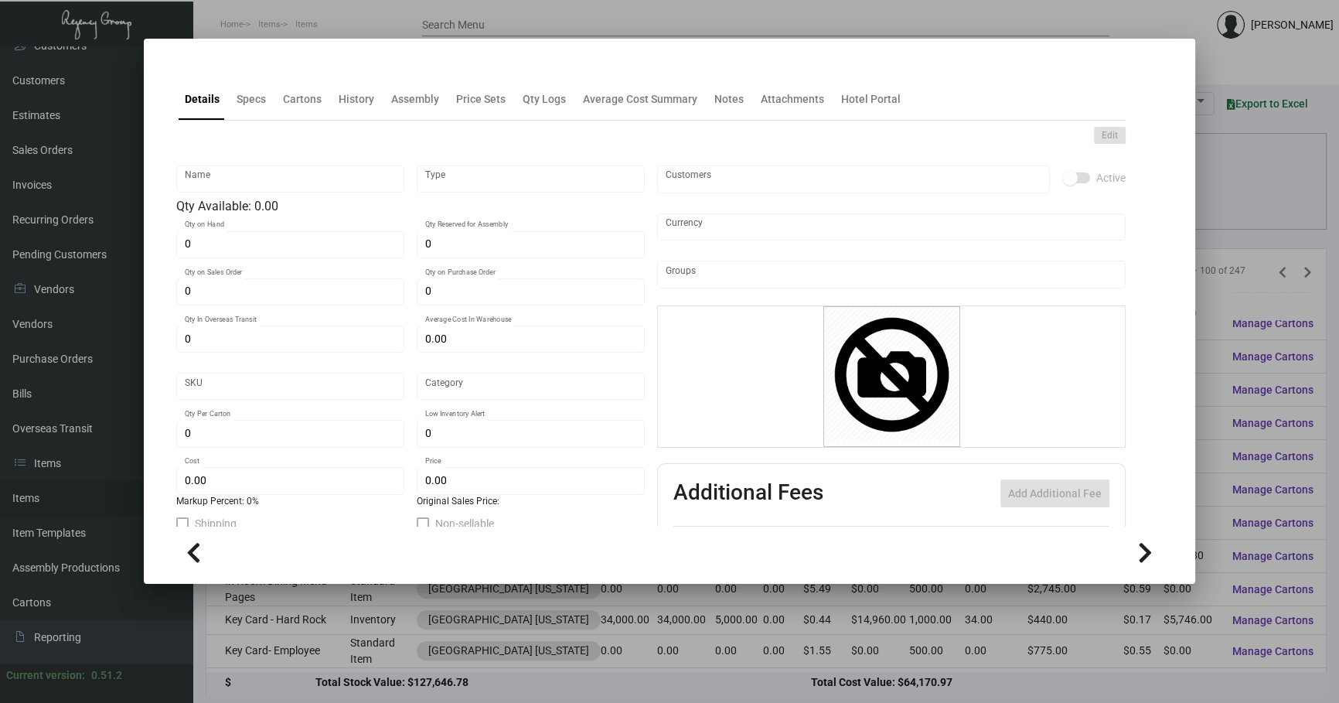
type input "$ 0.21569"
type input "Overseas"
type input "1,000"
type input "15,000"
type input "$ 0.169"
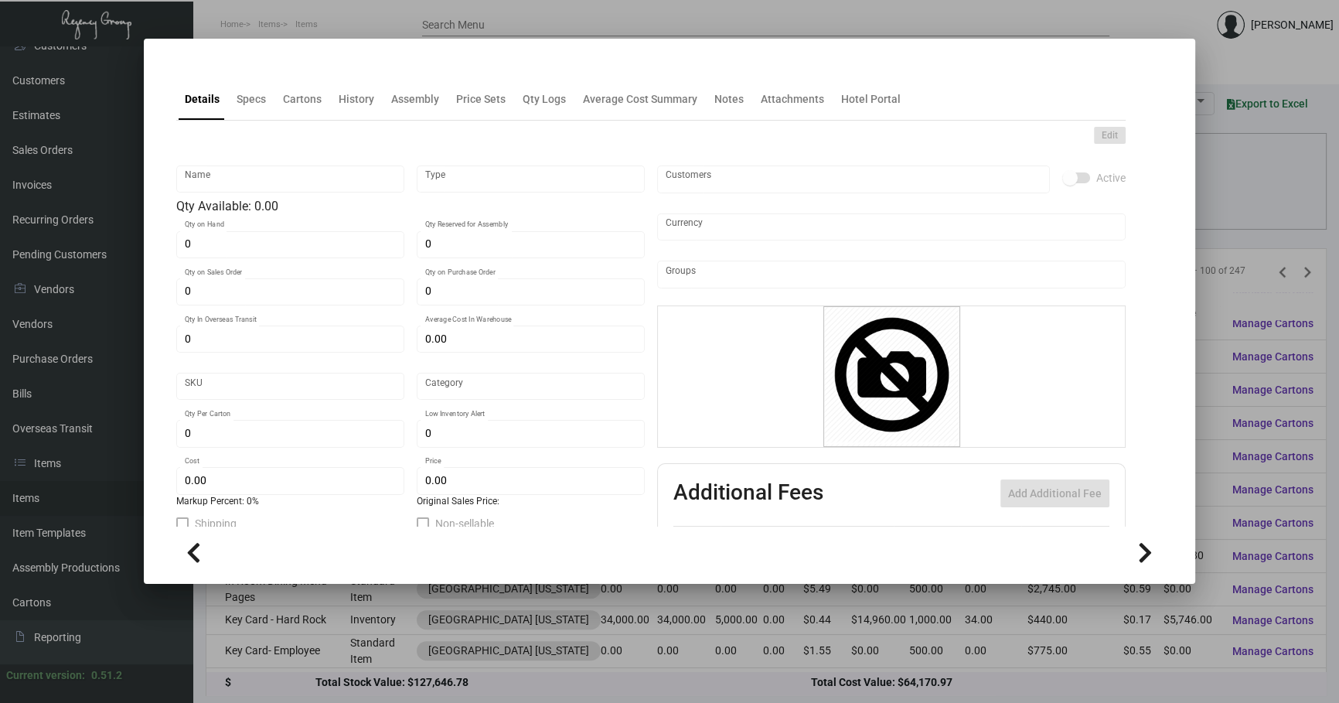
type input "$ 0.44"
checkbox input "true"
type input "United States Dollar $"
click at [176, 69] on h4 at bounding box center [176, 69] width 0 height 0
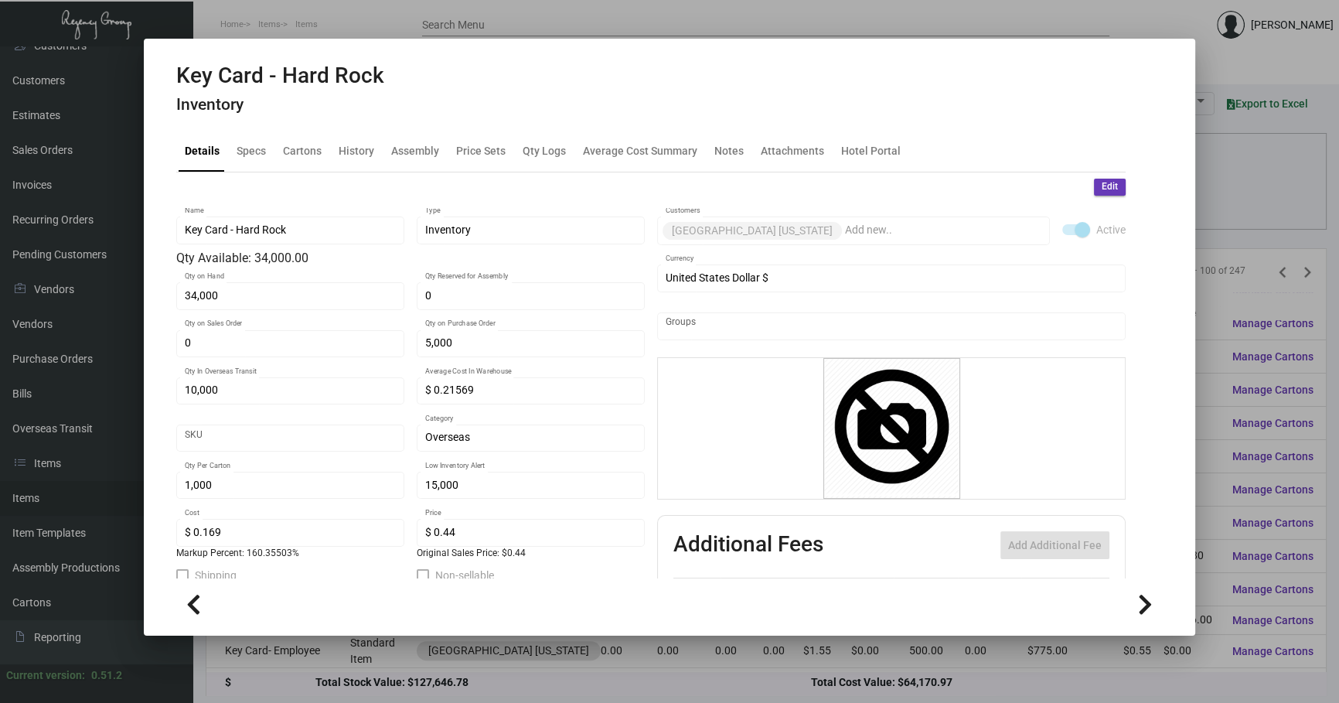
click at [343, 179] on div "Edit" at bounding box center [651, 187] width 950 height 17
click at [343, 159] on div "History" at bounding box center [357, 150] width 48 height 37
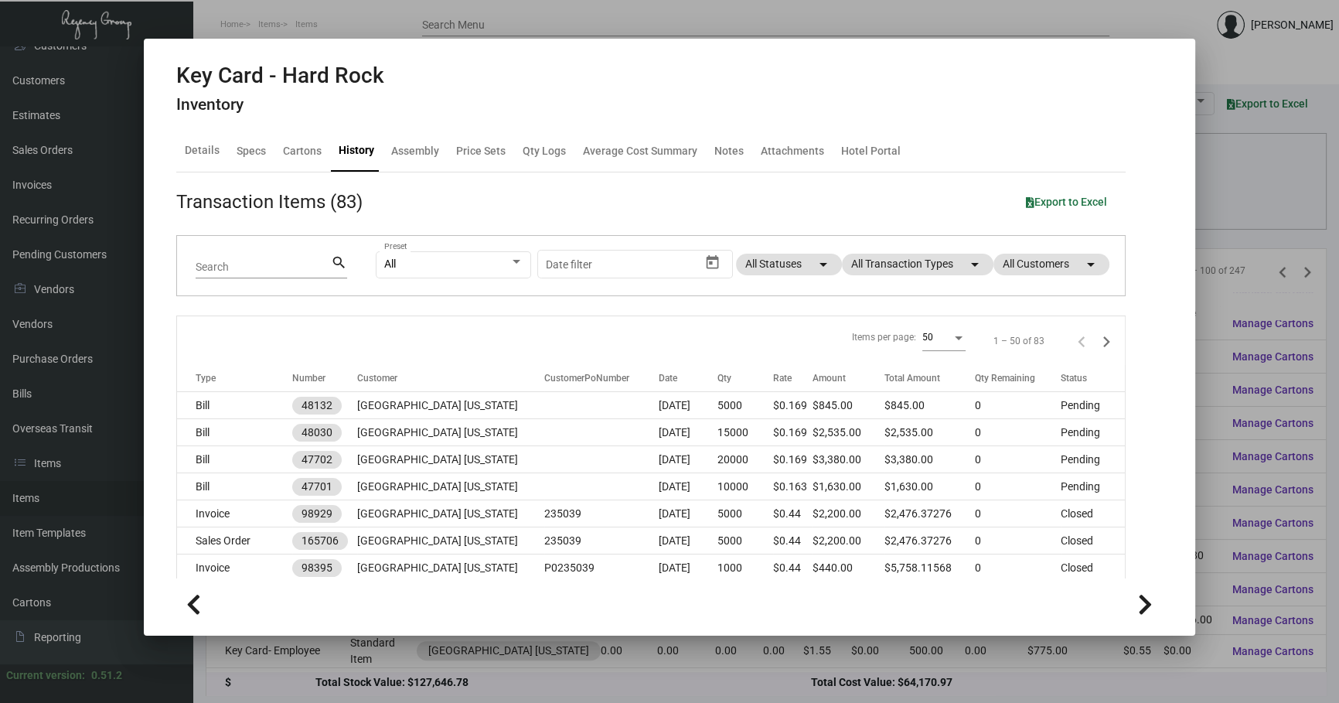
click at [908, 288] on div "All Preset Start date – Date filter All Statuses arrow_drop_down All Transactio…" at bounding box center [741, 266] width 731 height 60
click at [903, 250] on div "All Preset Start date – Date filter All Statuses arrow_drop_down All Transactio…" at bounding box center [741, 266] width 731 height 60
click at [913, 254] on mat-chip "All Transaction Types arrow_drop_down" at bounding box center [918, 265] width 152 height 22
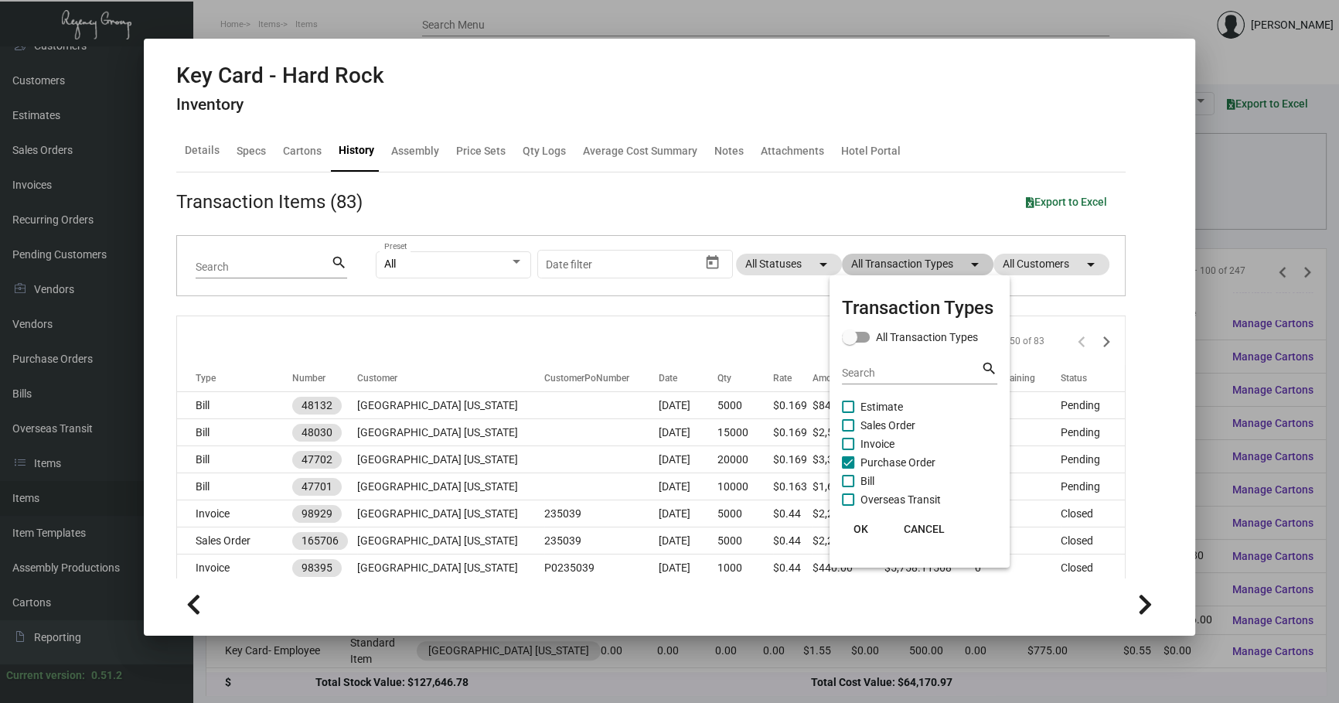
drag, startPoint x: 913, startPoint y: 272, endPoint x: 914, endPoint y: 281, distance: 8.5
click at [914, 281] on div "Key Card - Hard Rock Inventory Details Specs Cartons History Assembly Price Set…" at bounding box center [669, 351] width 1339 height 703
click at [894, 461] on span "Purchase Order" at bounding box center [898, 462] width 75 height 19
click at [848, 469] on input "Purchase Order" at bounding box center [848, 469] width 1 height 1
click at [894, 461] on span "Purchase Order" at bounding box center [898, 462] width 75 height 19
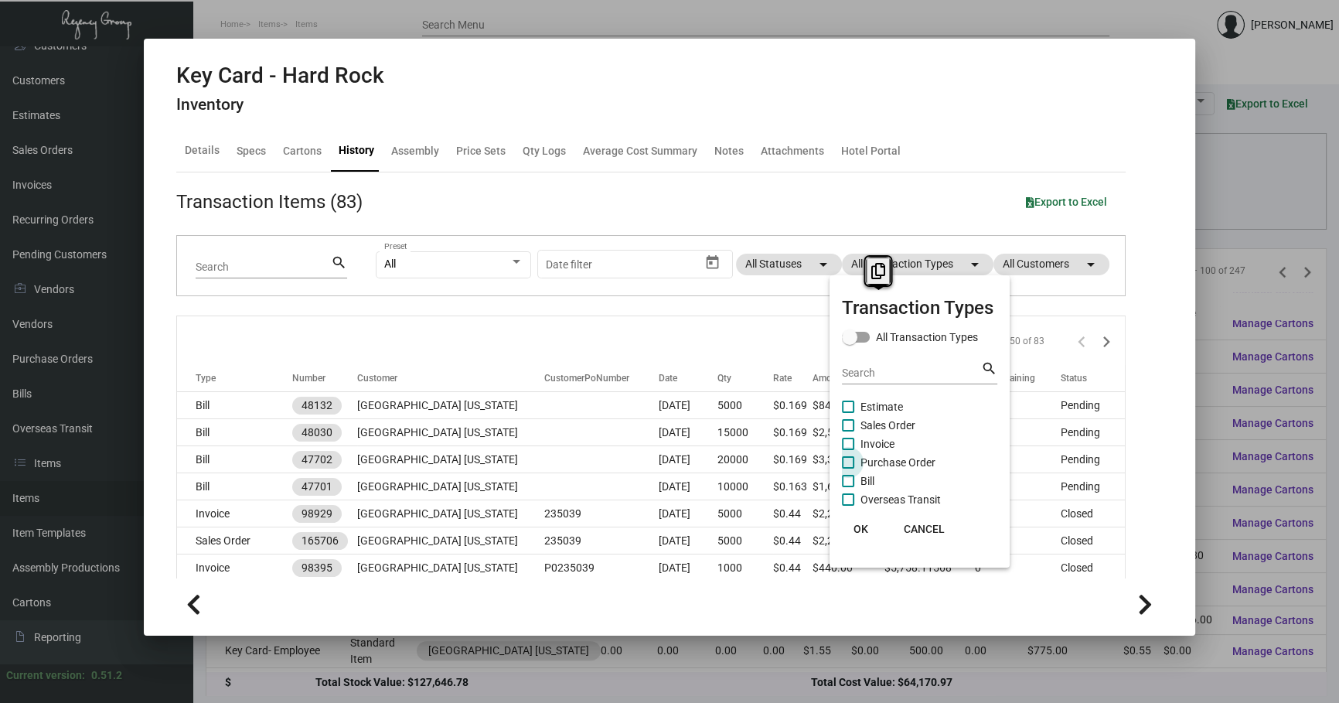
click at [848, 469] on input "Purchase Order" at bounding box center [848, 469] width 1 height 1
checkbox input "true"
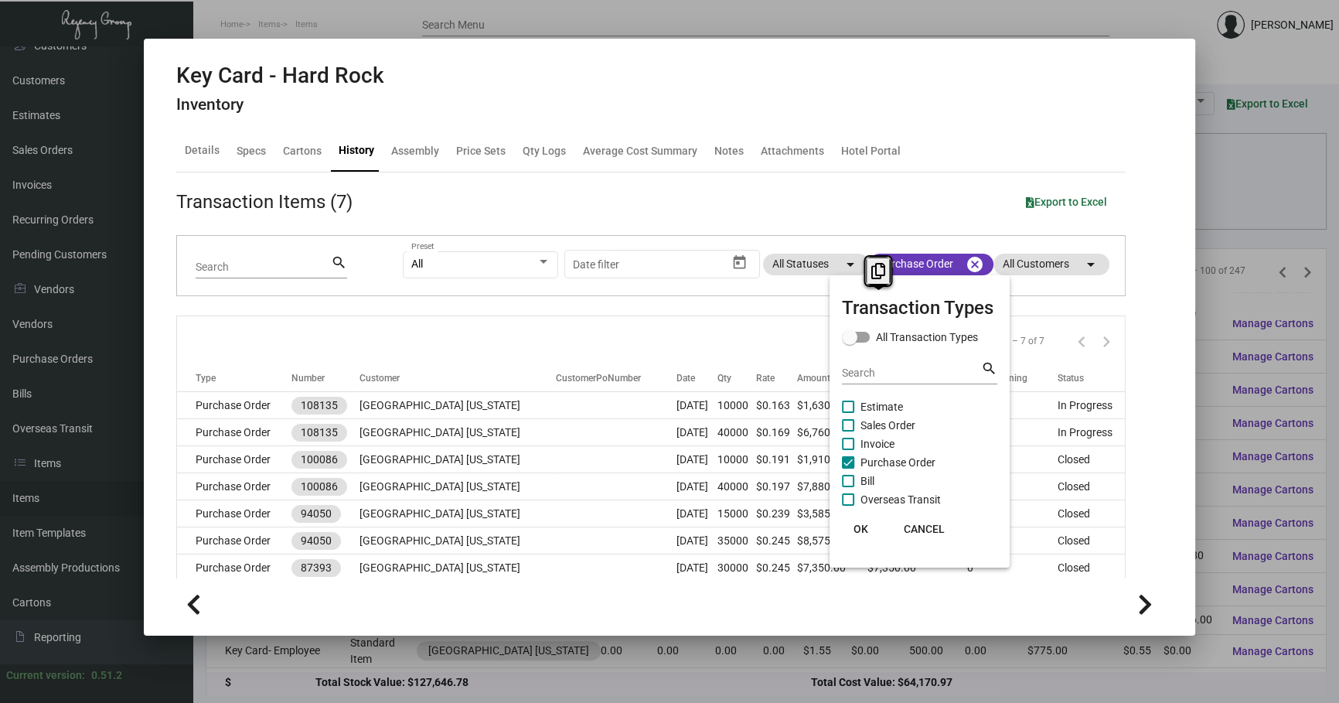
drag, startPoint x: 894, startPoint y: 461, endPoint x: 730, endPoint y: 331, distance: 209.2
click at [727, 309] on div at bounding box center [669, 351] width 1339 height 703
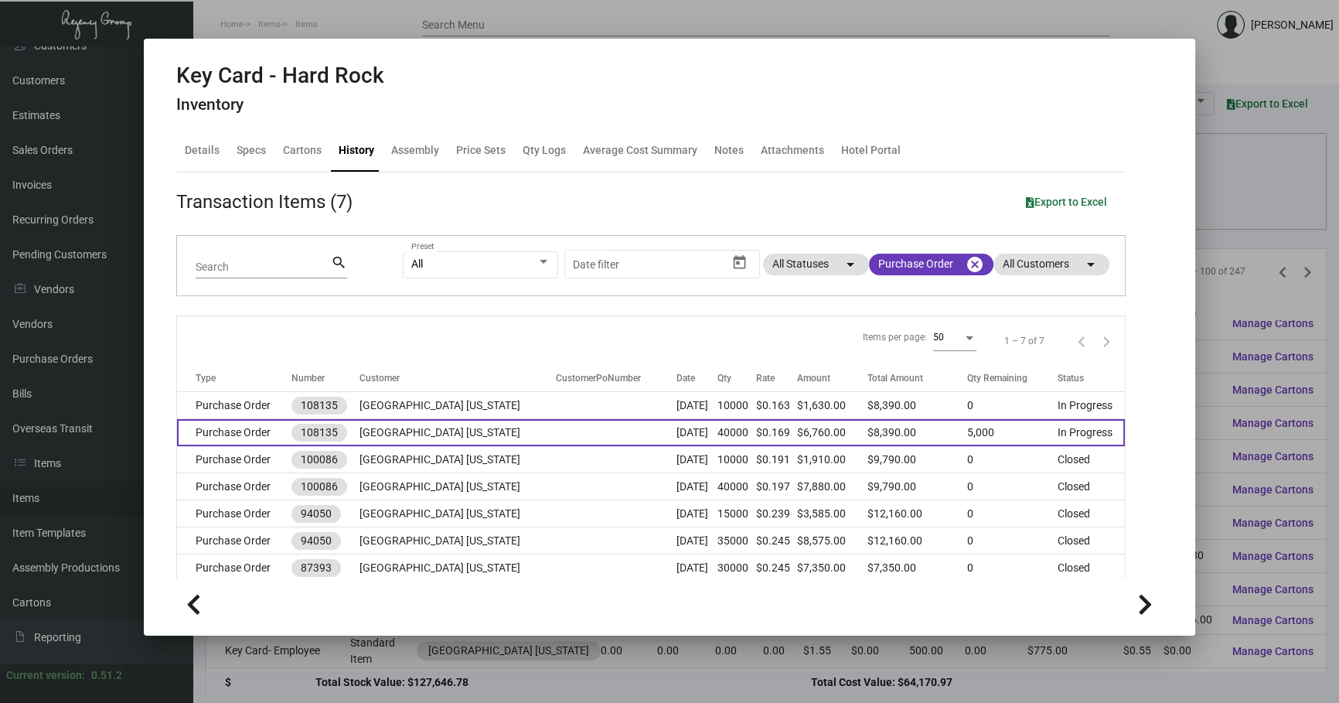
click at [724, 432] on td "40000" at bounding box center [736, 432] width 39 height 27
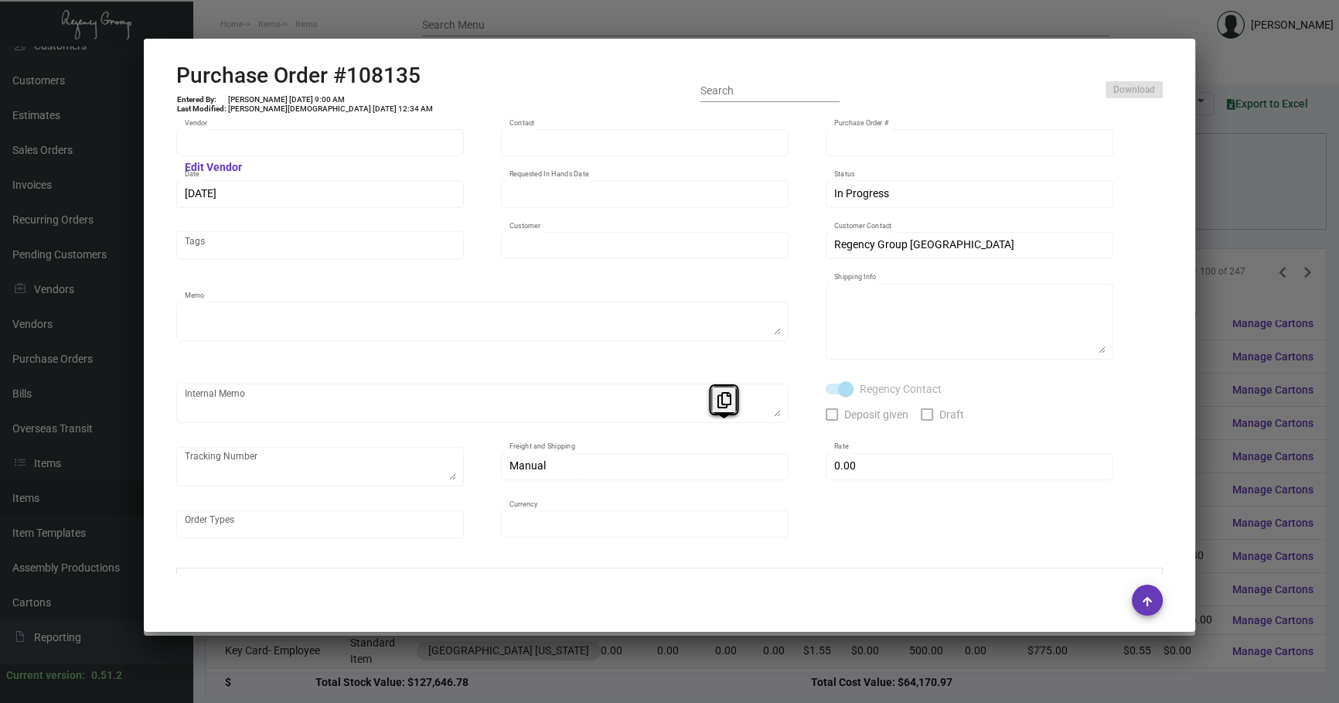
type input "Nexqo"
type input "[PERSON_NAME]"
type input "108135"
type input "[DATE]"
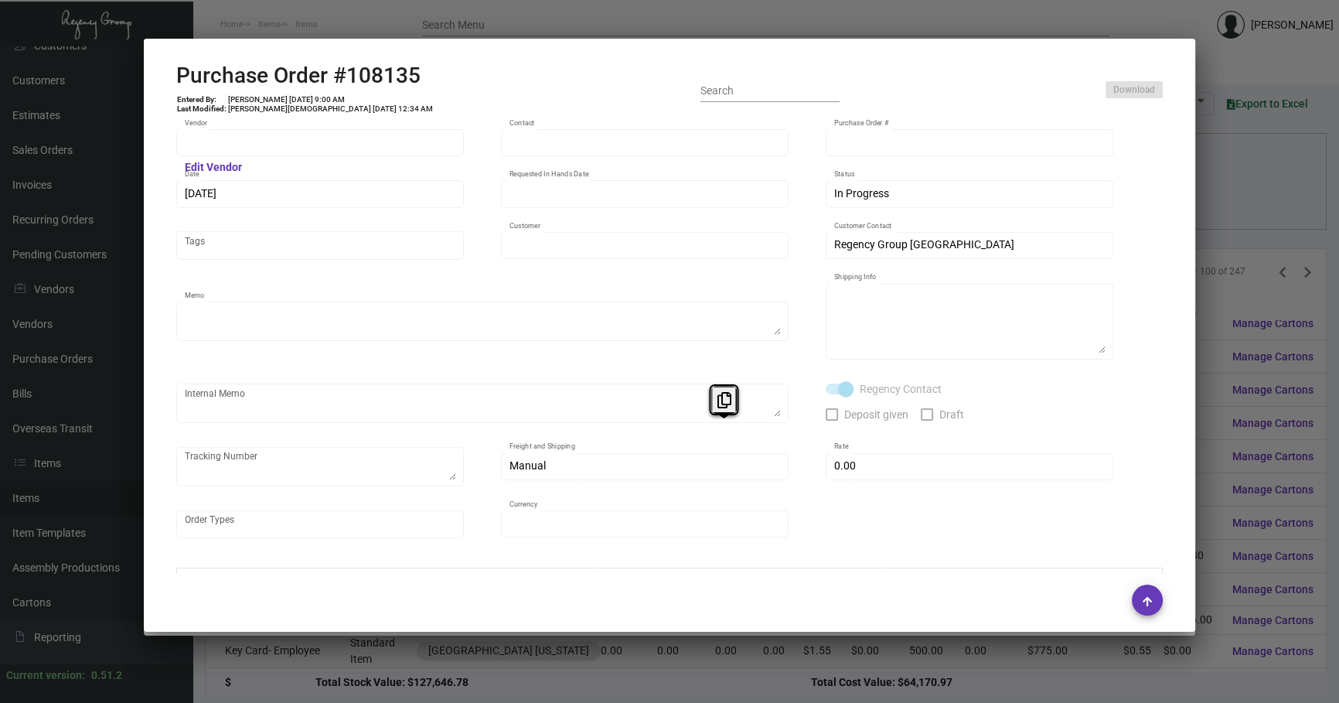
type input "[GEOGRAPHIC_DATA] [US_STATE]"
type textarea "Please ship 10k by air, 20k in the upcoming boat and the remaining in the next …"
type textarea "Regency Group NJ - [PERSON_NAME] [STREET_ADDRESS]"
checkbox input "true"
type input "$ 0.00"
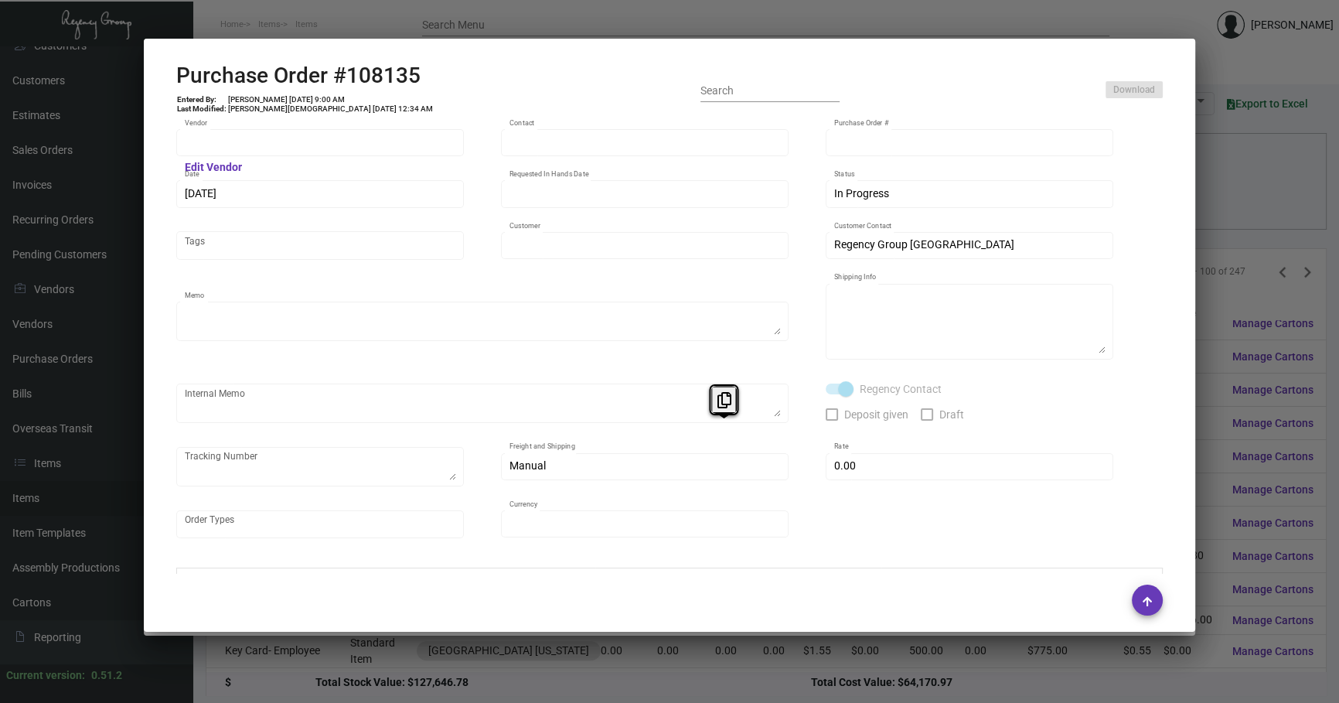
type input "United States Dollar $"
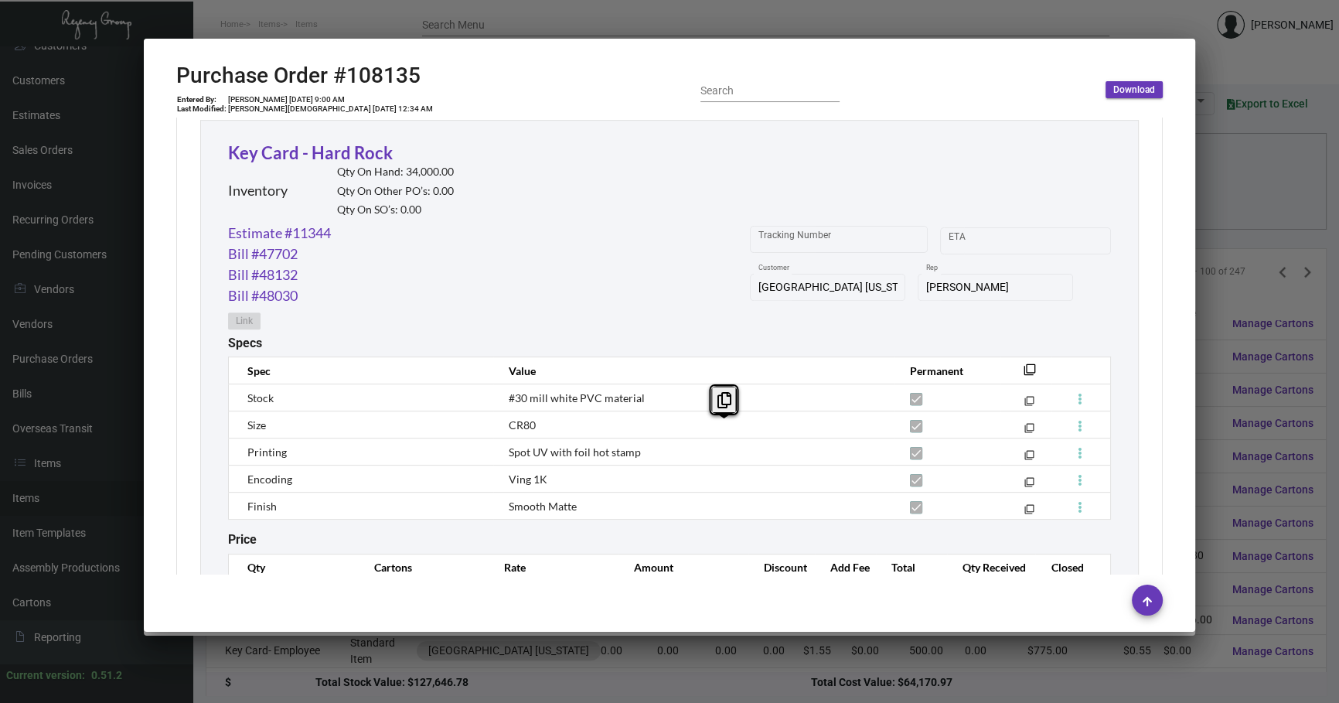
scroll to position [750, 0]
click at [1024, 370] on mat-icon "filter_none" at bounding box center [1030, 373] width 12 height 12
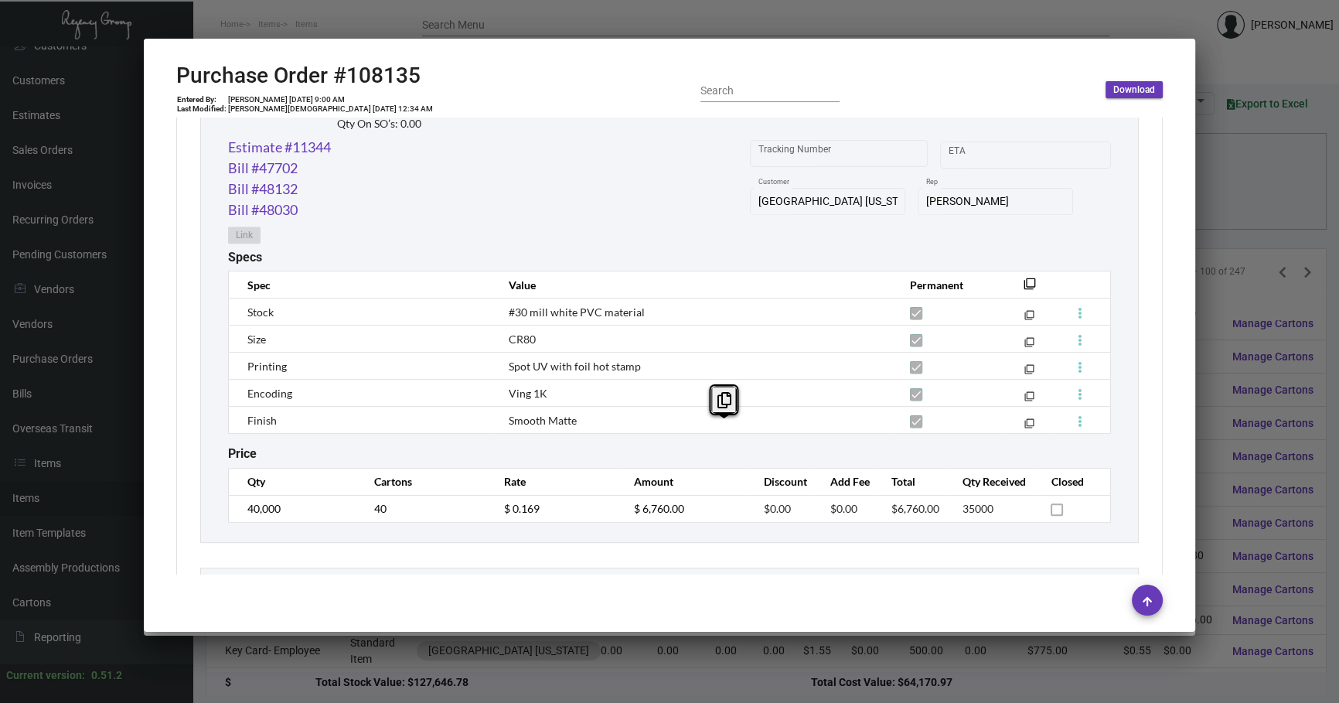
scroll to position [843, 0]
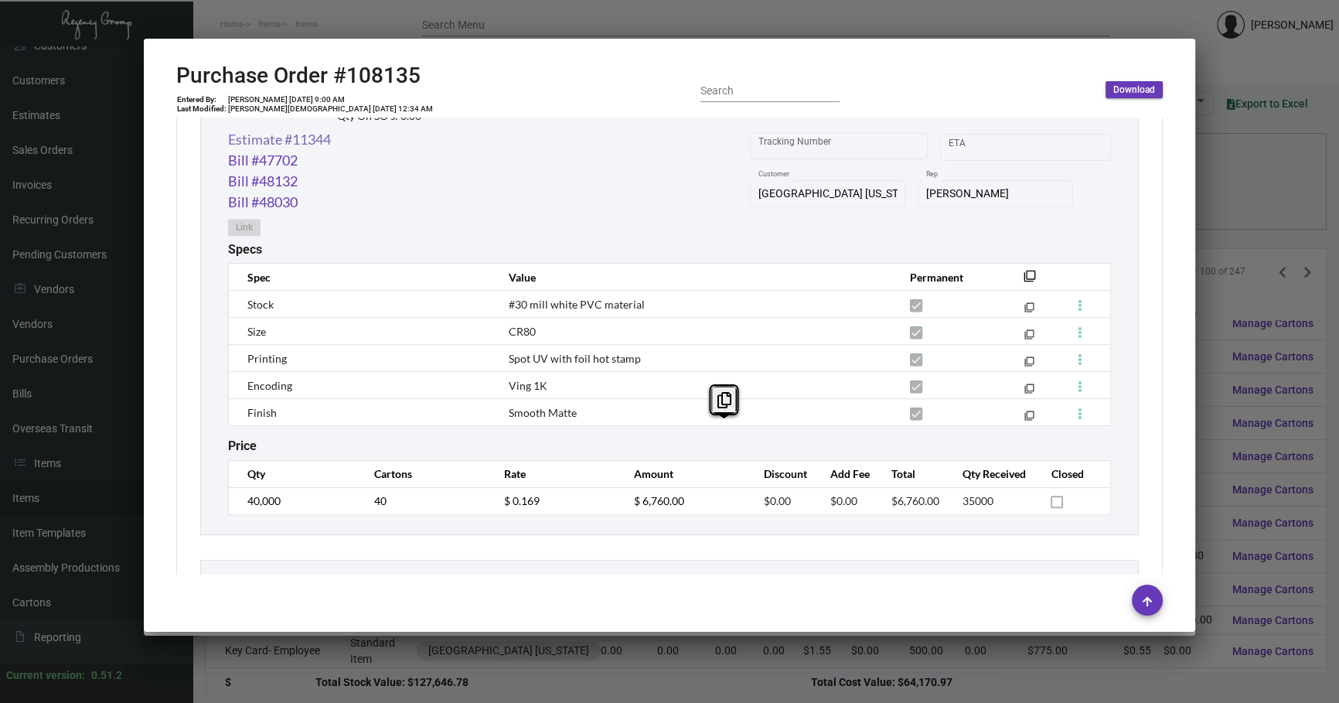
click at [322, 137] on link "Estimate #11344" at bounding box center [279, 139] width 103 height 21
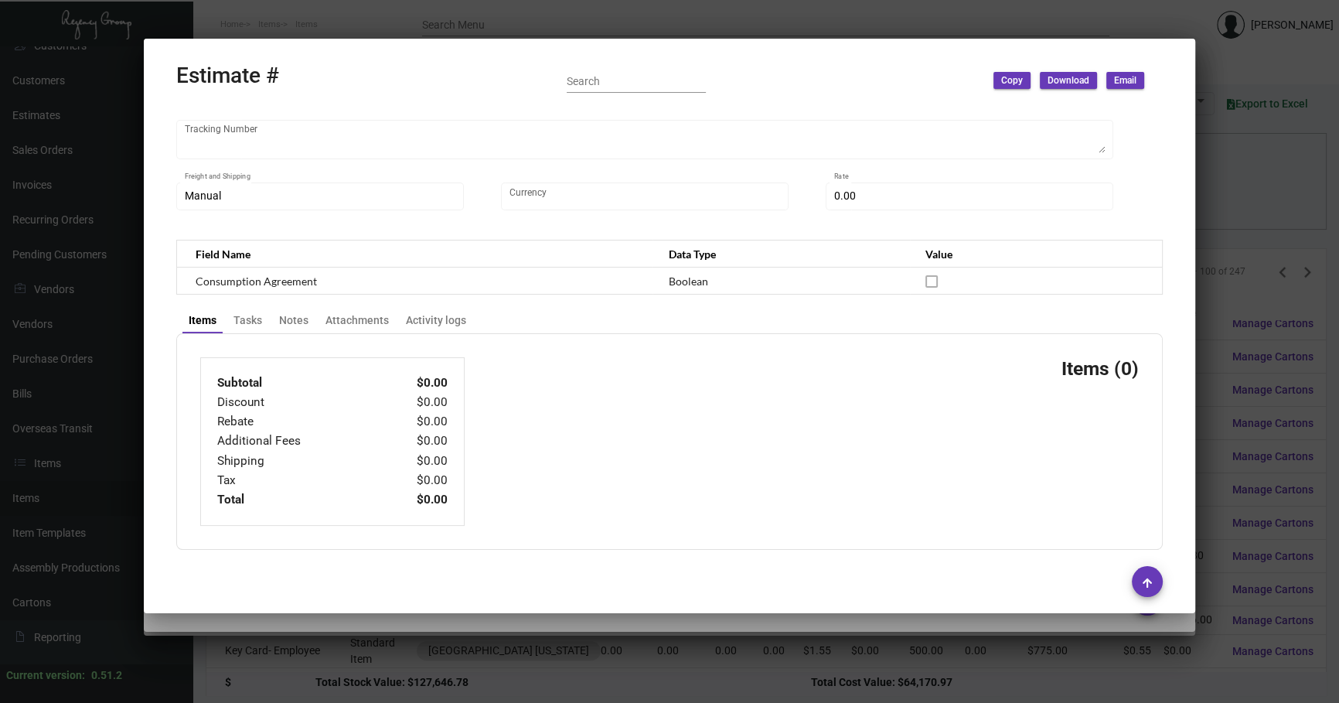
type input "[GEOGRAPHIC_DATA] [US_STATE]"
type input "AP BILLING"
type input "11344"
type input "[DATE]"
type input "[PERSON_NAME]"
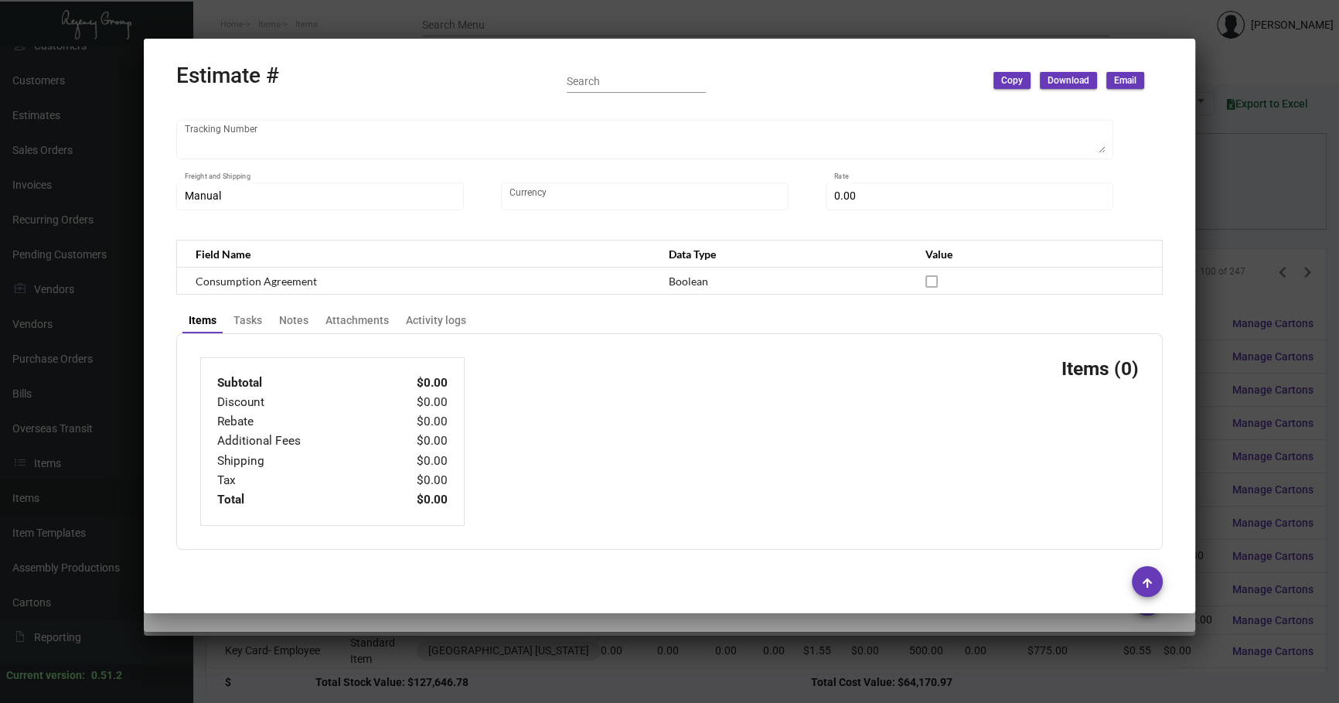
type input "United States Dollar $"
type input "$ 0.00"
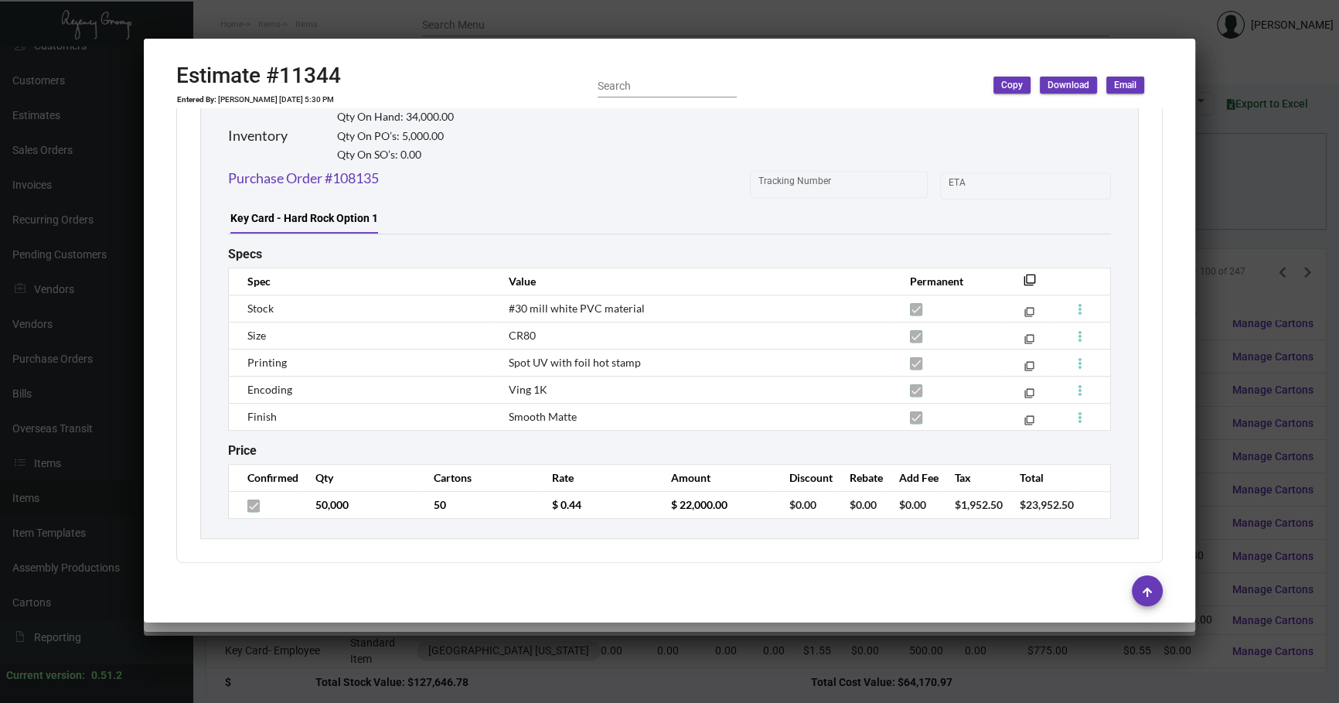
scroll to position [877, 0]
